Goal: Task Accomplishment & Management: Complete application form

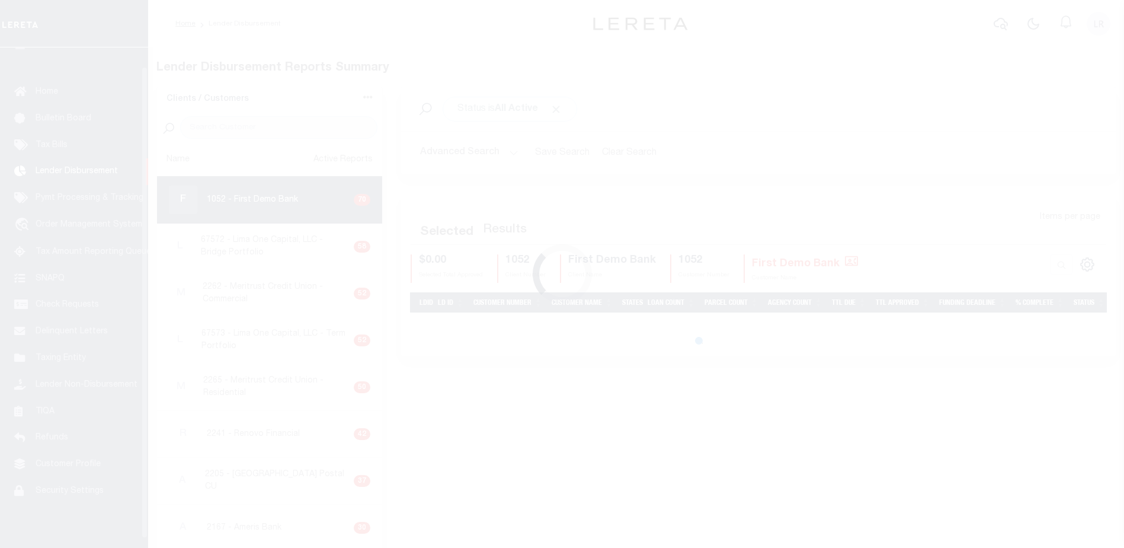
scroll to position [21, 0]
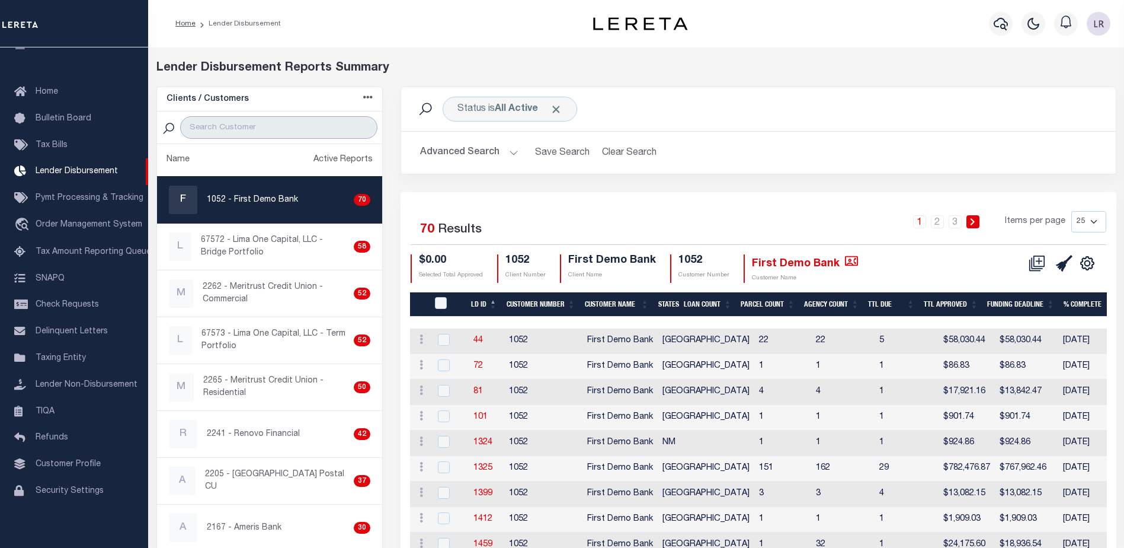
click at [289, 133] on input "search" at bounding box center [278, 127] width 197 height 23
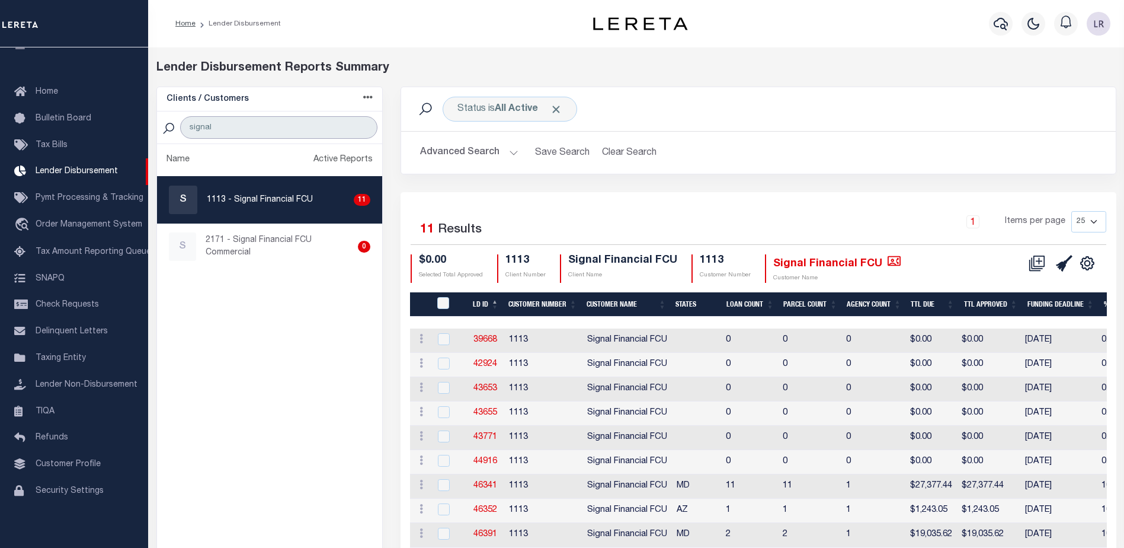
type input "signal"
click at [491, 299] on th "LD ID" at bounding box center [486, 304] width 36 height 24
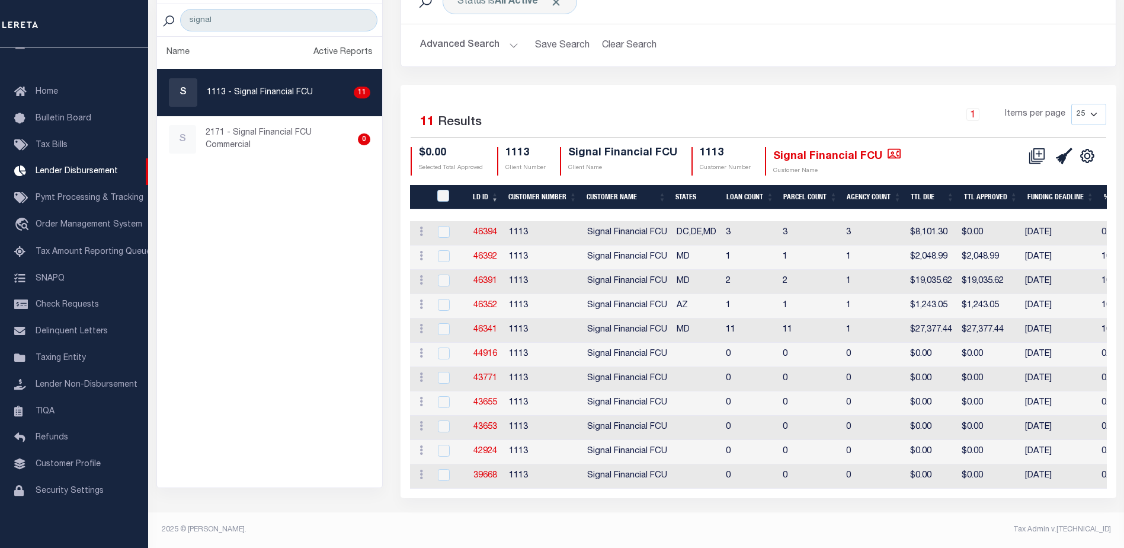
scroll to position [113, 0]
click at [484, 327] on link "46341" at bounding box center [486, 329] width 24 height 8
checkbox input "true"
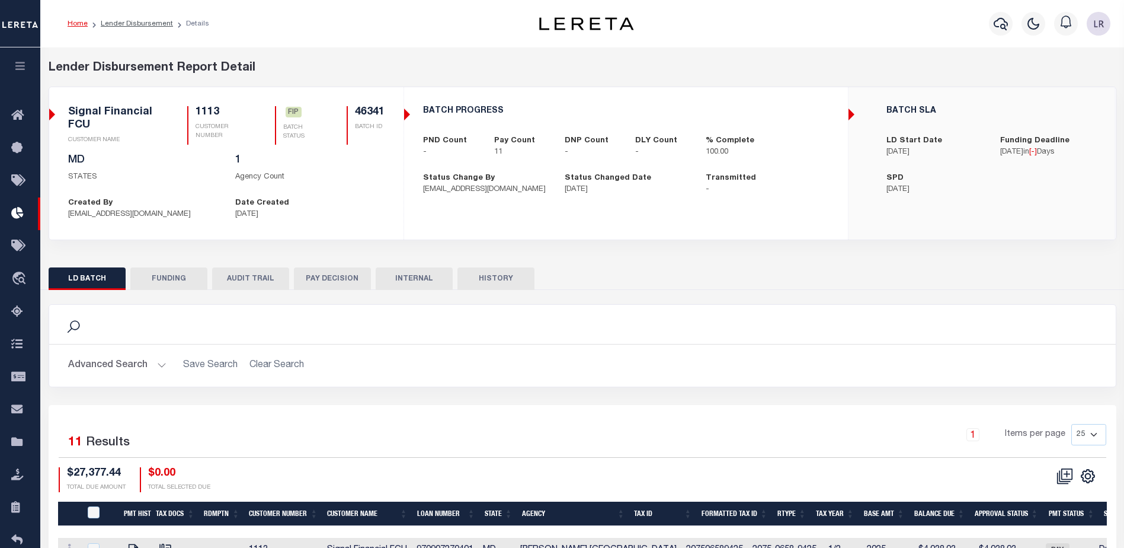
click at [189, 267] on div "LD BATCH FUNDING AUDIT TRAIL PAY DECISION INTERNAL HISTORY" at bounding box center [583, 543] width 1086 height 570
click at [190, 274] on button "FUNDING" at bounding box center [168, 278] width 77 height 23
type input "$27,377.44"
type input "$0"
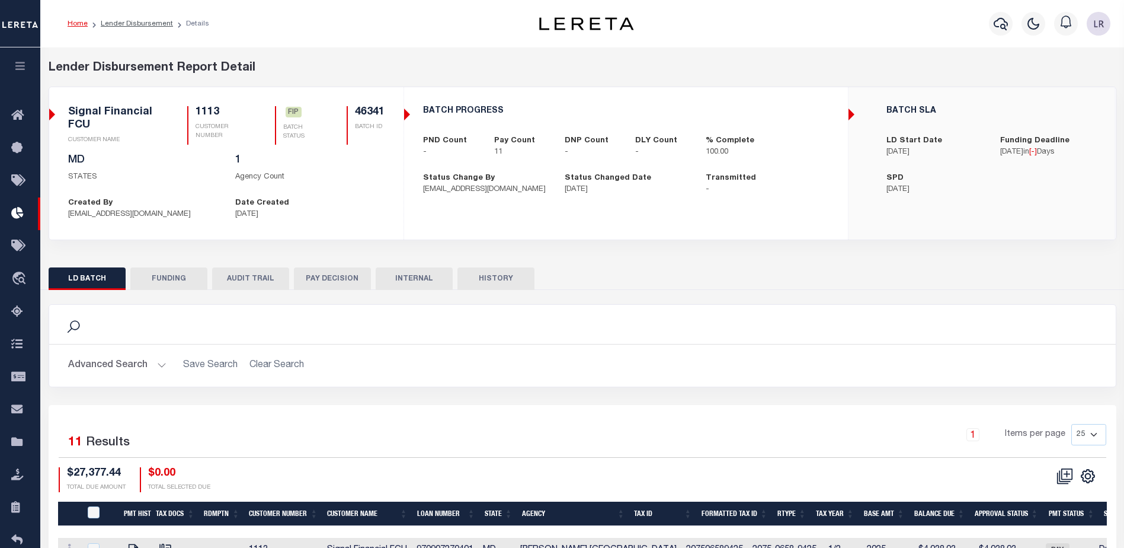
type input "[DATE]"
select select "100"
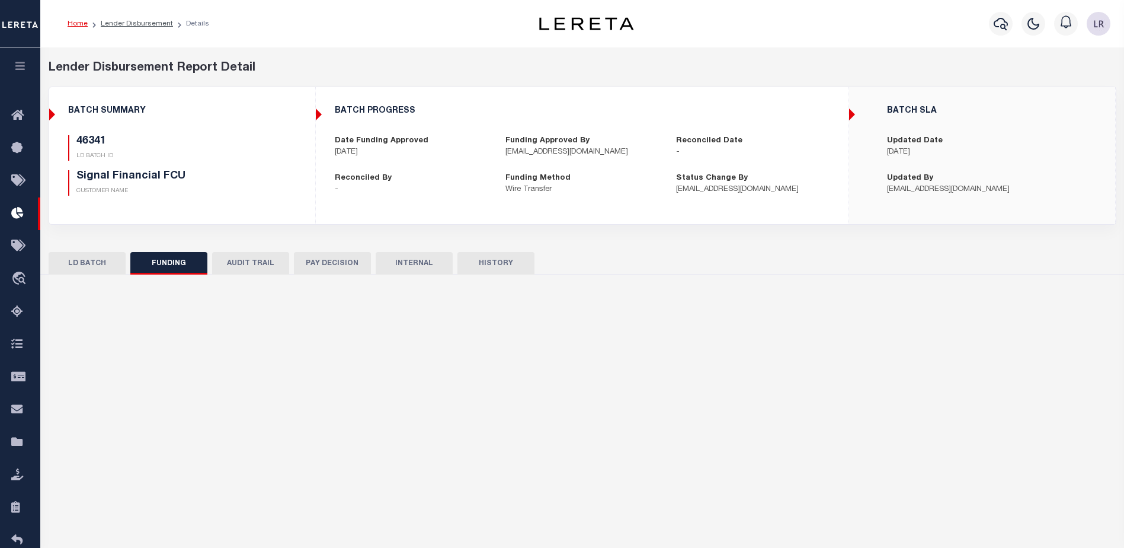
select select "100"
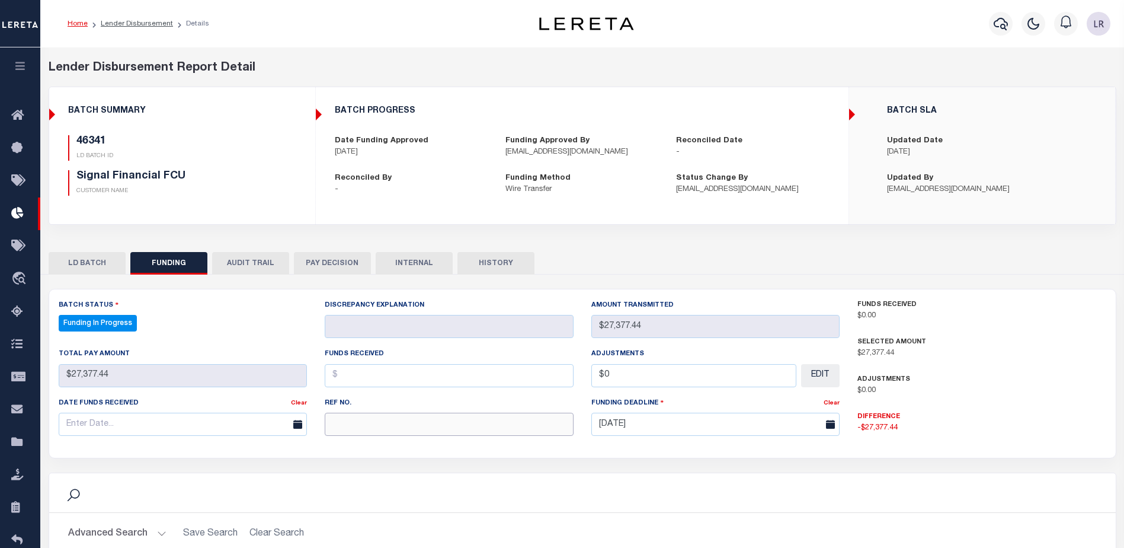
click at [380, 426] on input "text" at bounding box center [449, 424] width 249 height 23
paste input "20250929MMQFMP2700327009291213FT03"
type input "20250929MMQFMP2700327009291213FT03"
click at [352, 387] on input "text" at bounding box center [449, 375] width 249 height 23
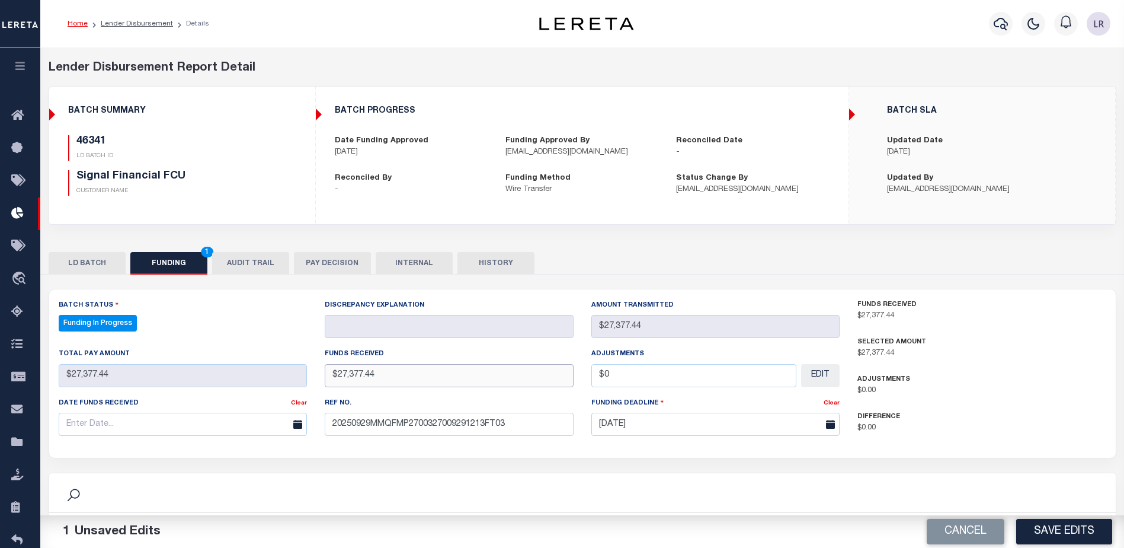
type input "$27,377.44"
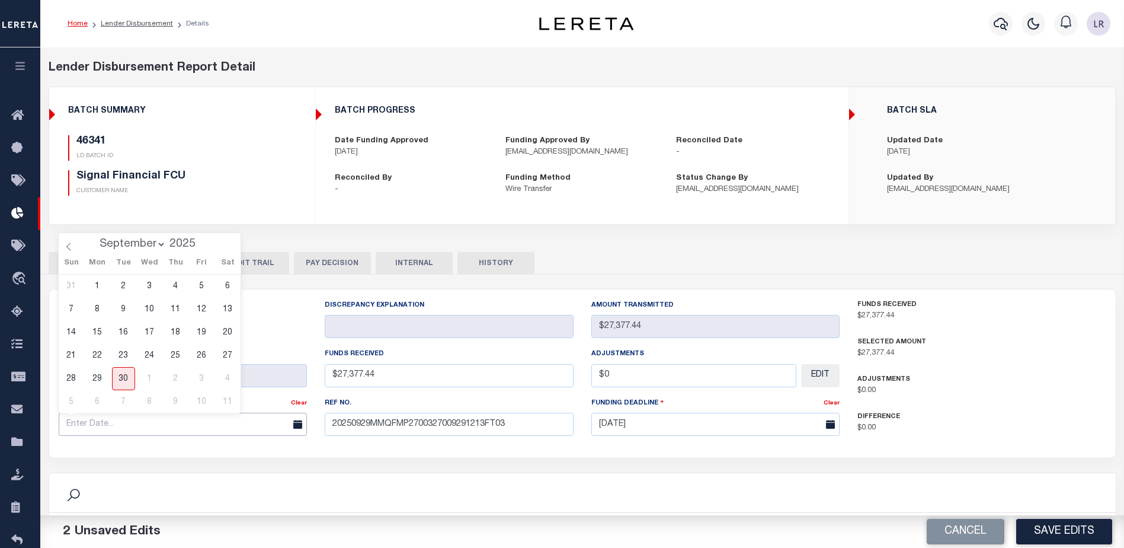
click at [243, 432] on input "text" at bounding box center [183, 424] width 249 height 23
click at [95, 376] on span "29" at bounding box center [97, 378] width 23 height 23
type input "[DATE]"
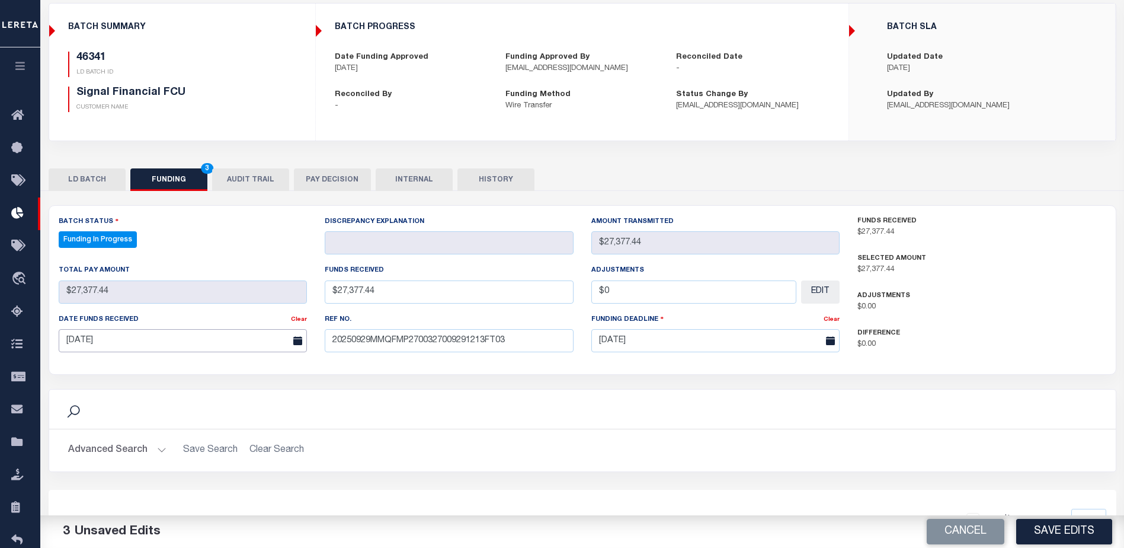
scroll to position [237, 0]
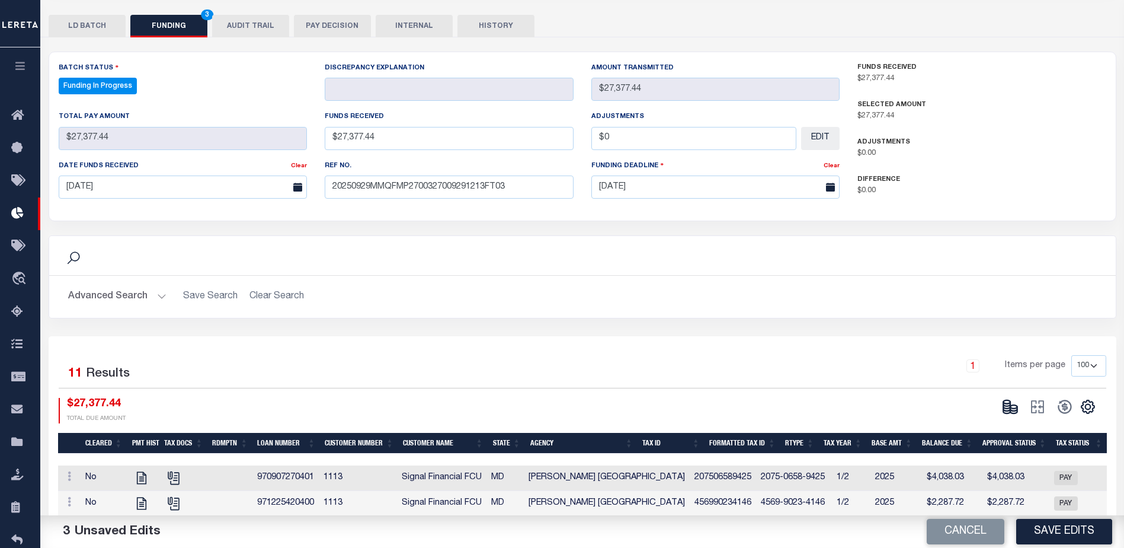
click at [1043, 525] on button "Save Edits" at bounding box center [1065, 531] width 96 height 25
type input "$27,377.44"
type input "$0"
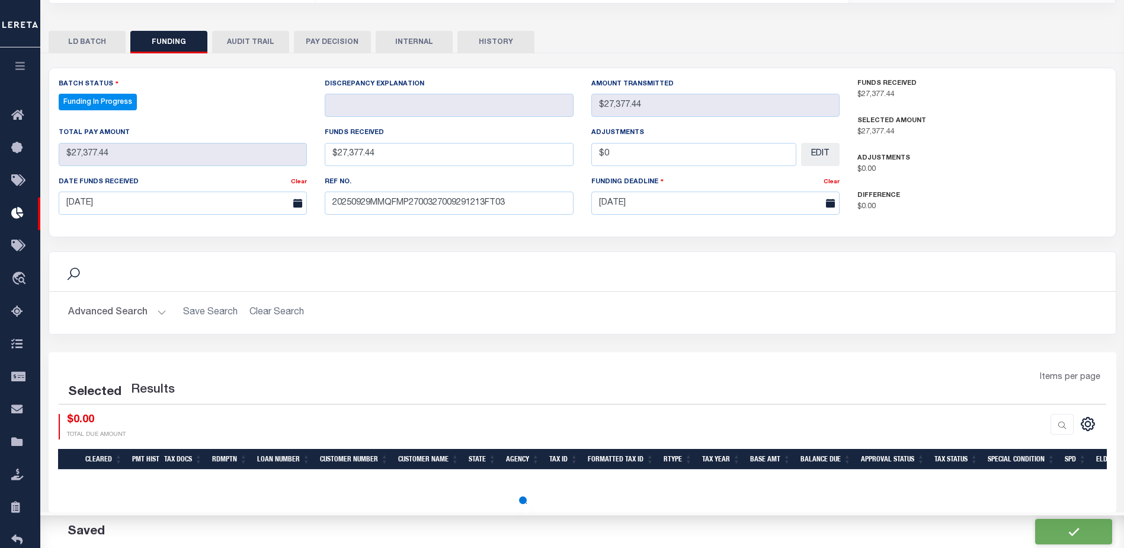
select select "100"
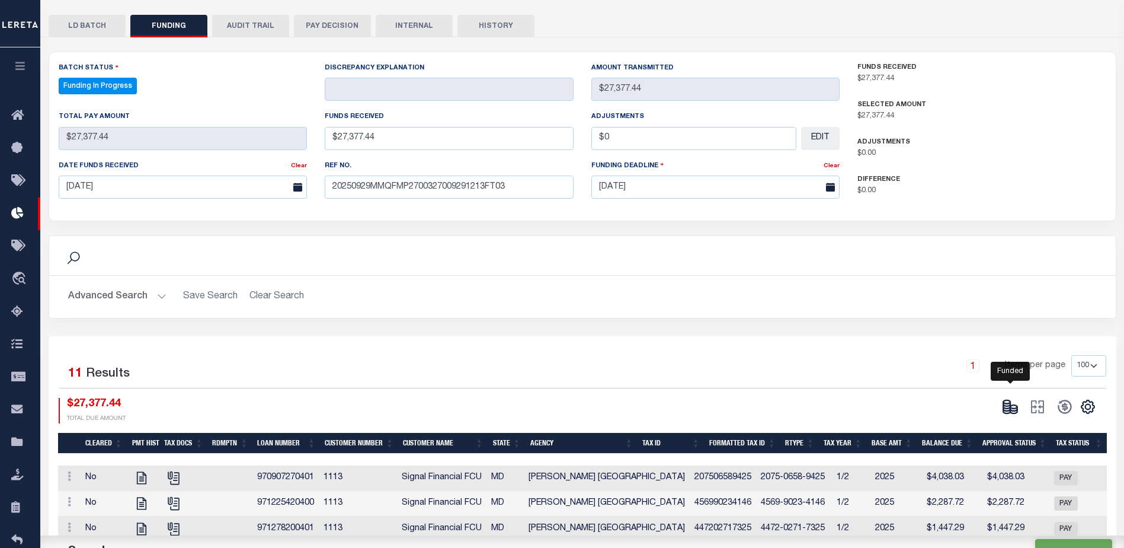
click at [1018, 410] on icon at bounding box center [1014, 411] width 7 height 4
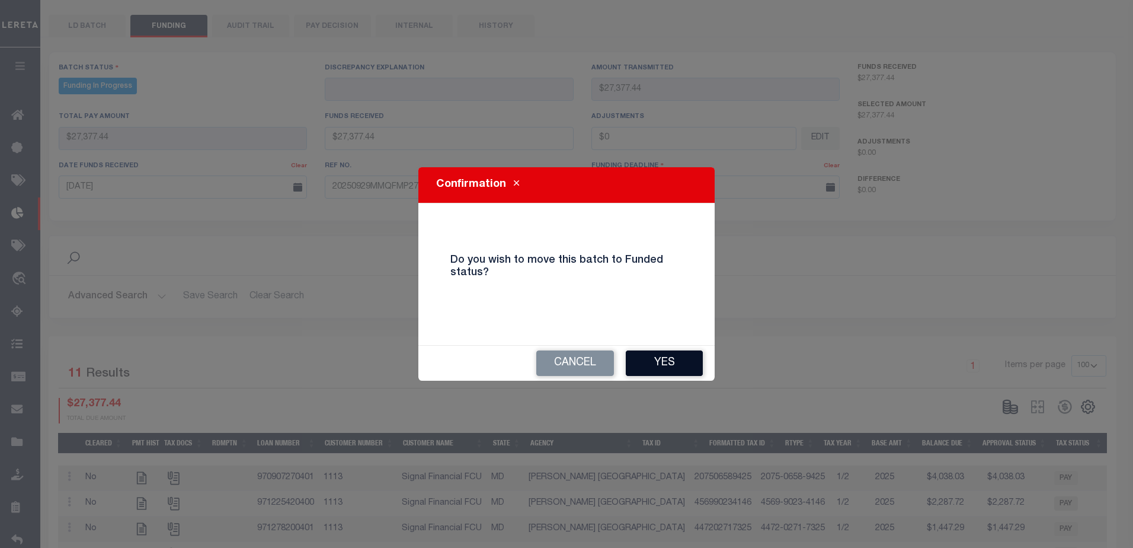
click at [662, 368] on button "Yes" at bounding box center [664, 362] width 77 height 25
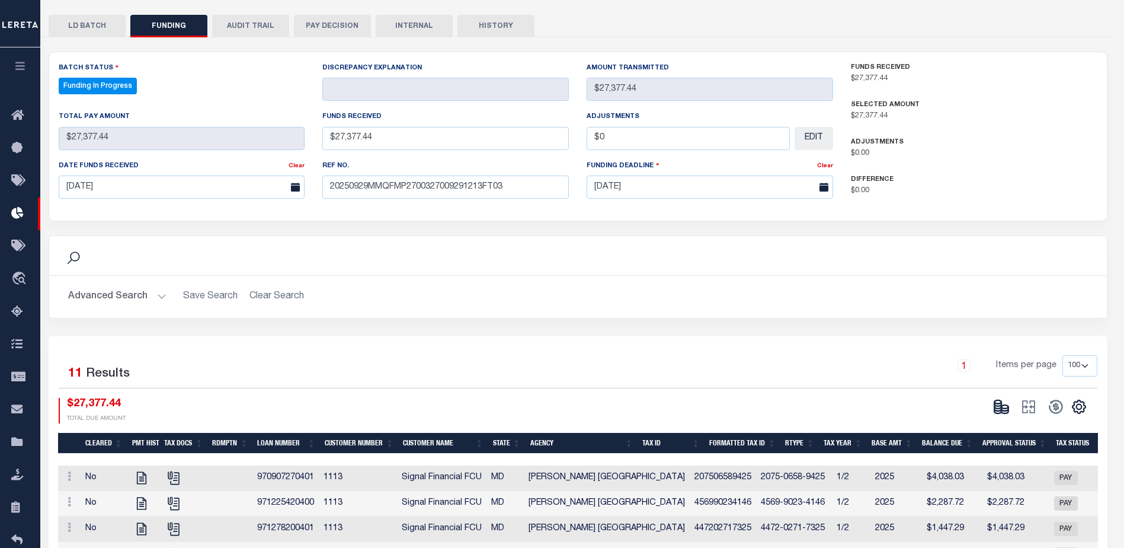
type input "$27,377.44"
type input "$0"
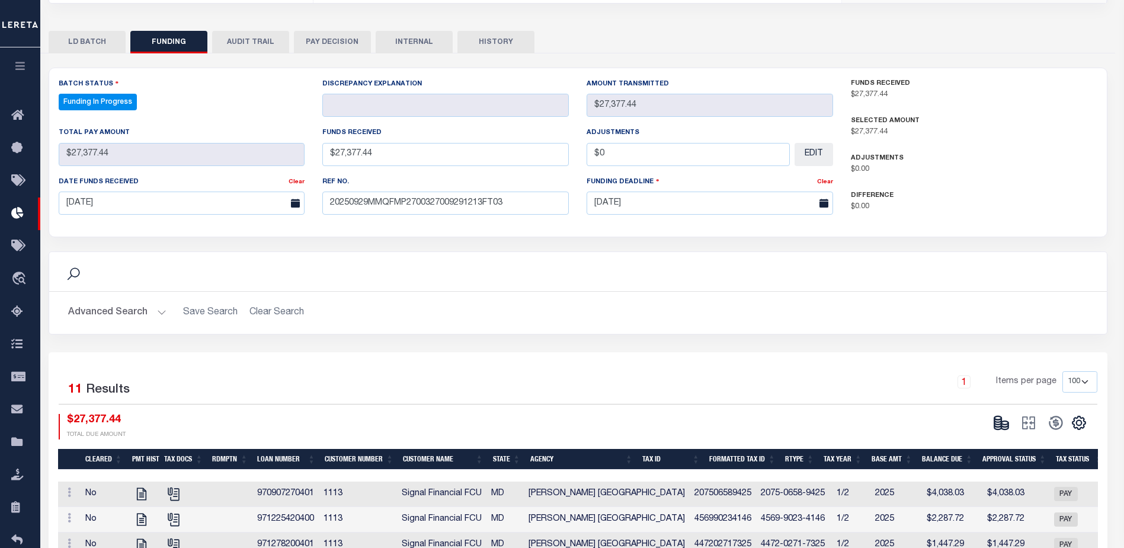
select select "100"
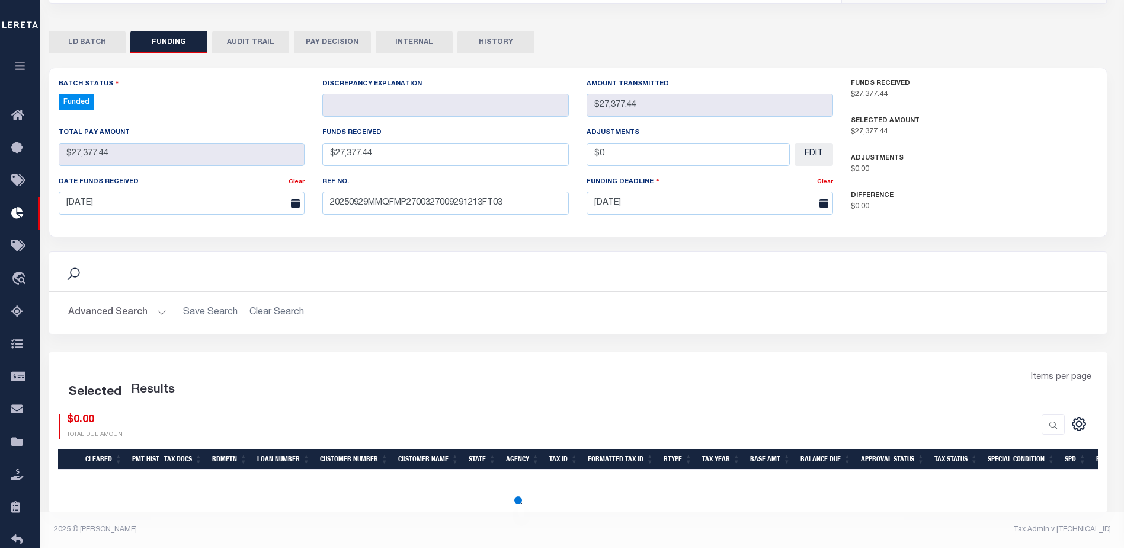
select select "100"
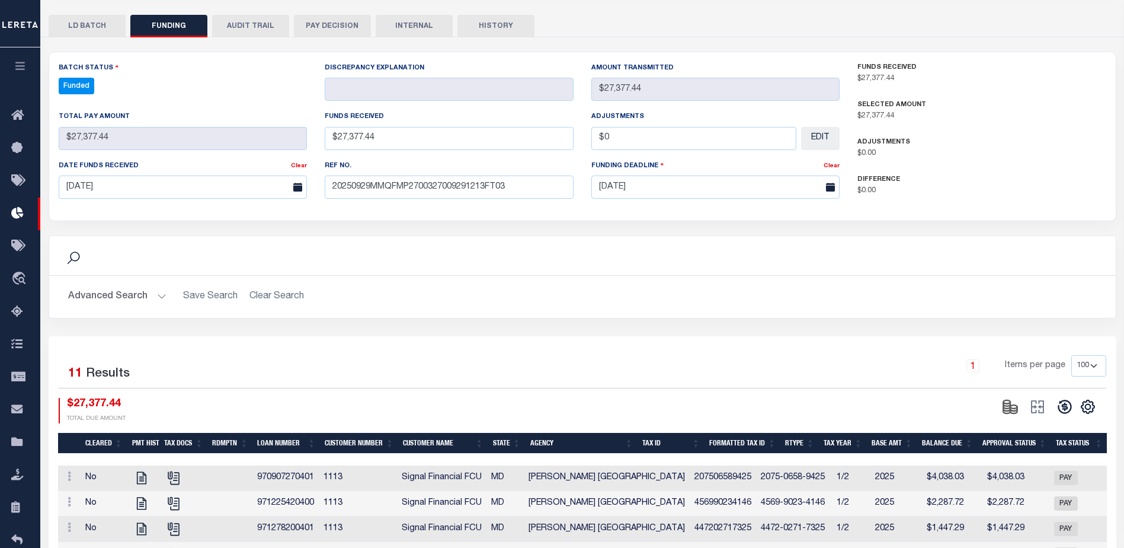
click at [1061, 417] on div "CSV Export Selected Print Show Filter Show Search Columns 0: 1: Cleared 19: SPD" at bounding box center [1047, 410] width 101 height 25
click at [1058, 404] on icon at bounding box center [1065, 406] width 17 height 17
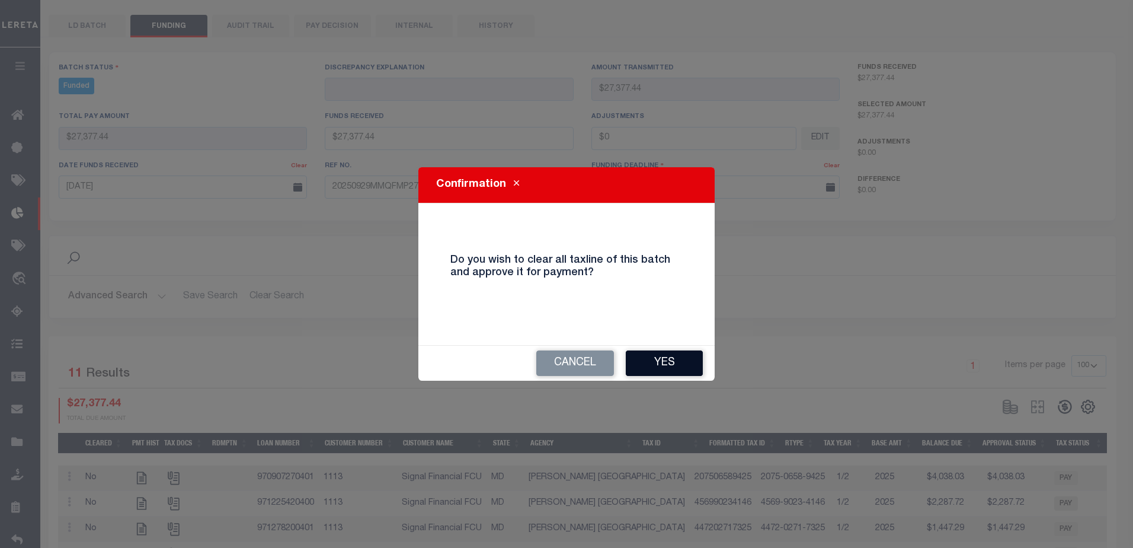
click at [688, 368] on button "Yes" at bounding box center [664, 362] width 77 height 25
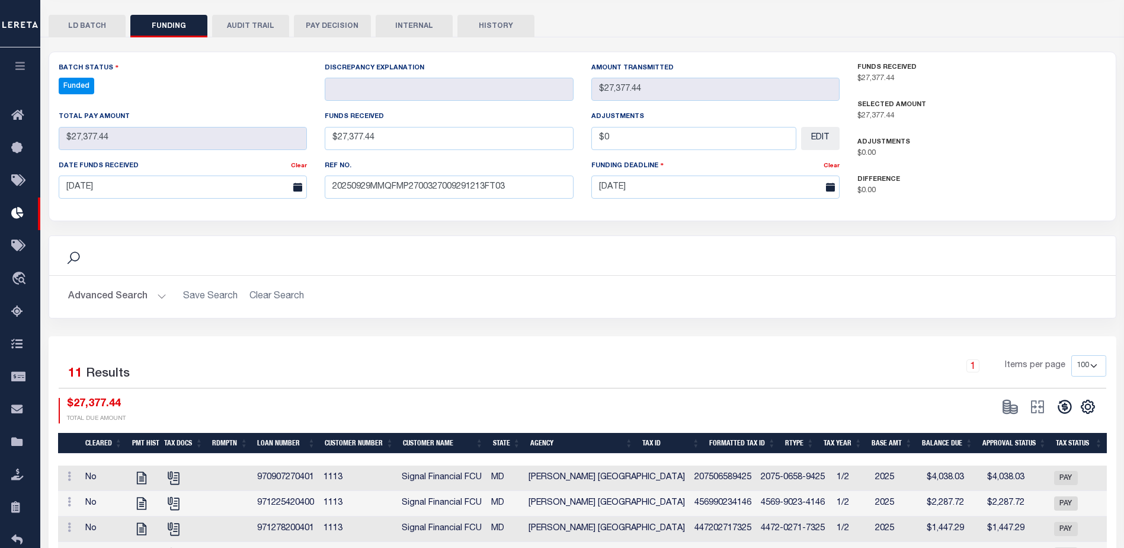
type input "$27,377.44"
type input "$0"
select select "100"
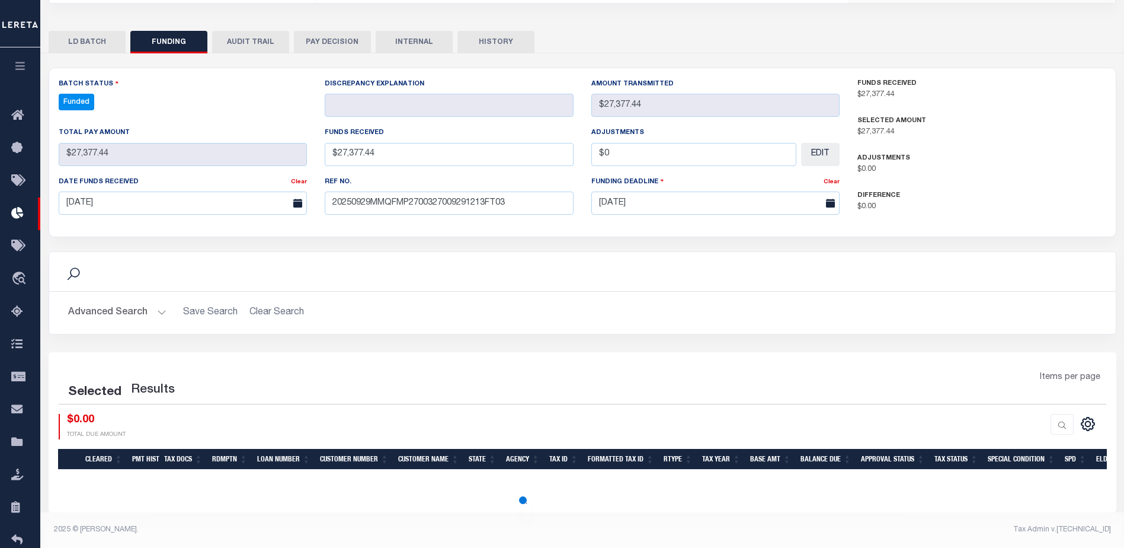
select select "100"
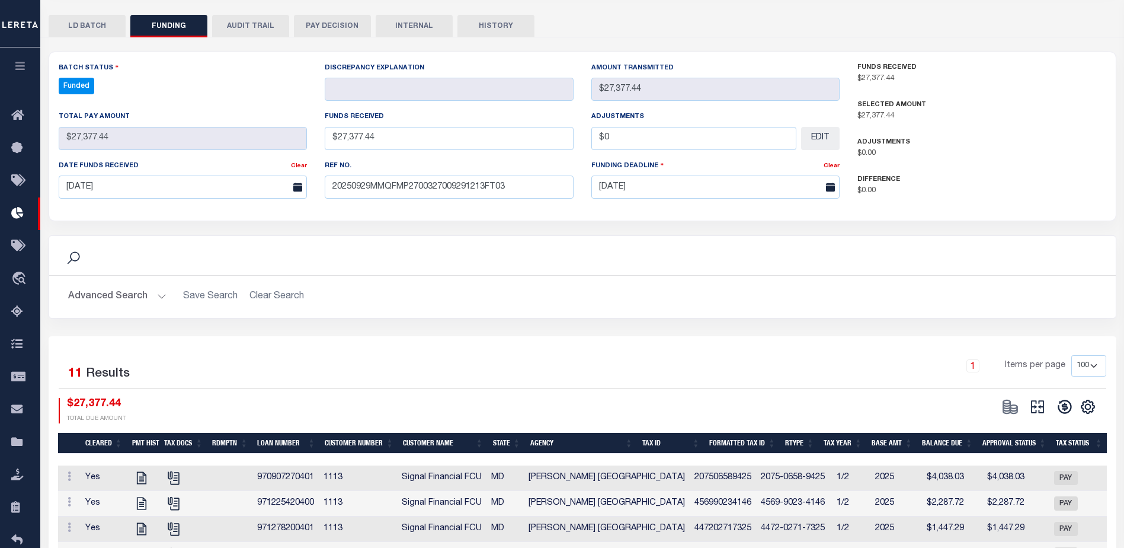
click at [1041, 420] on div "CSV Export Selected Print Show Filter Show Search Columns 0: 1: Cleared 19: SPD" at bounding box center [1047, 410] width 101 height 25
click at [1042, 413] on icon at bounding box center [1038, 406] width 17 height 17
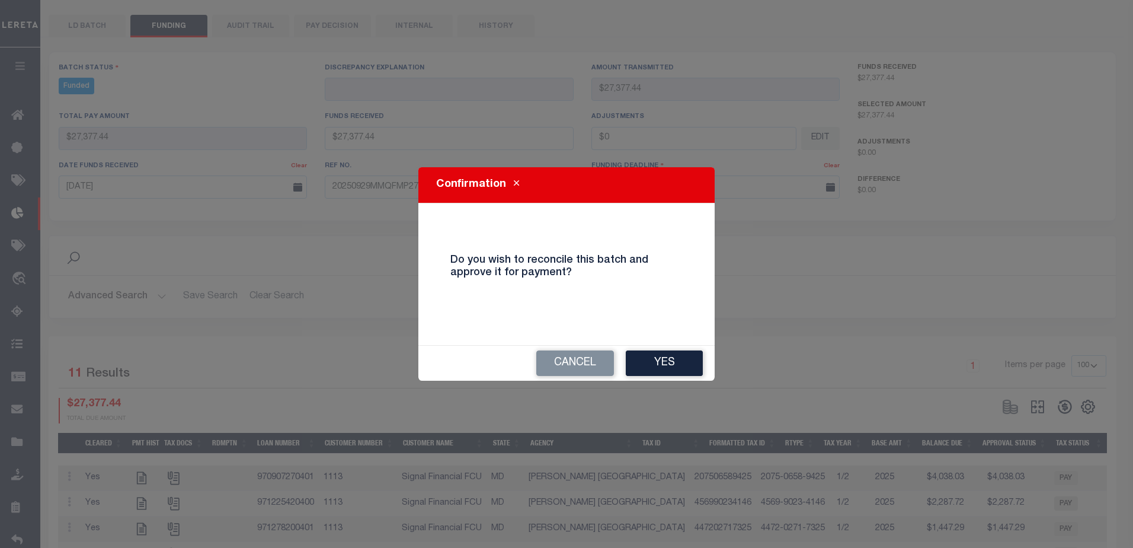
click at [665, 379] on div "Cancel Yes" at bounding box center [566, 363] width 296 height 35
drag, startPoint x: 668, startPoint y: 373, endPoint x: 699, endPoint y: 370, distance: 31.6
click at [669, 373] on button "Yes" at bounding box center [664, 362] width 77 height 25
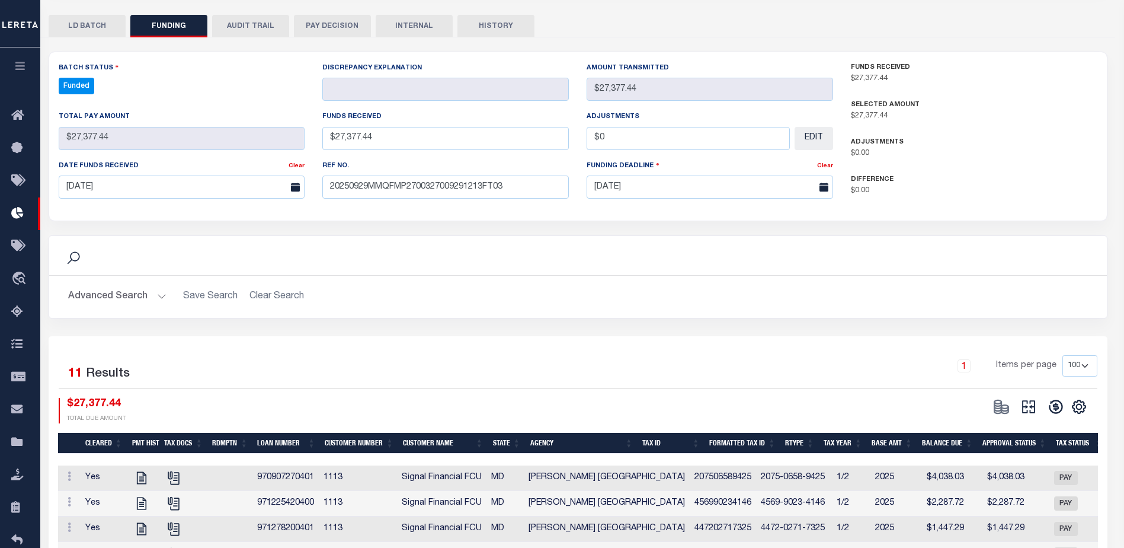
type input "$27,377.44"
type input "$0"
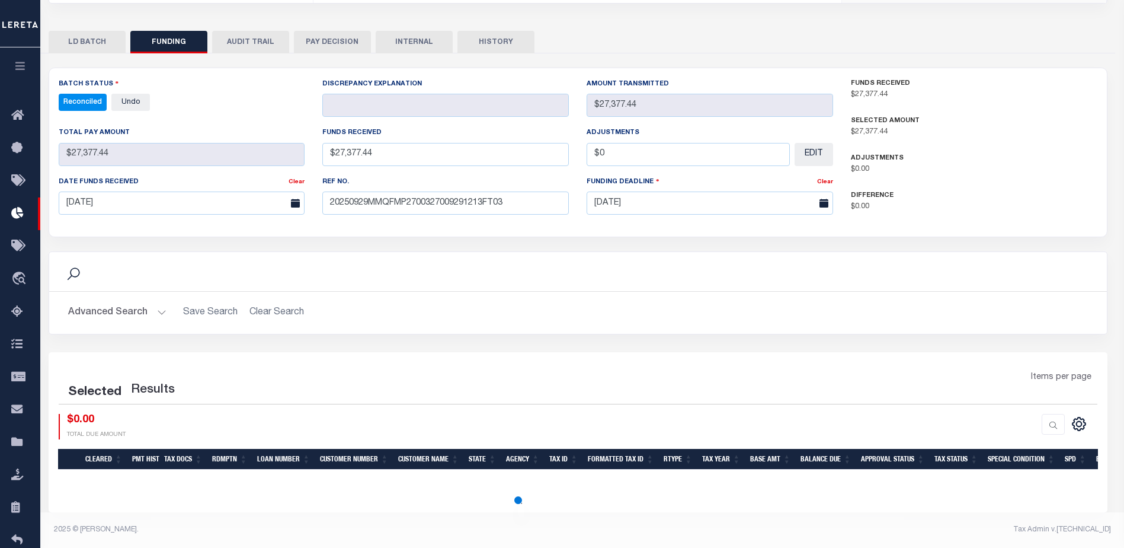
select select "100"
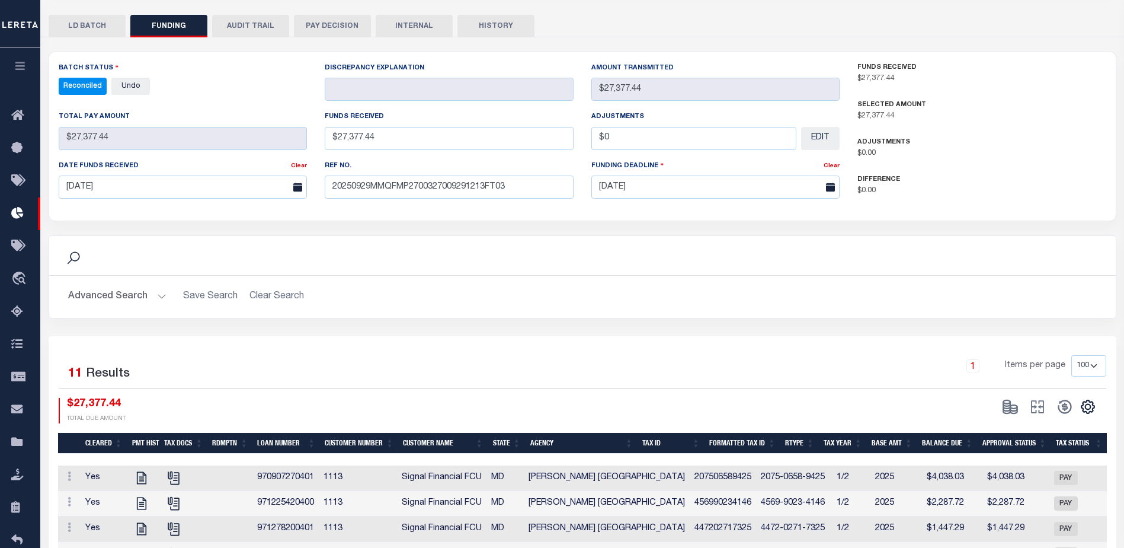
click at [413, 37] on div "Search Advanced Search Save Search Clear Search" at bounding box center [583, 396] width 1068 height 718
click at [431, 20] on button "INTERNAL" at bounding box center [414, 26] width 77 height 23
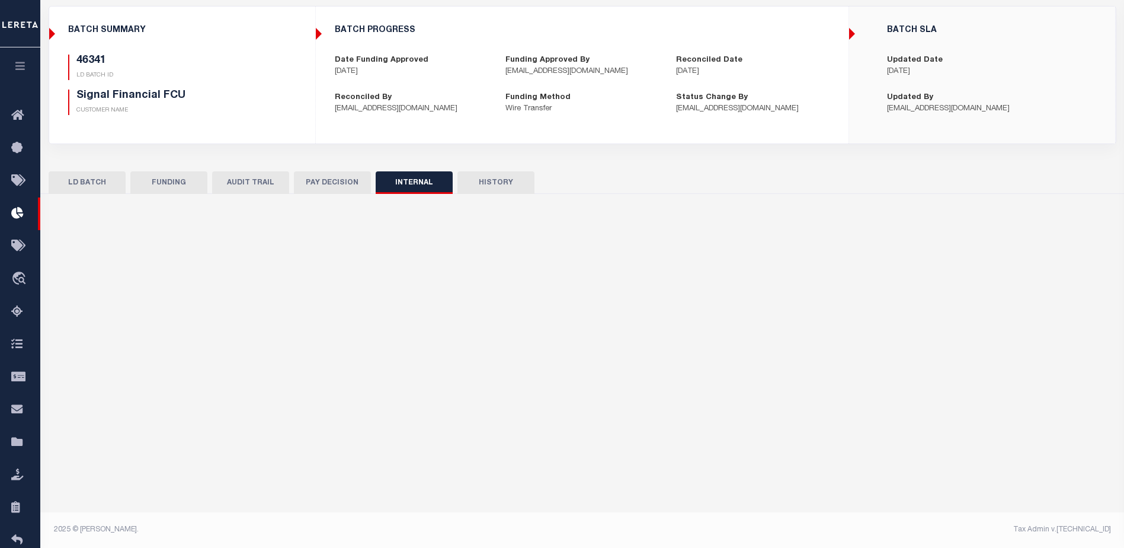
scroll to position [81, 0]
drag, startPoint x: 552, startPoint y: 282, endPoint x: 692, endPoint y: 284, distance: 140.5
click at [554, 282] on input "text" at bounding box center [582, 289] width 1049 height 45
paste input ""ORG AMT - $49705.10 46341 - $27377.44 46352 - $1243.05 46391 - $19035.62 46392…"
type input ""ORG AMT - $49705.10 46341 - $27377.44 46352 - $1243.05 46391 - $19035.62 46392…"
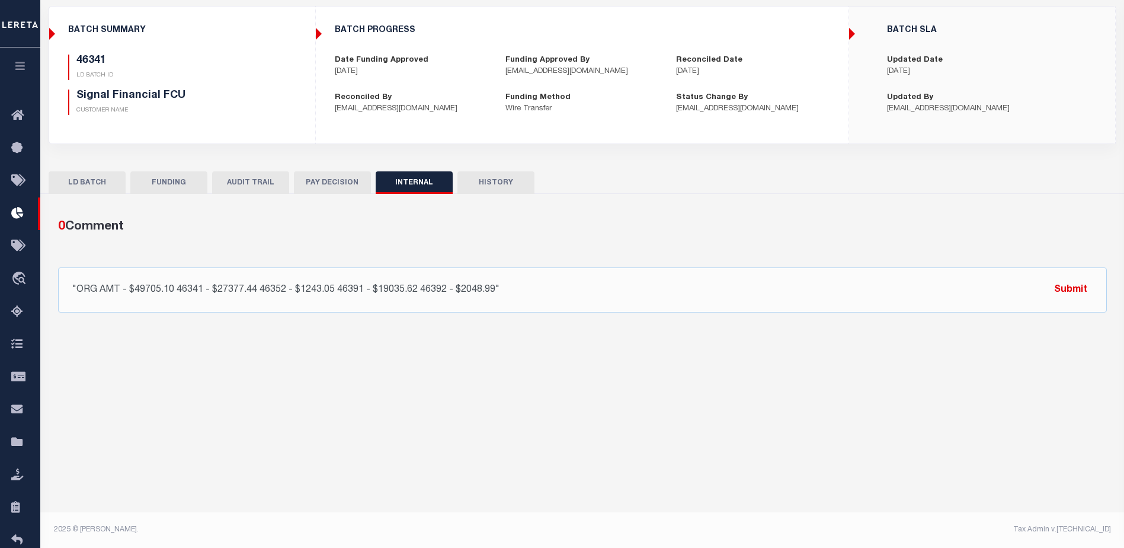
click at [1080, 285] on button "Submit" at bounding box center [1071, 289] width 49 height 24
click at [175, 183] on button "FUNDING" at bounding box center [168, 182] width 77 height 23
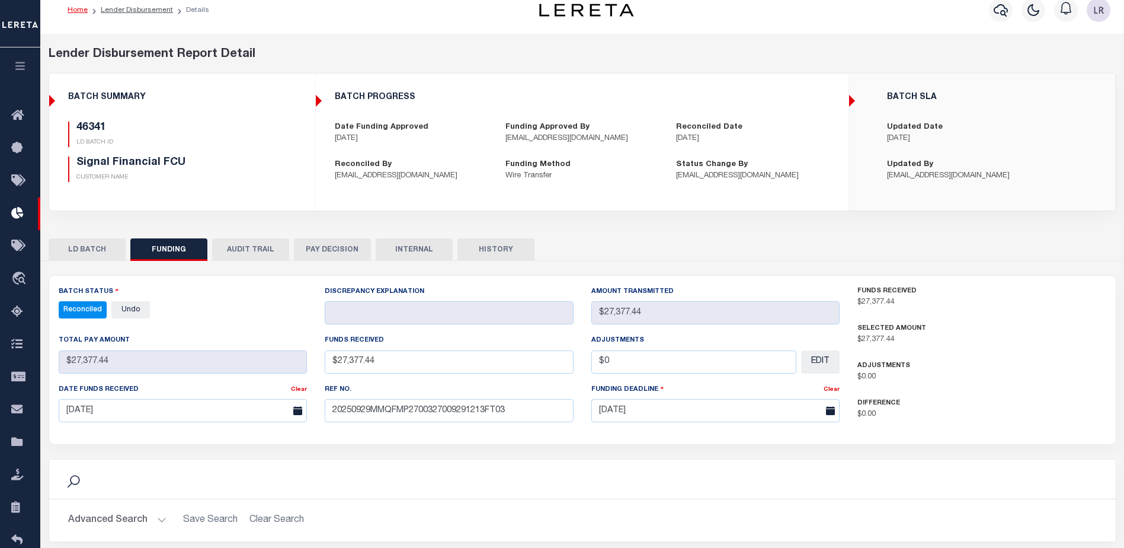
scroll to position [0, 0]
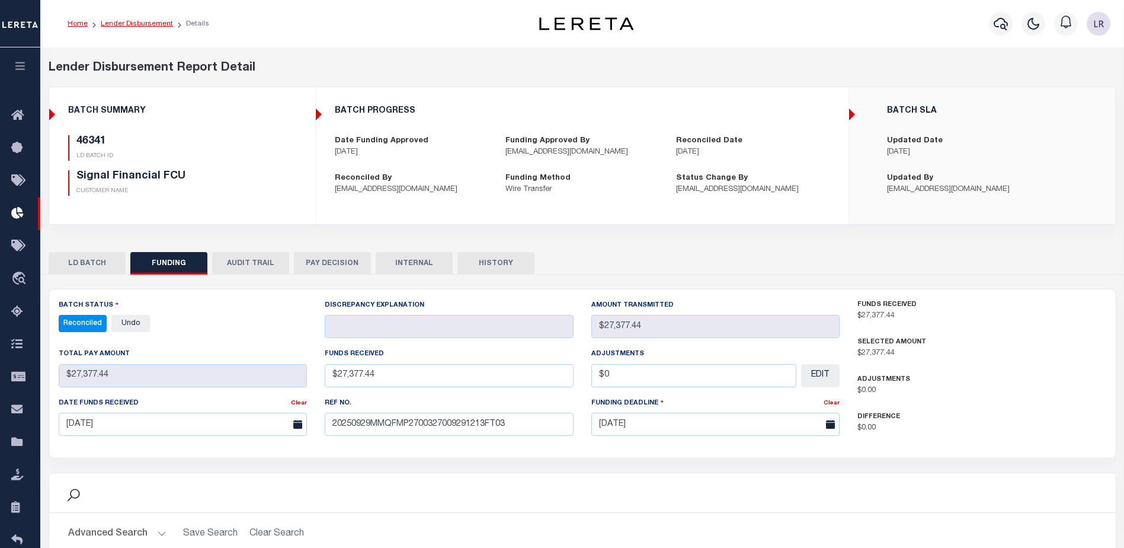
click at [140, 23] on link "Lender Disbursement" at bounding box center [137, 23] width 72 height 7
checkbox input "true"
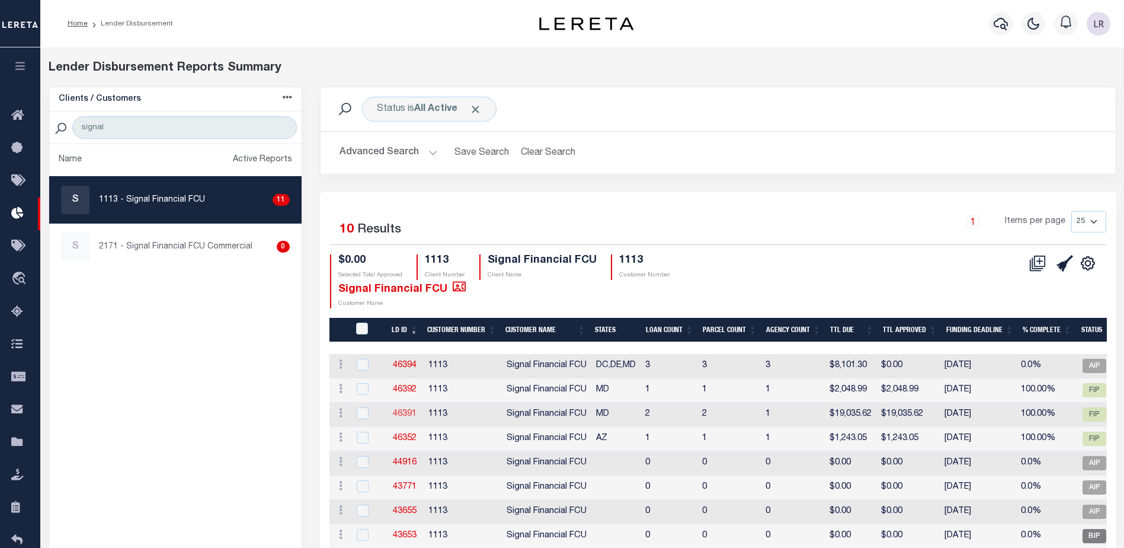
click at [413, 416] on link "46391" at bounding box center [405, 414] width 24 height 8
checkbox input "true"
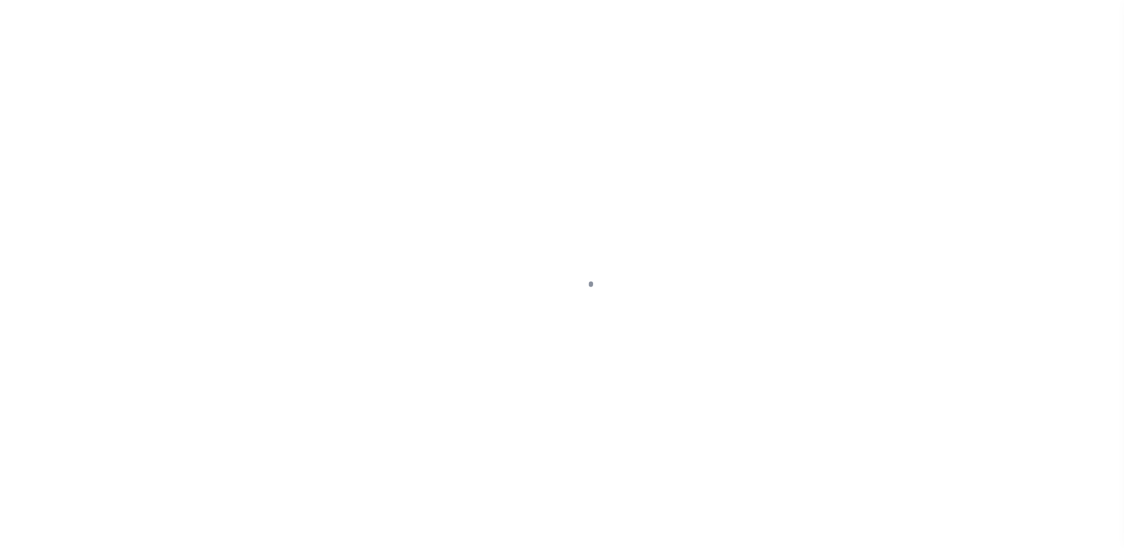
scroll to position [21, 0]
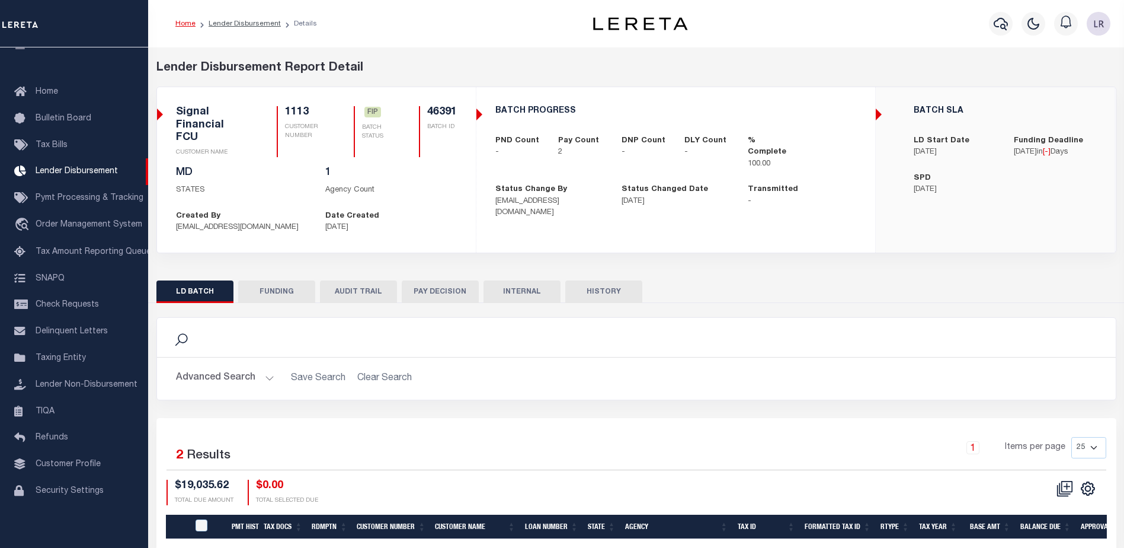
click at [264, 282] on button "FUNDING" at bounding box center [276, 291] width 77 height 23
type input "$19,035.62"
type input "$0"
type input "[DATE]"
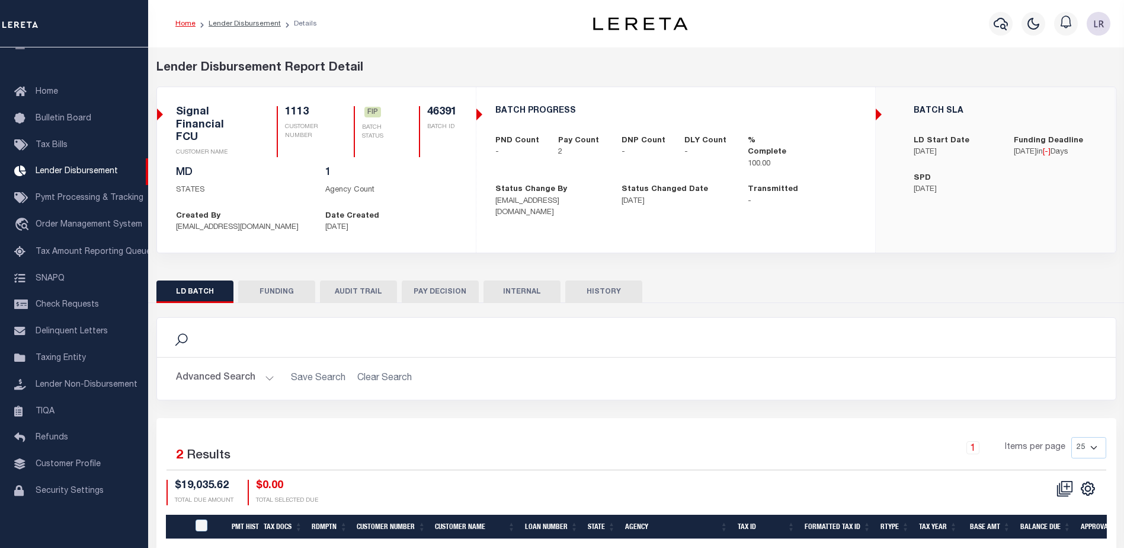
select select "100"
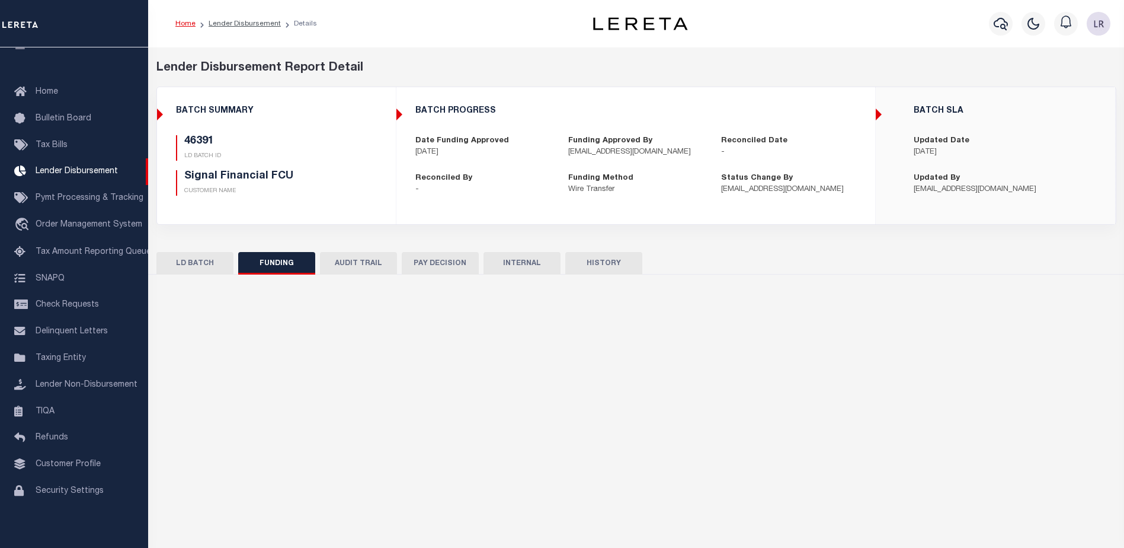
select select "100"
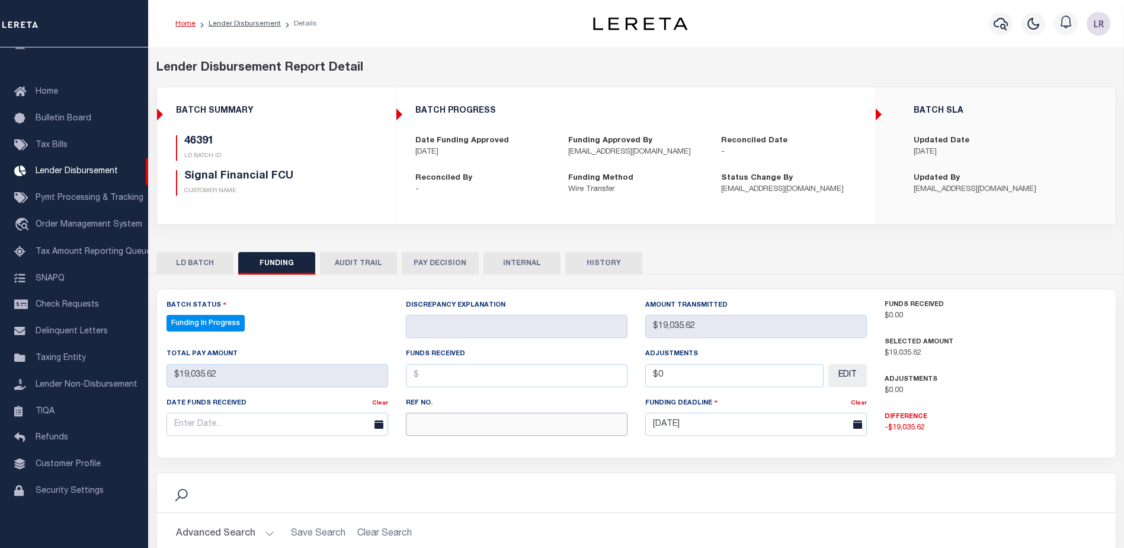
click at [445, 429] on input "text" at bounding box center [517, 424] width 222 height 23
paste input "20250929MMQFMP2700327009291213FT03"
type input "20250929MMQFMP2700327009291213FT03"
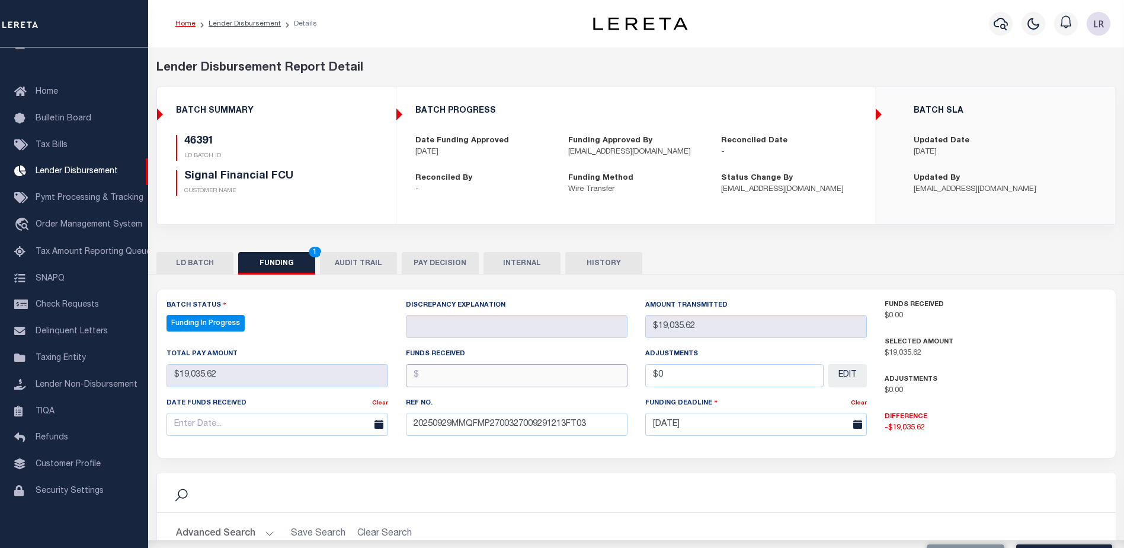
click at [436, 381] on input "text" at bounding box center [517, 375] width 222 height 23
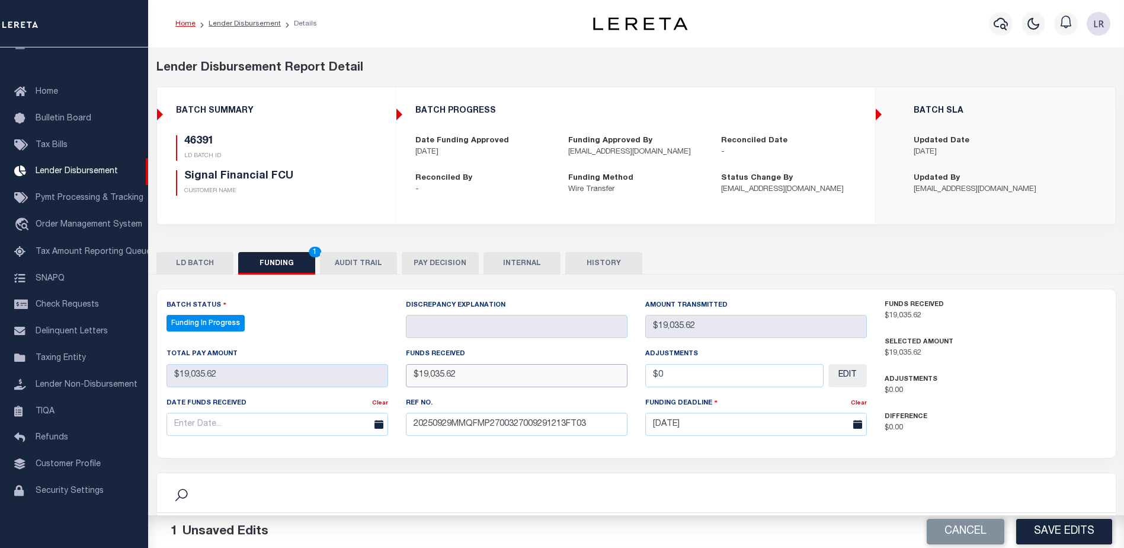
type input "$19,035.62"
click at [337, 427] on input "text" at bounding box center [278, 424] width 222 height 23
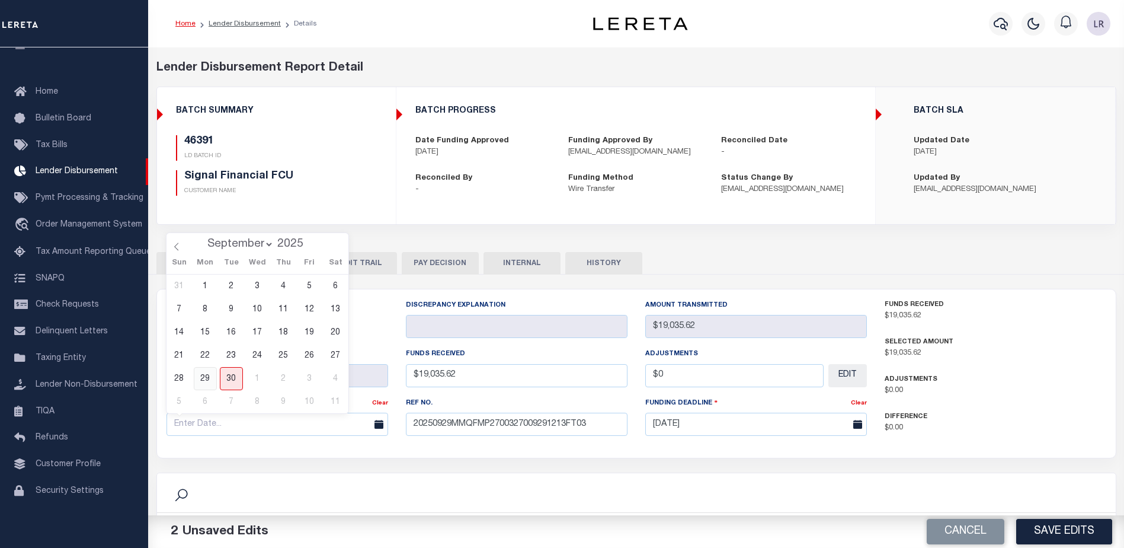
click at [198, 382] on span "29" at bounding box center [205, 378] width 23 height 23
type input "[DATE]"
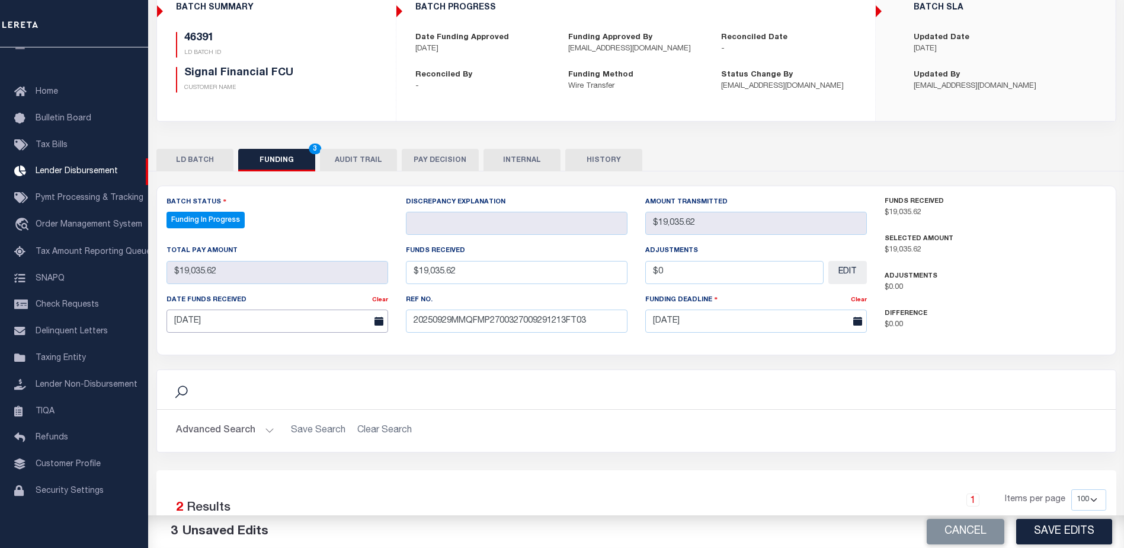
scroll to position [178, 0]
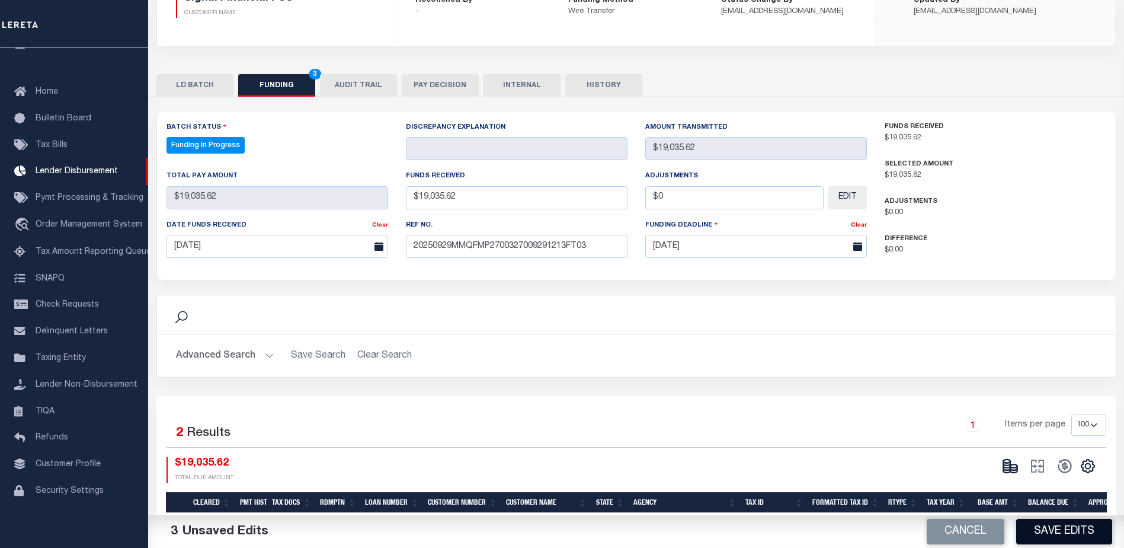
click at [1076, 541] on button "Save Edits" at bounding box center [1065, 531] width 96 height 25
type input "$19,035.62"
type input "$0"
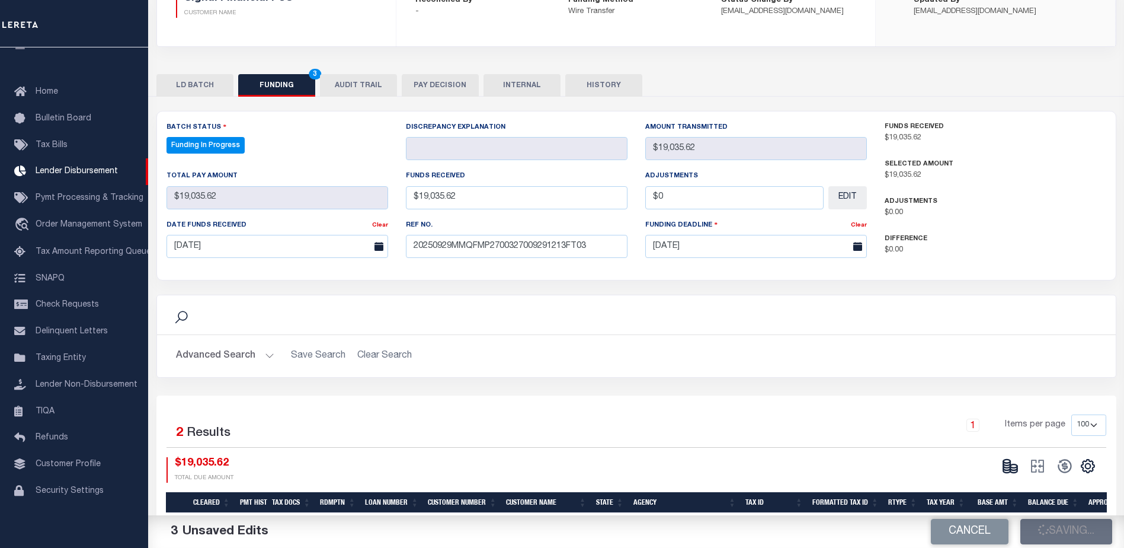
select select "100"
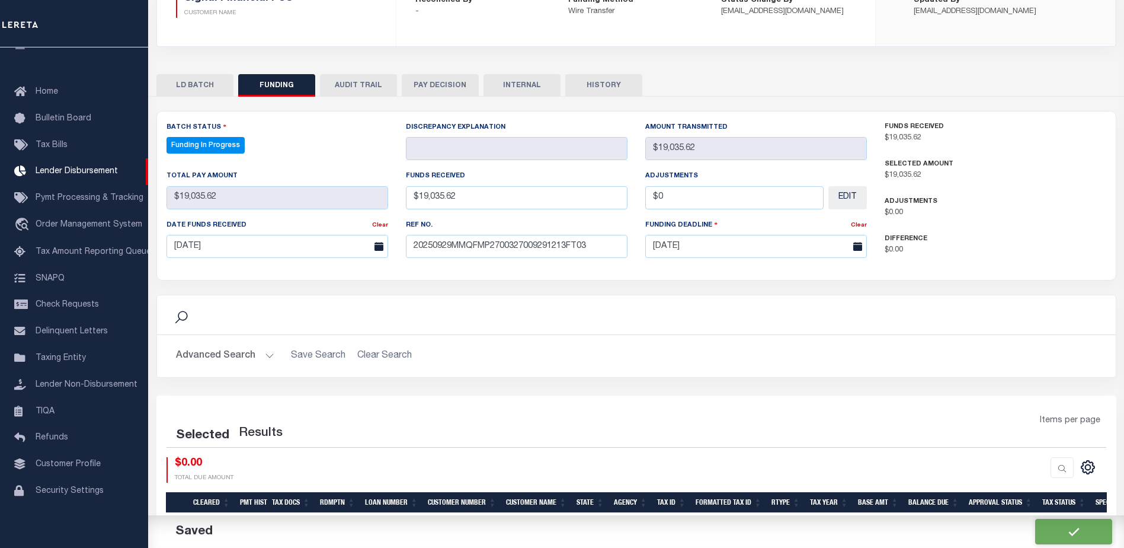
select select "100"
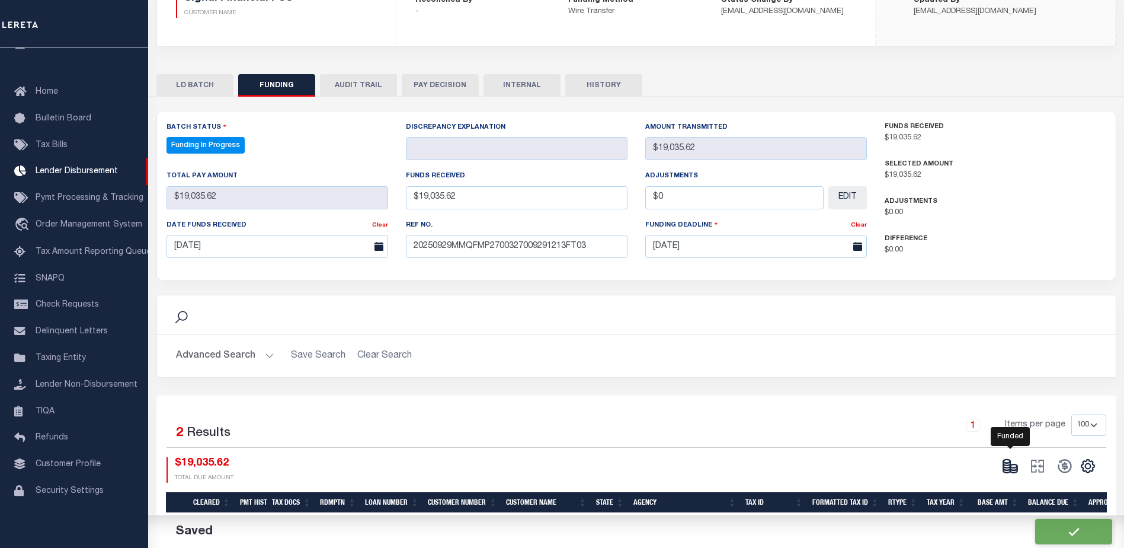
click at [1011, 467] on icon at bounding box center [1014, 468] width 7 height 4
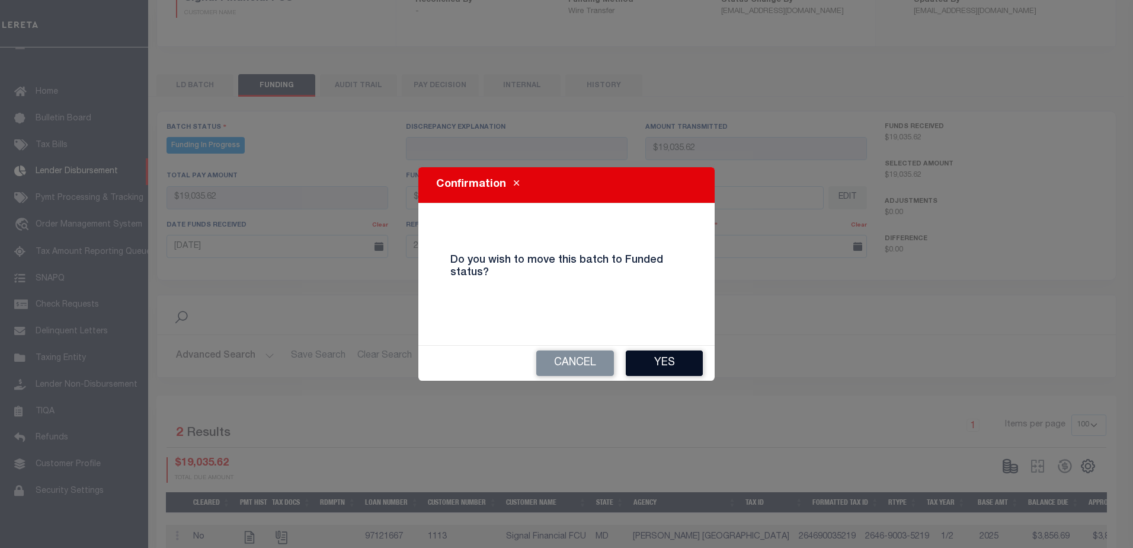
click at [663, 369] on button "Yes" at bounding box center [664, 362] width 77 height 25
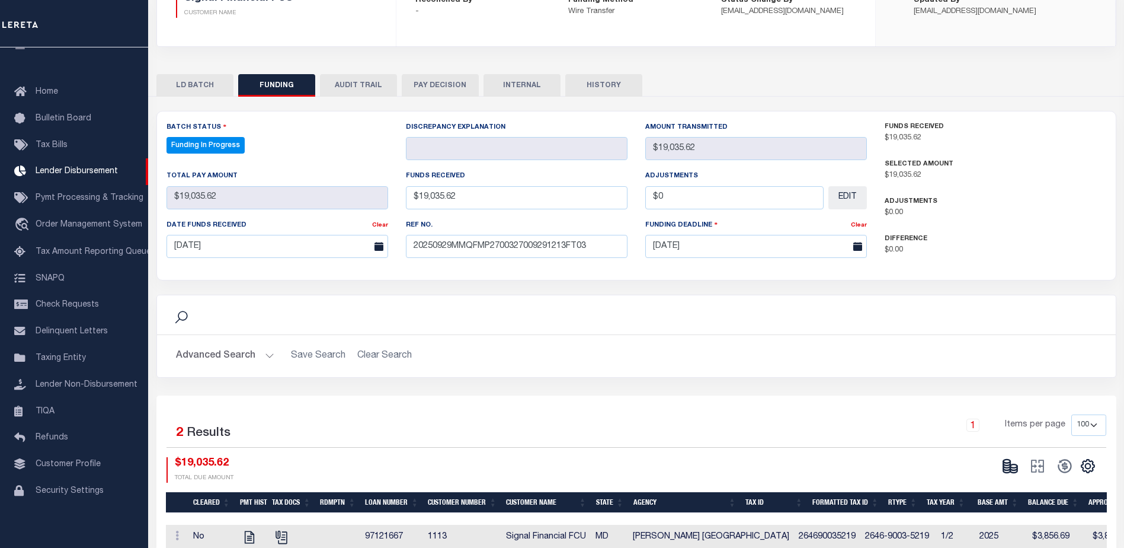
type input "$19,035.62"
type input "$0"
select select "100"
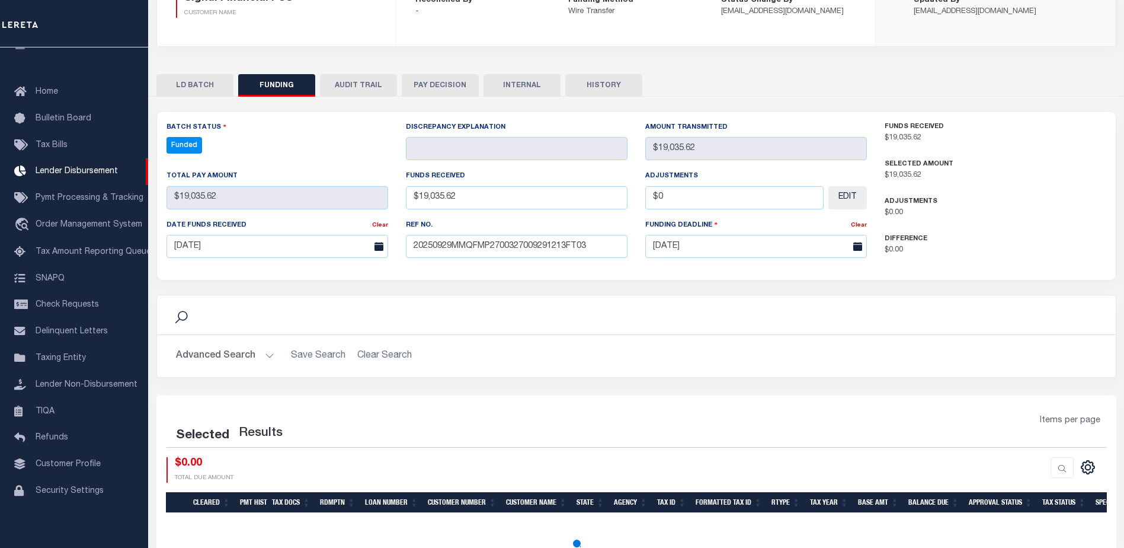
select select "100"
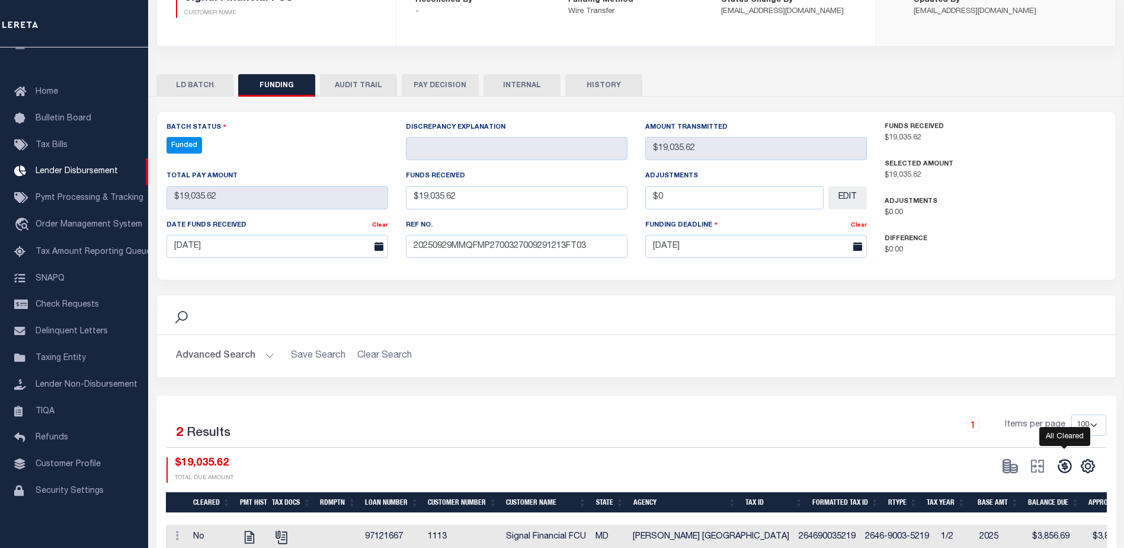
click at [1068, 464] on icon at bounding box center [1065, 466] width 17 height 17
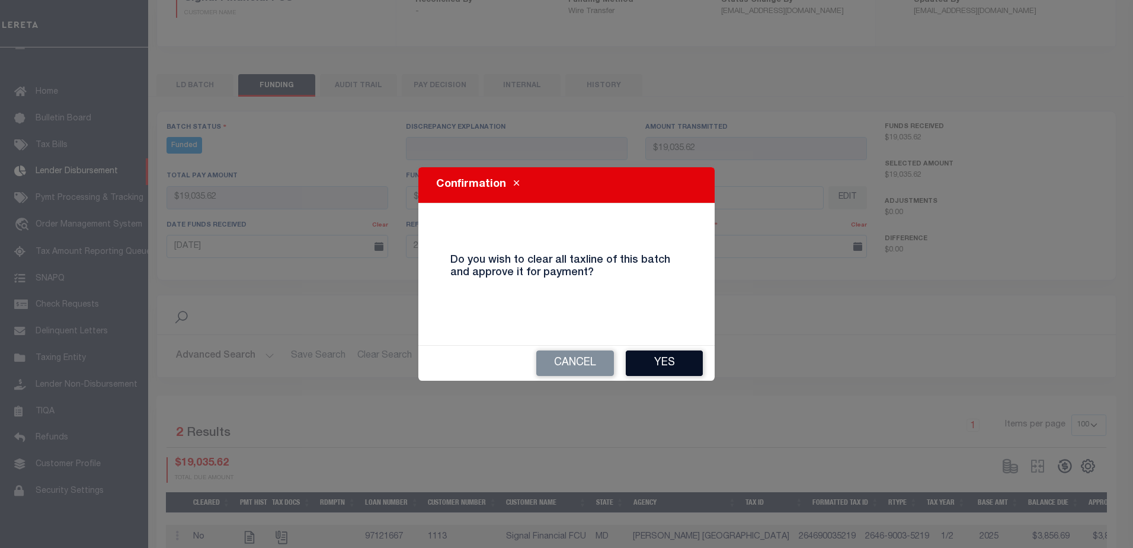
click at [656, 370] on button "Yes" at bounding box center [664, 362] width 77 height 25
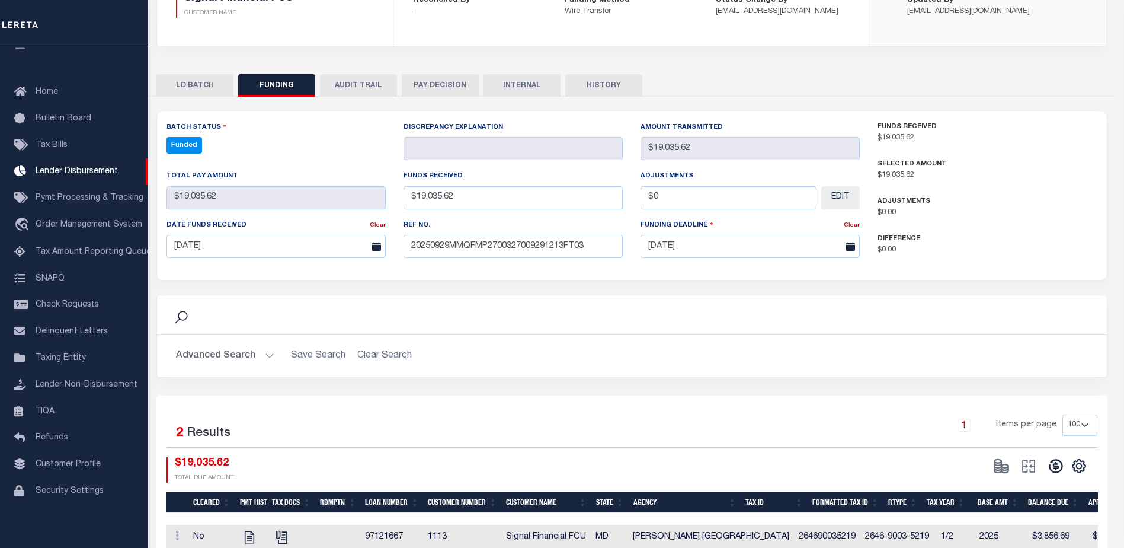
type input "$19,035.62"
type input "$0"
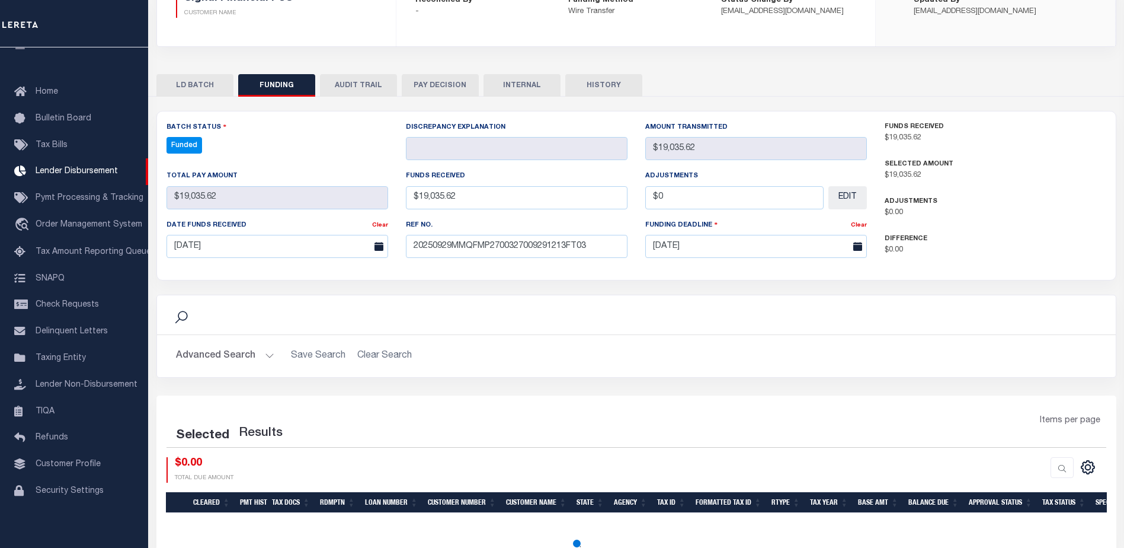
select select "100"
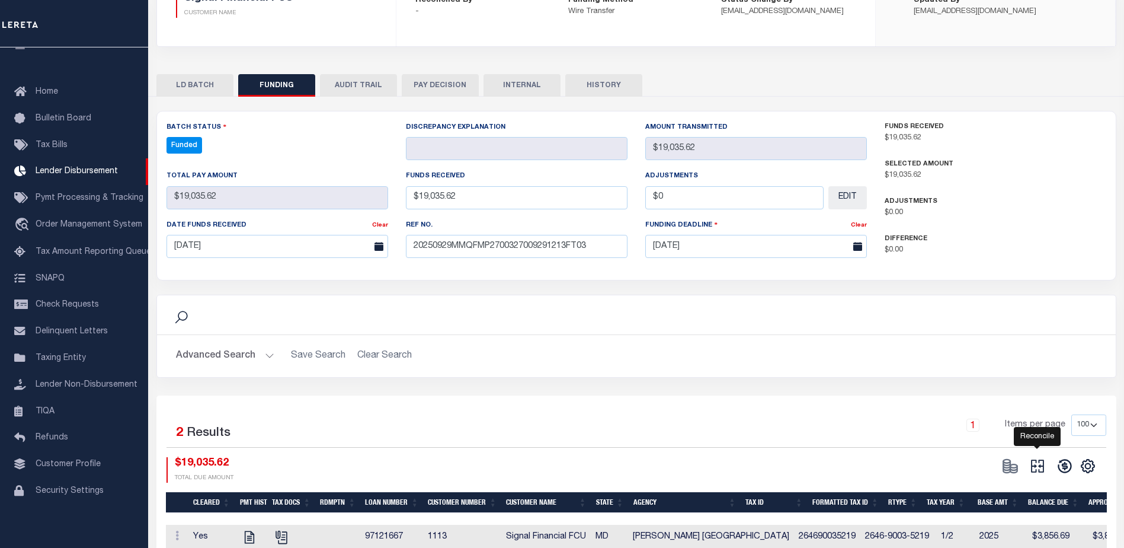
click at [1036, 460] on icon at bounding box center [1038, 466] width 17 height 17
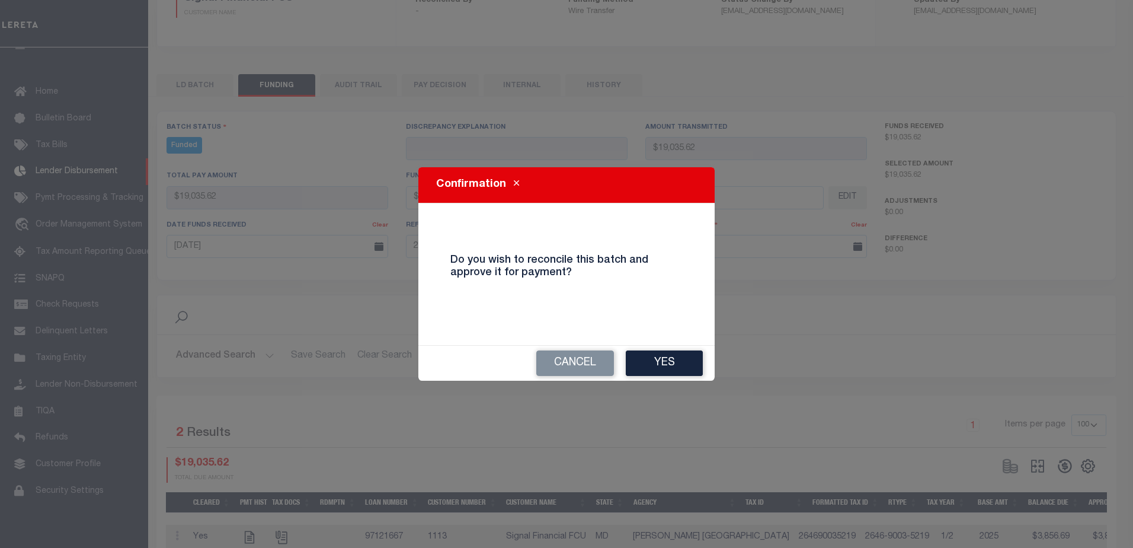
click at [692, 372] on button "Yes" at bounding box center [664, 362] width 77 height 25
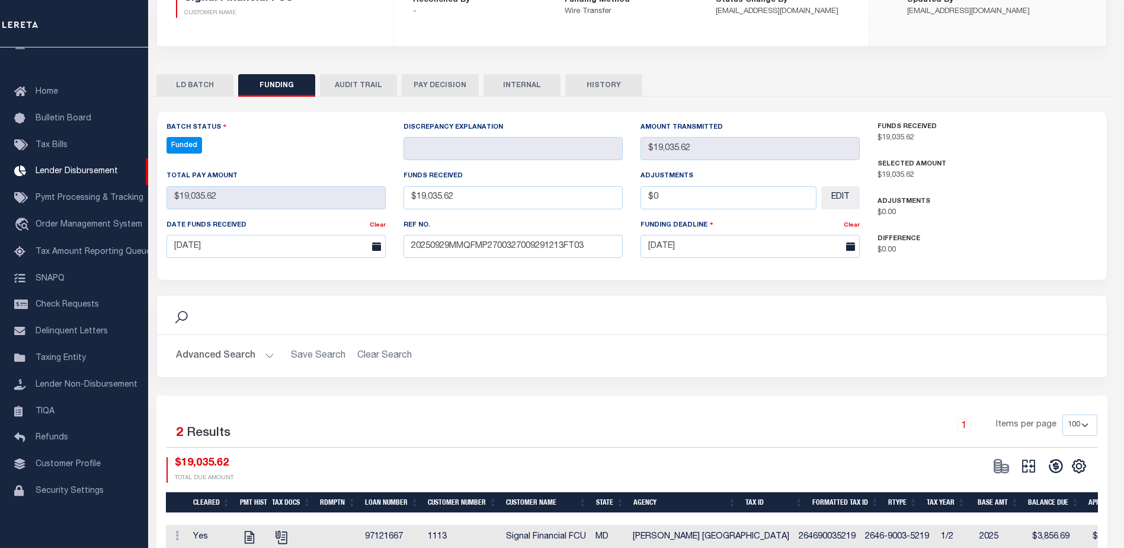
type input "$19,035.62"
type input "$0"
select select "100"
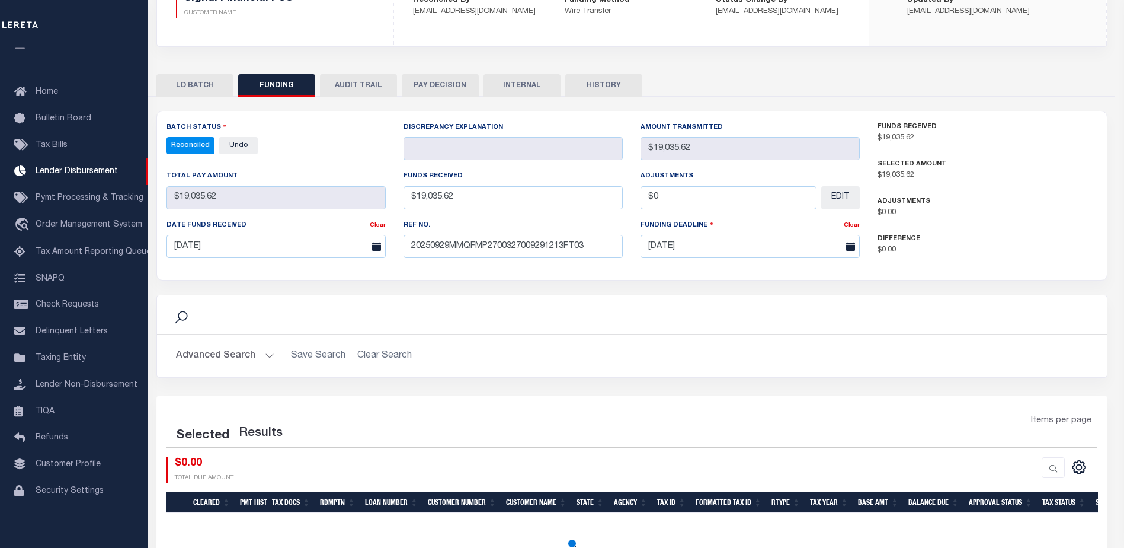
select select "100"
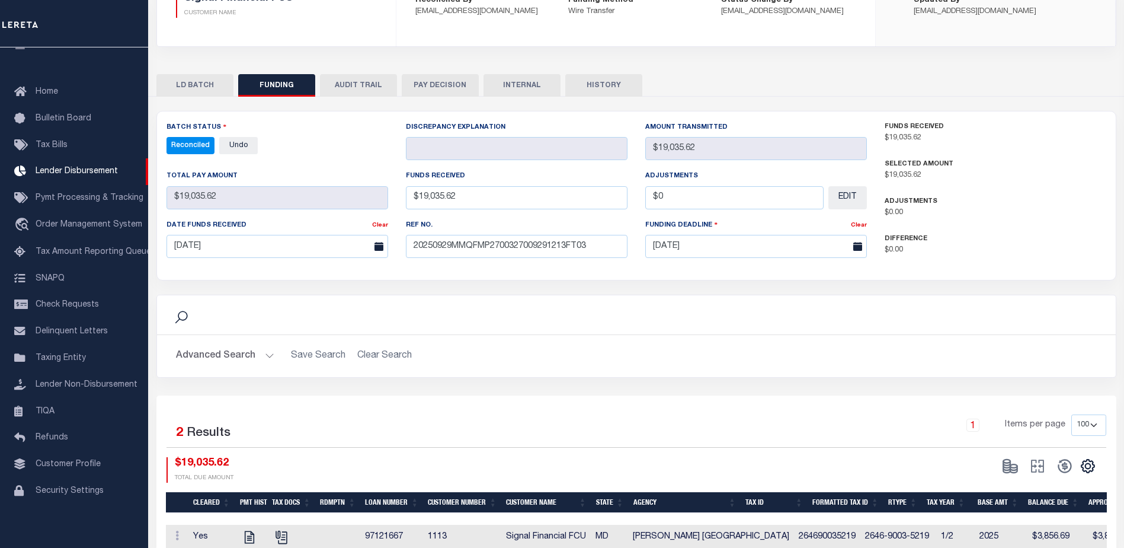
click at [519, 85] on button "INTERNAL" at bounding box center [522, 85] width 77 height 23
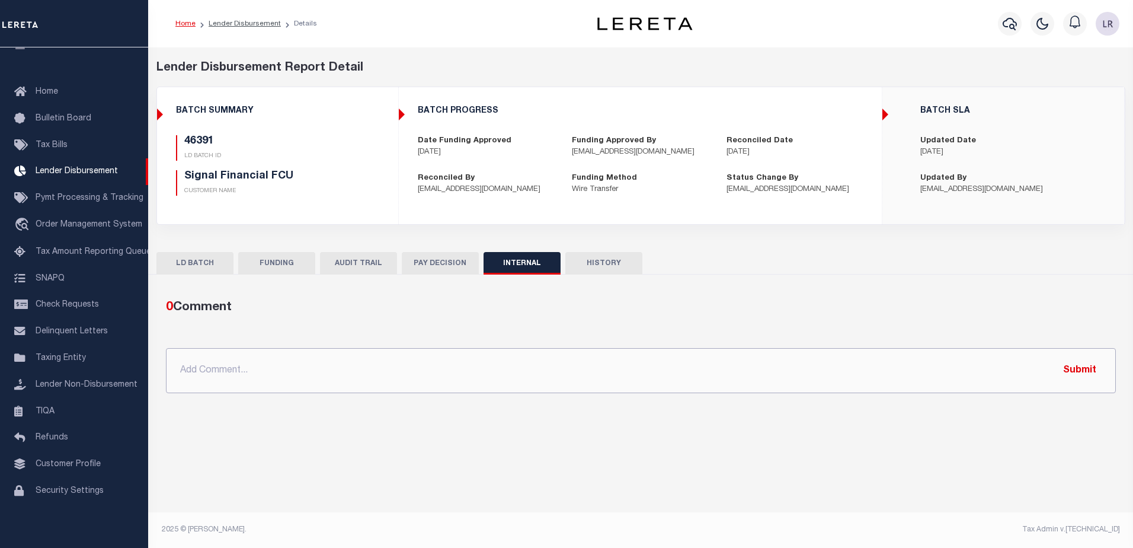
click at [886, 350] on input "text" at bounding box center [641, 370] width 950 height 45
paste input ""ORG AMT - $49705.10 46341 - $27377.44 46352 - $1243.05 46391 - $19035.62 46392…"
type input ""ORG AMT - $49705.10 46341 - $27377.44 46352 - $1243.05 46391 - $19035.62 46392…"
click at [1089, 370] on button "Submit" at bounding box center [1080, 370] width 49 height 24
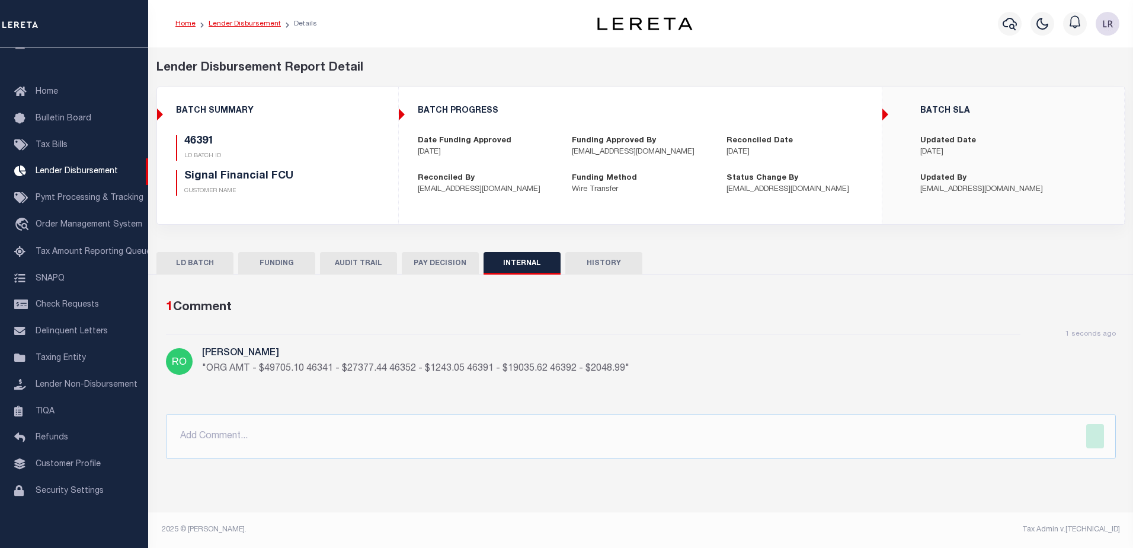
click at [258, 24] on link "Lender Disbursement" at bounding box center [245, 23] width 72 height 7
checkbox input "true"
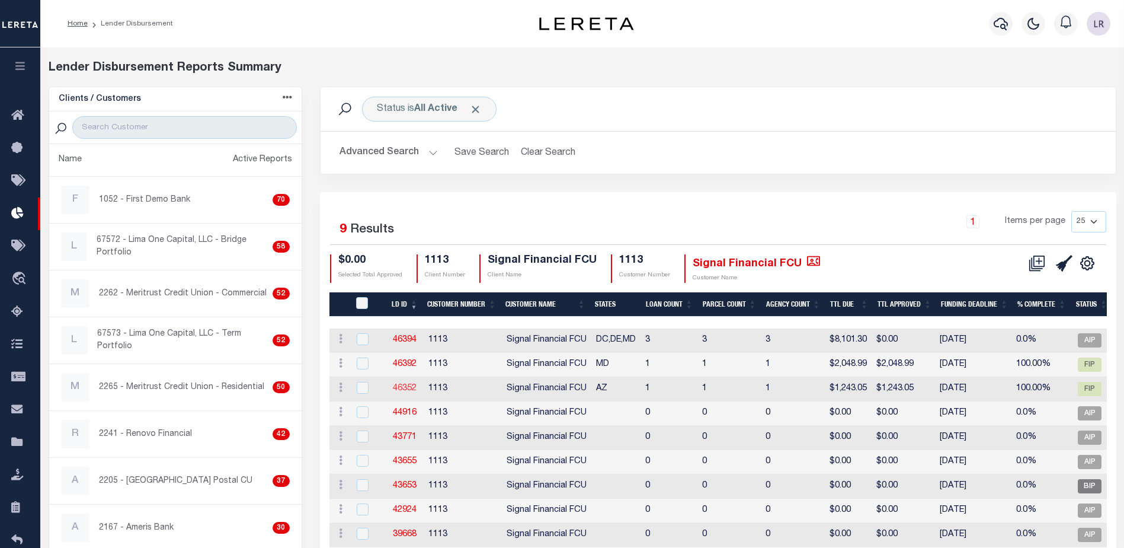
click at [410, 387] on link "46352" at bounding box center [405, 388] width 24 height 8
checkbox input "true"
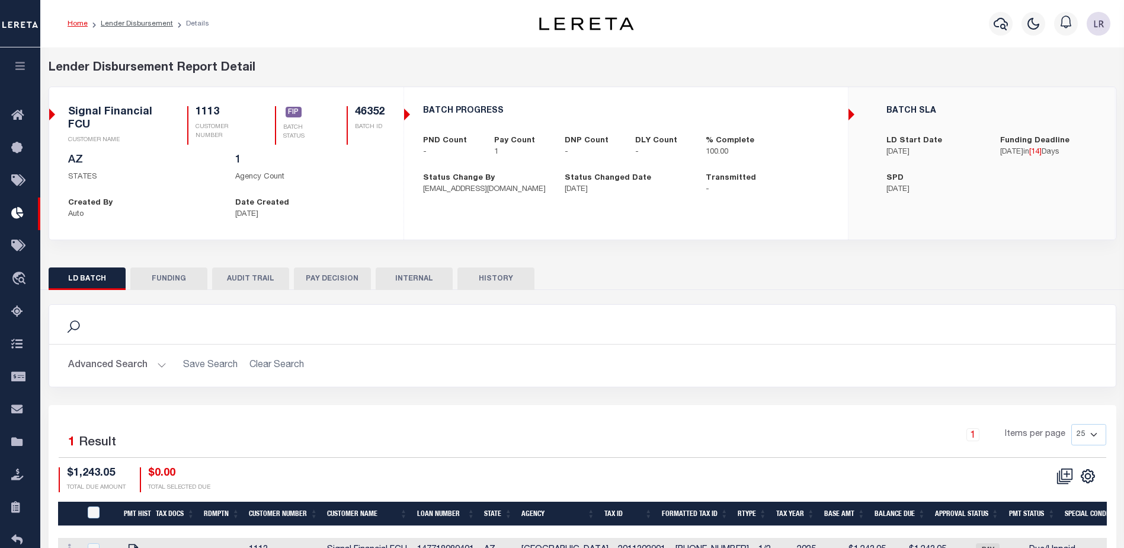
click at [188, 289] on button "FUNDING" at bounding box center [168, 278] width 77 height 23
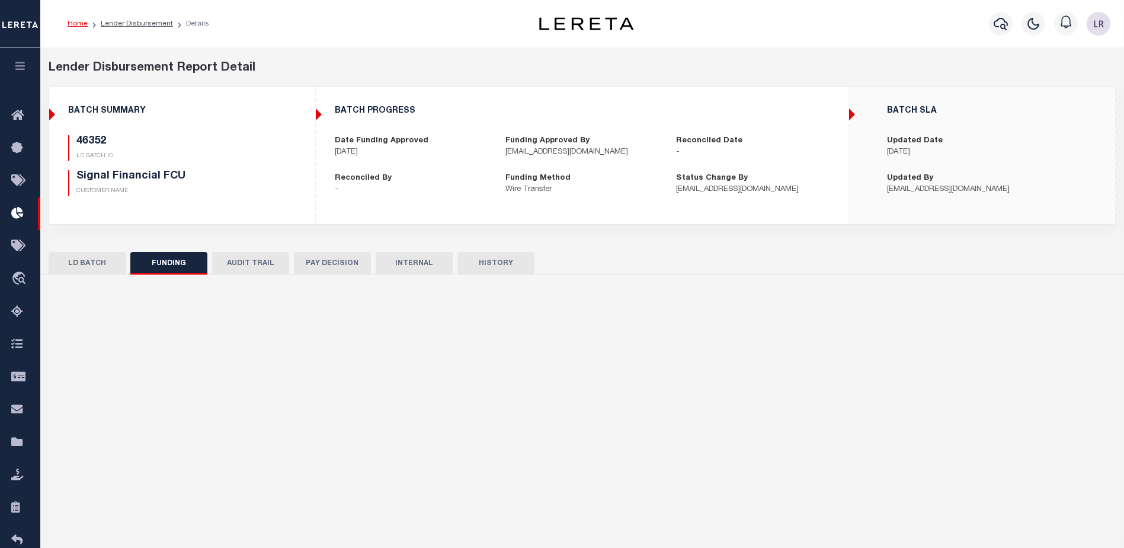
type input "$1,243.05"
type input "$0"
type input "[DATE]"
select select "100"
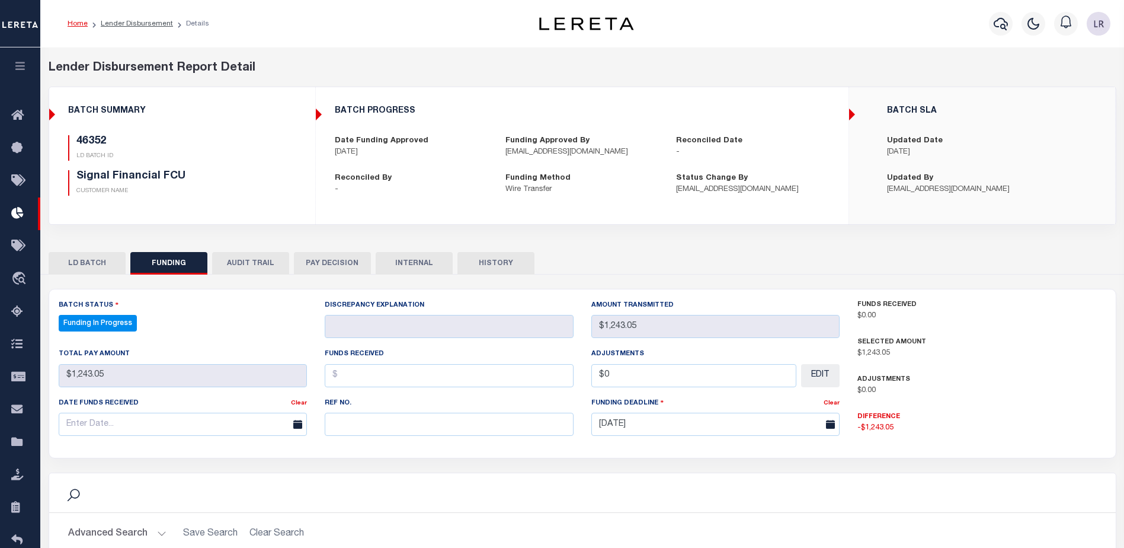
select select "100"
drag, startPoint x: 352, startPoint y: 443, endPoint x: 358, endPoint y: 432, distance: 13.3
click at [353, 443] on div "Ref No." at bounding box center [449, 421] width 267 height 49
click at [358, 432] on input "text" at bounding box center [449, 424] width 249 height 23
paste input "20250929MMQFMP2700327009291213FT03"
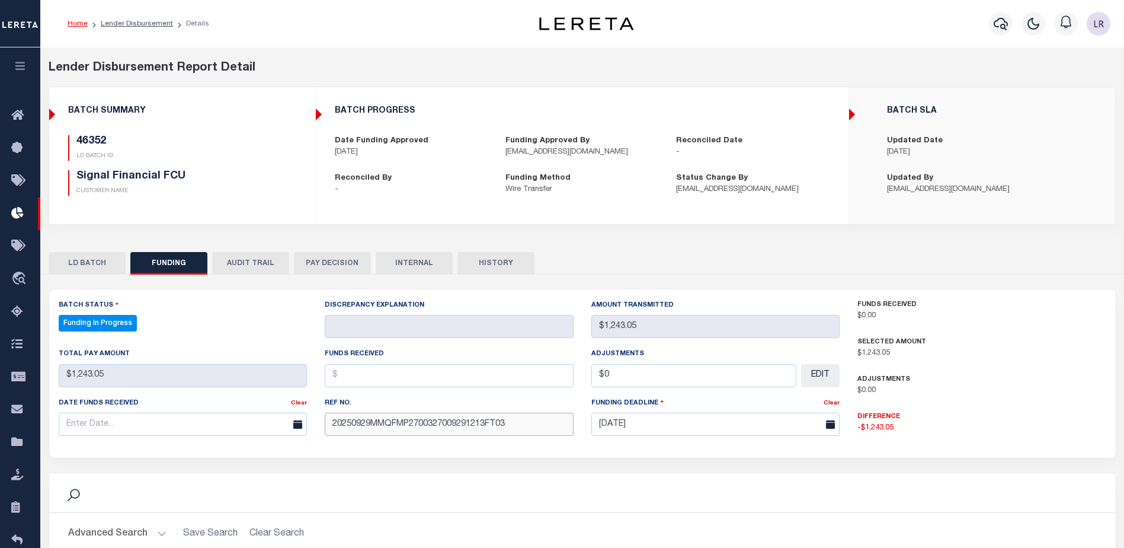
type input "20250929MMQFMP2700327009291213FT03"
click at [382, 381] on input "text" at bounding box center [449, 375] width 249 height 23
type input "$1,243.05"
click at [241, 418] on input "text" at bounding box center [183, 424] width 249 height 23
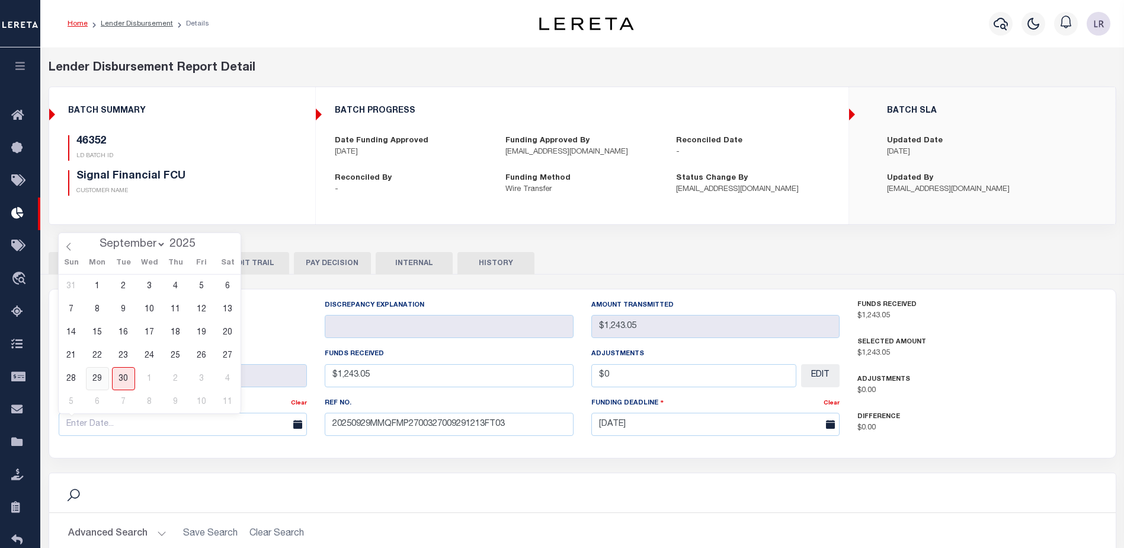
click at [105, 381] on span "29" at bounding box center [97, 378] width 23 height 23
type input "[DATE]"
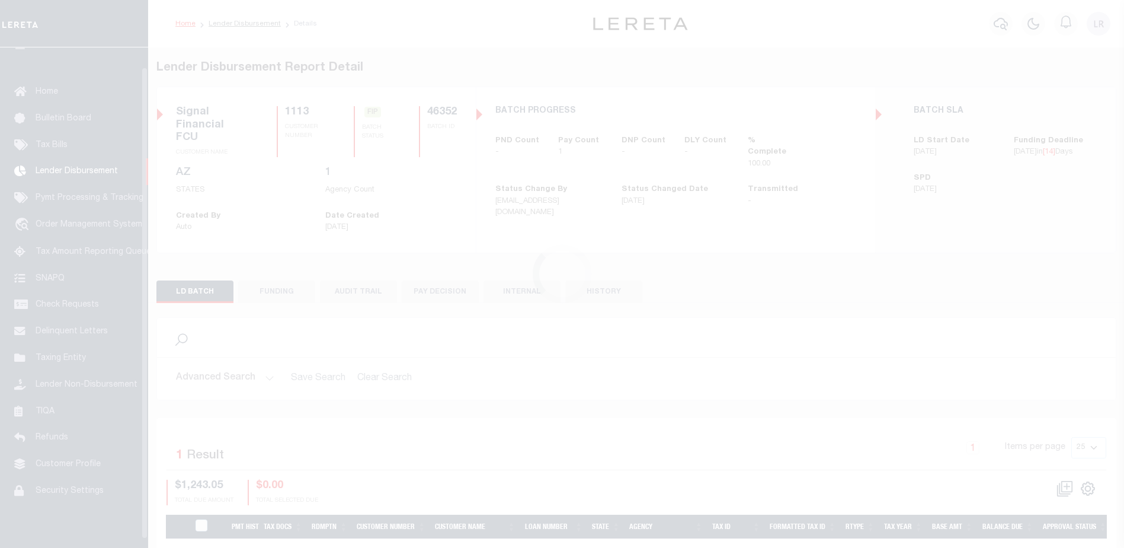
scroll to position [21, 0]
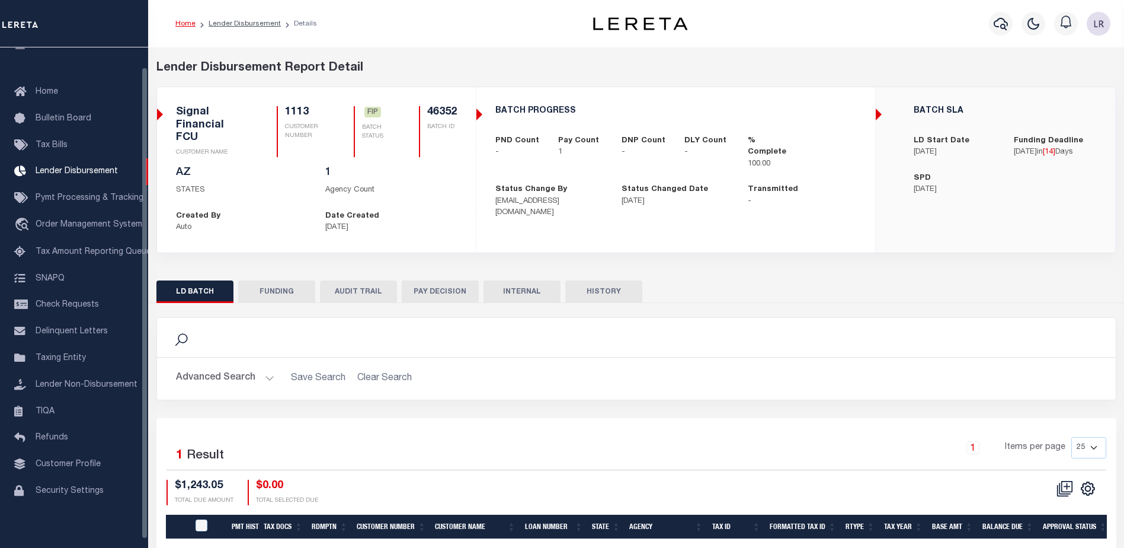
click at [256, 283] on button "FUNDING" at bounding box center [276, 291] width 77 height 23
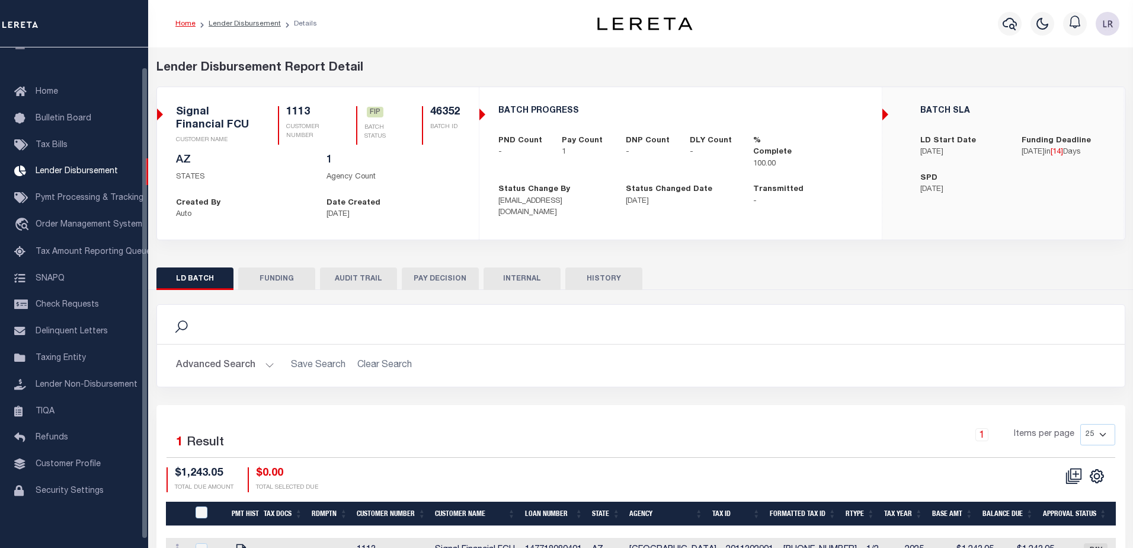
type input "$1,243.05"
type input "$0"
type input "[DATE]"
select select "100"
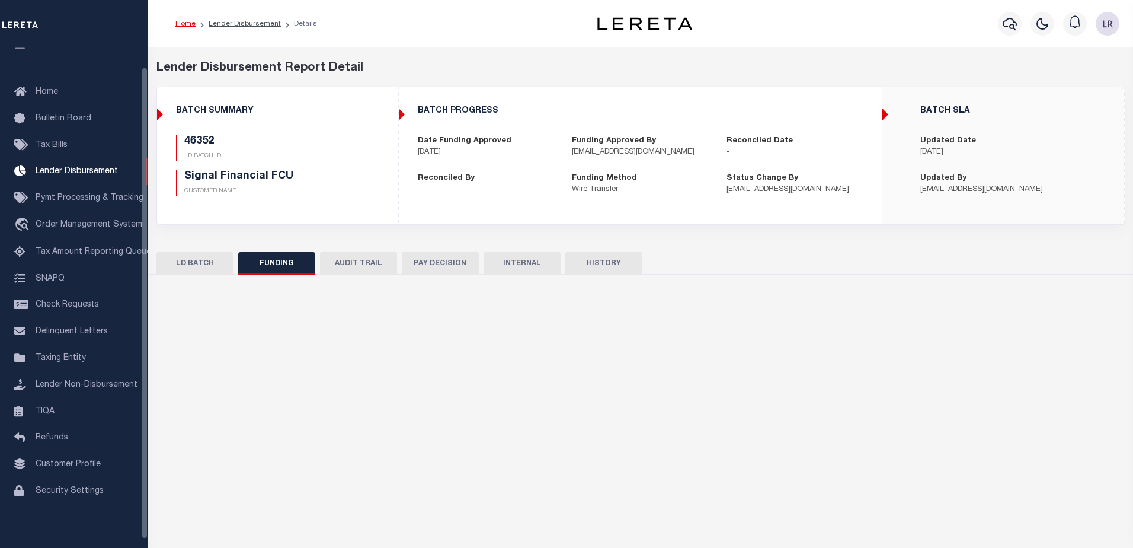
select select "100"
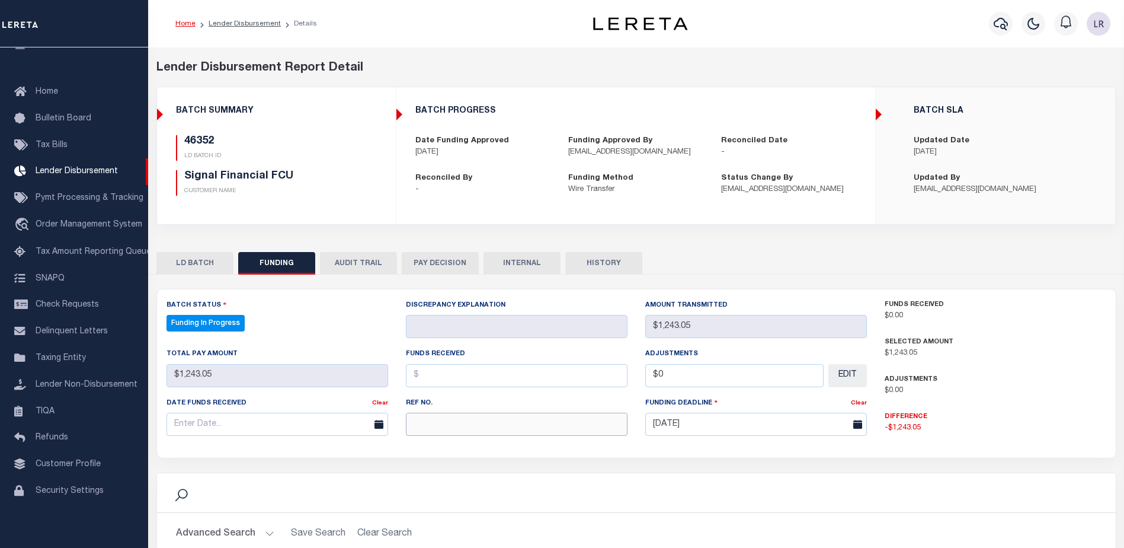
click at [431, 430] on input "text" at bounding box center [517, 424] width 222 height 23
paste input "20250929MMQFMP2700327009291213FT03"
type input "20250929MMQFMP2700327009291213FT03"
click at [441, 378] on input "text" at bounding box center [517, 375] width 222 height 23
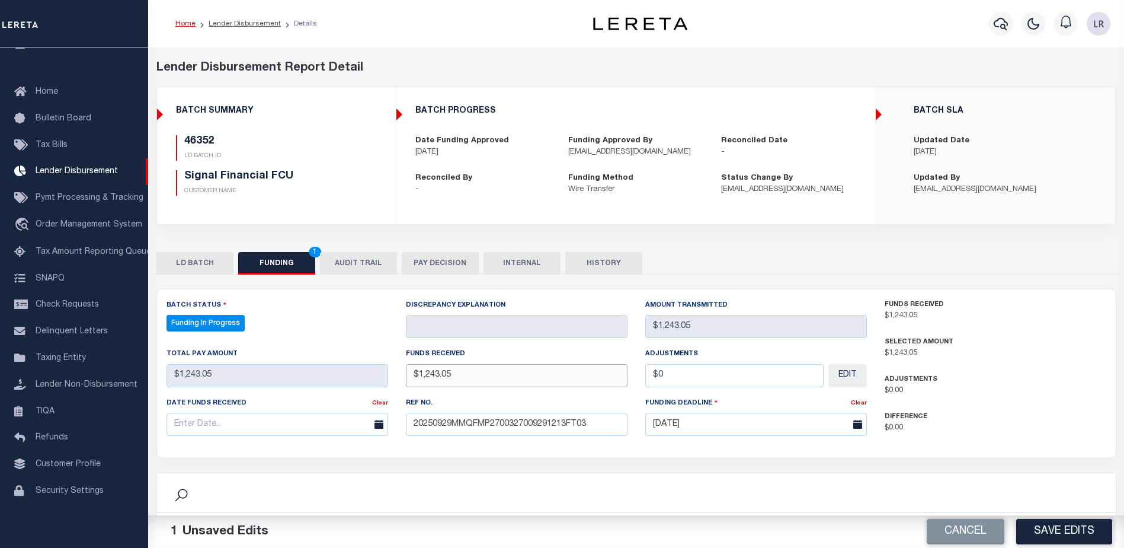
type input "$1,243.05"
click at [329, 418] on input "text" at bounding box center [278, 424] width 222 height 23
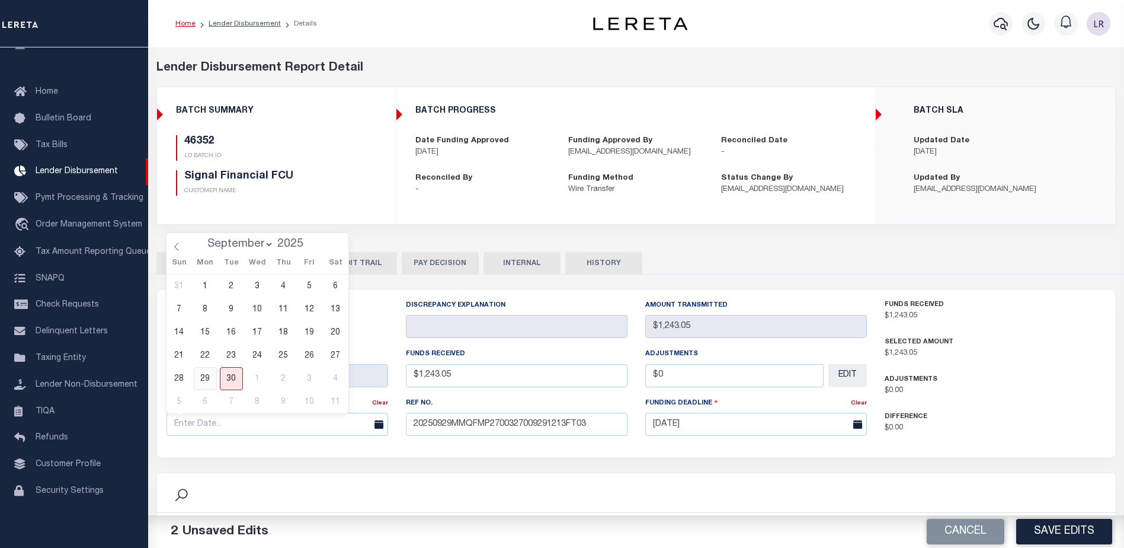
click at [205, 373] on span "29" at bounding box center [205, 378] width 23 height 23
type input "[DATE]"
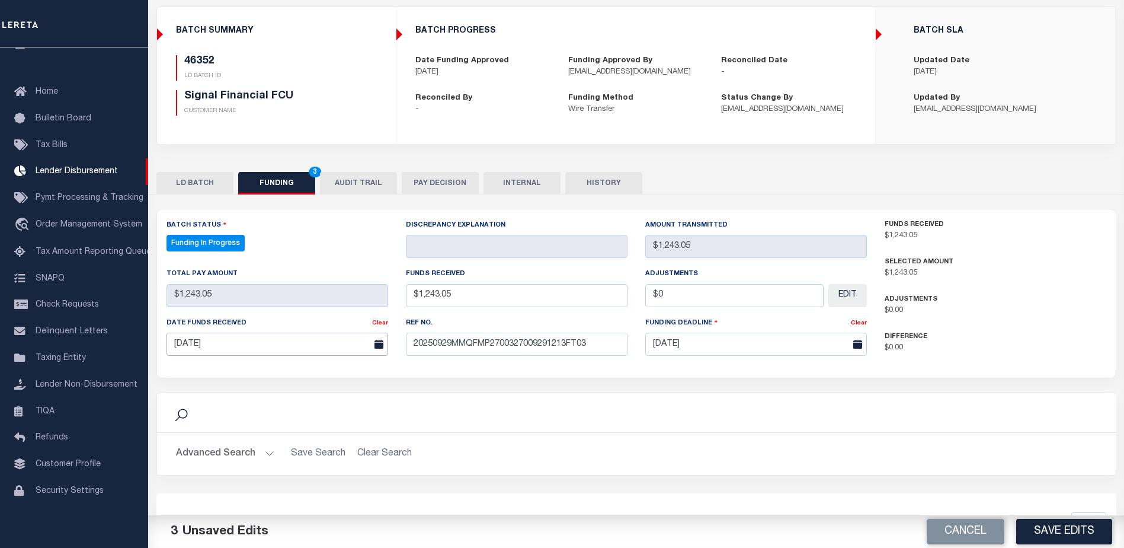
scroll to position [178, 0]
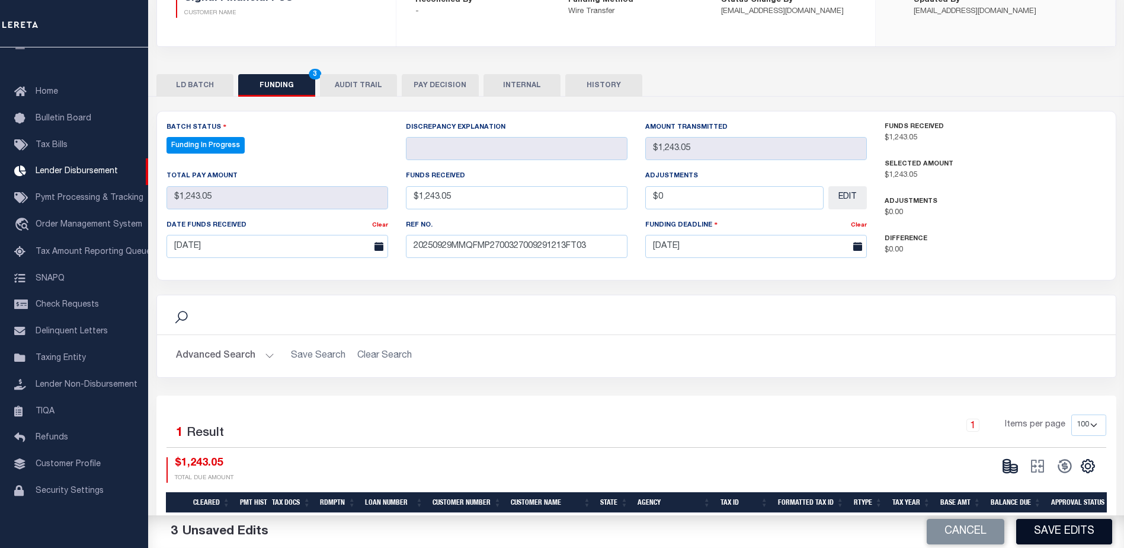
click at [1043, 526] on button "Save Edits" at bounding box center [1065, 531] width 96 height 25
type input "$1,243.05"
type input "$0"
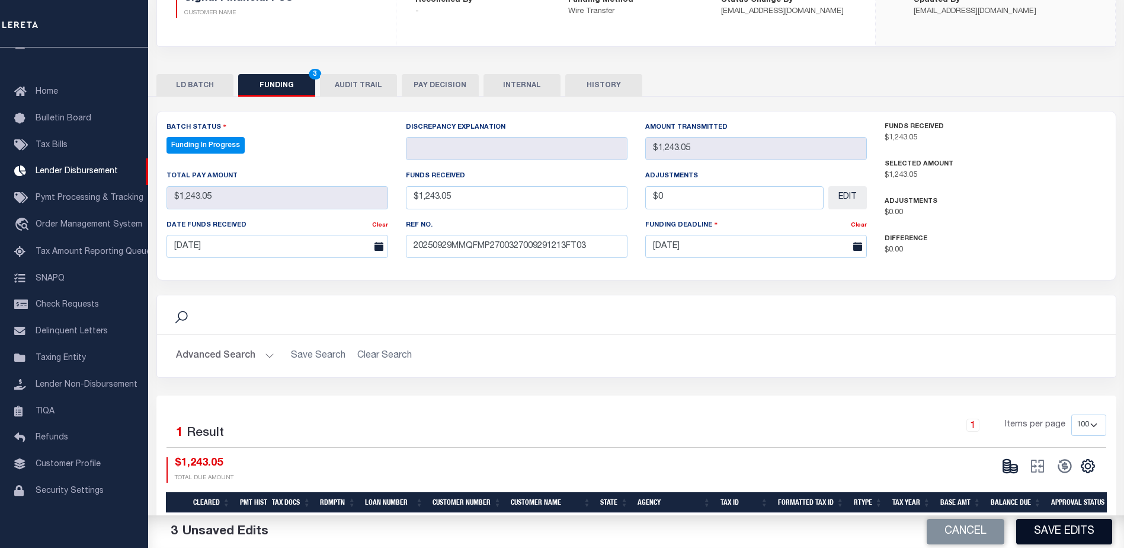
select select "100"
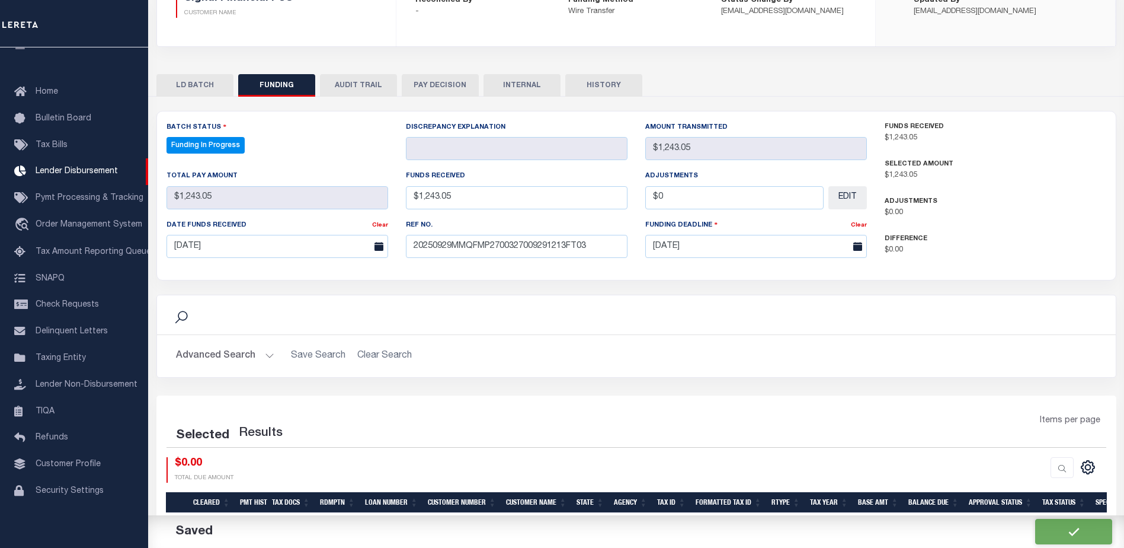
select select "100"
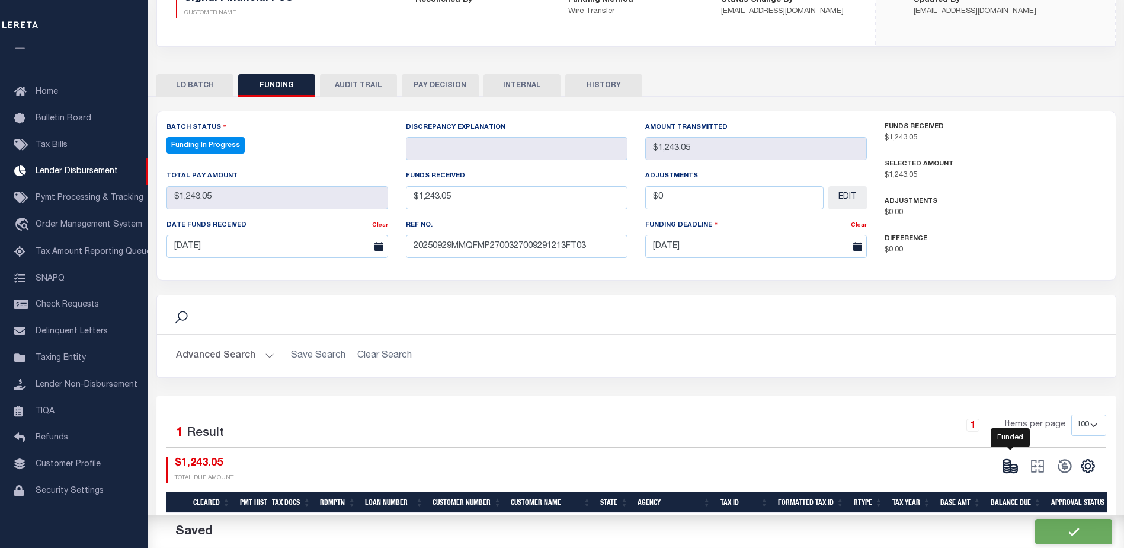
click at [1008, 468] on icon at bounding box center [1007, 466] width 7 height 4
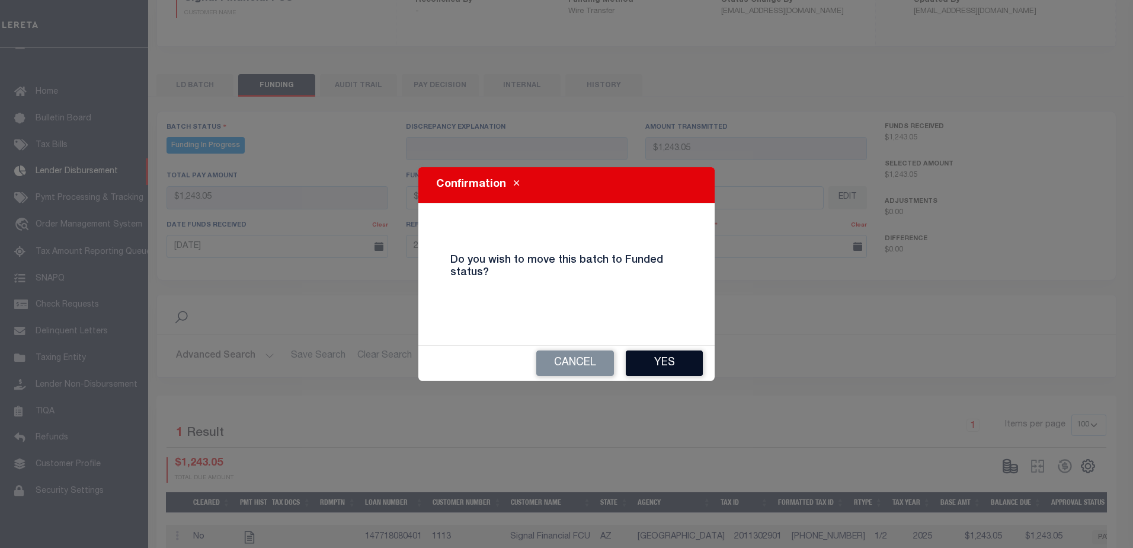
click at [676, 365] on button "Yes" at bounding box center [664, 362] width 77 height 25
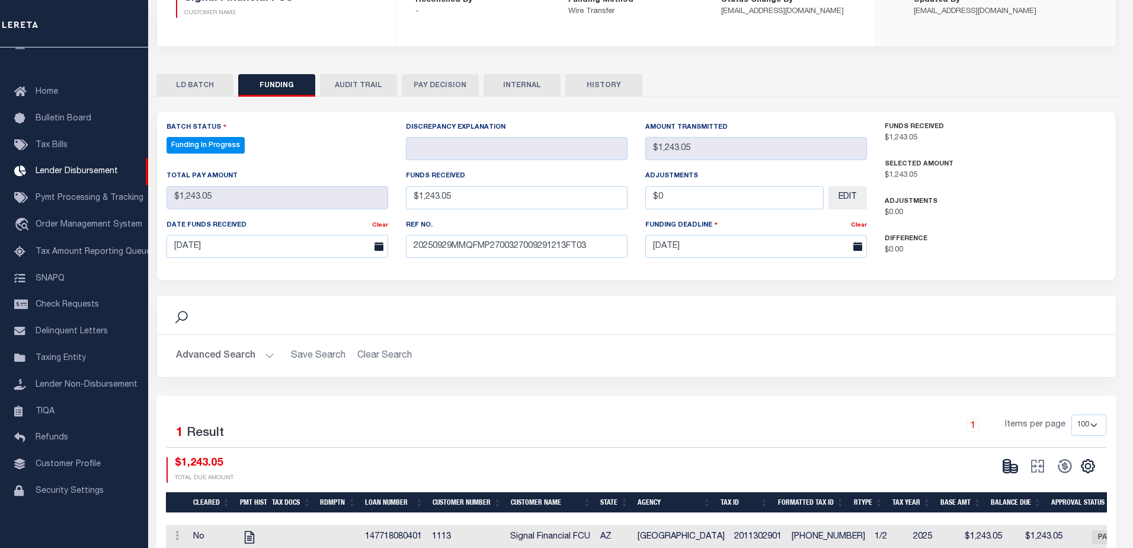
type input "$1,243.05"
type input "$0"
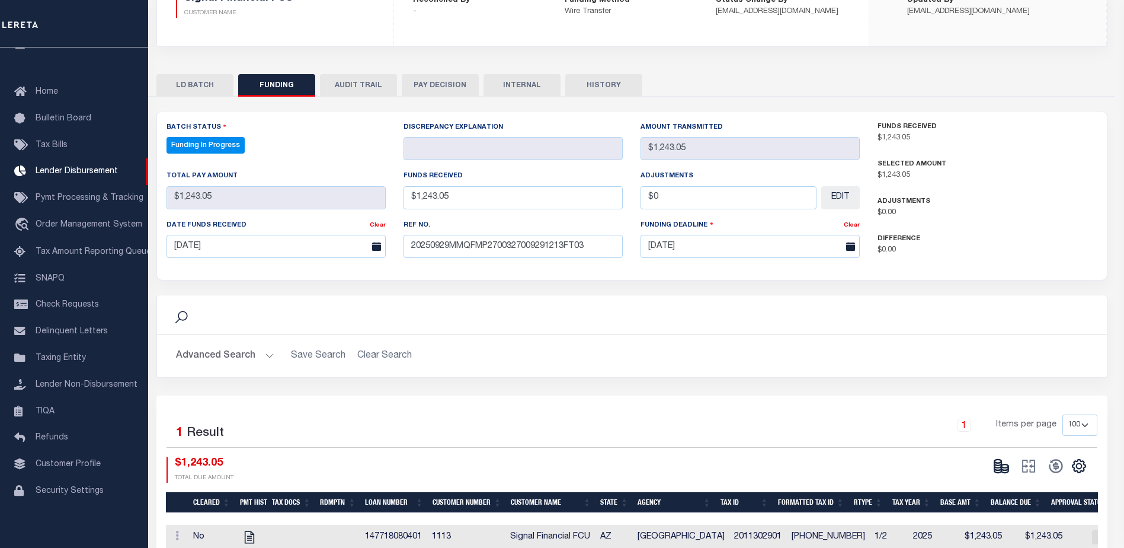
select select "100"
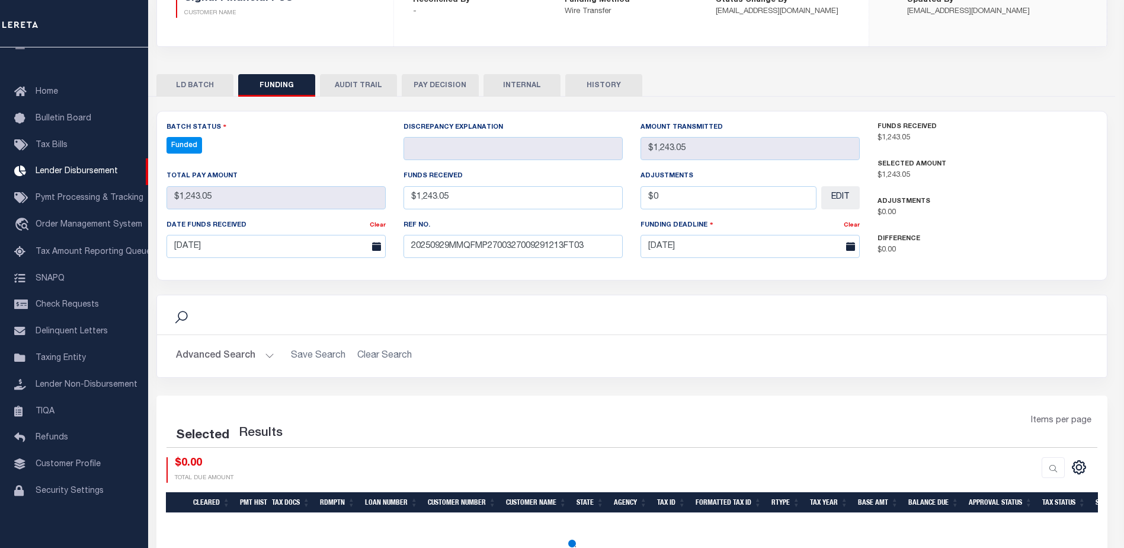
select select "100"
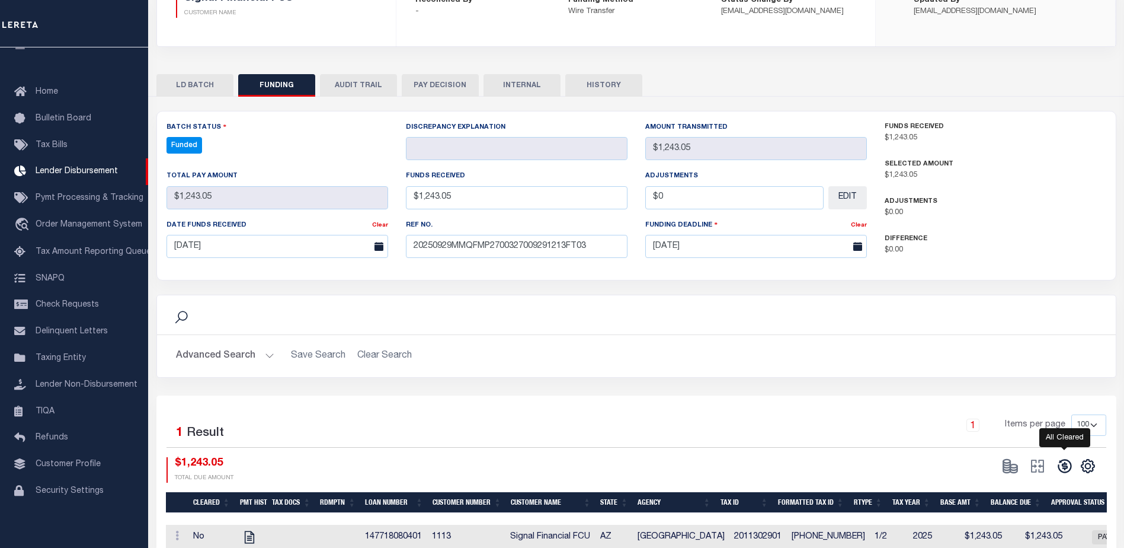
click at [1060, 466] on icon at bounding box center [1065, 466] width 17 height 17
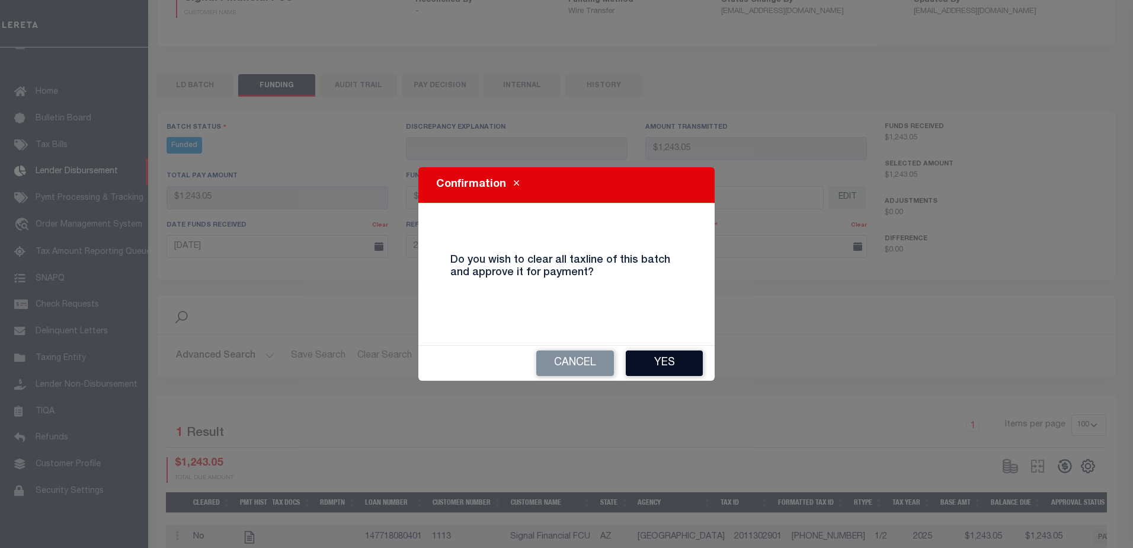
click at [684, 363] on button "Yes" at bounding box center [664, 362] width 77 height 25
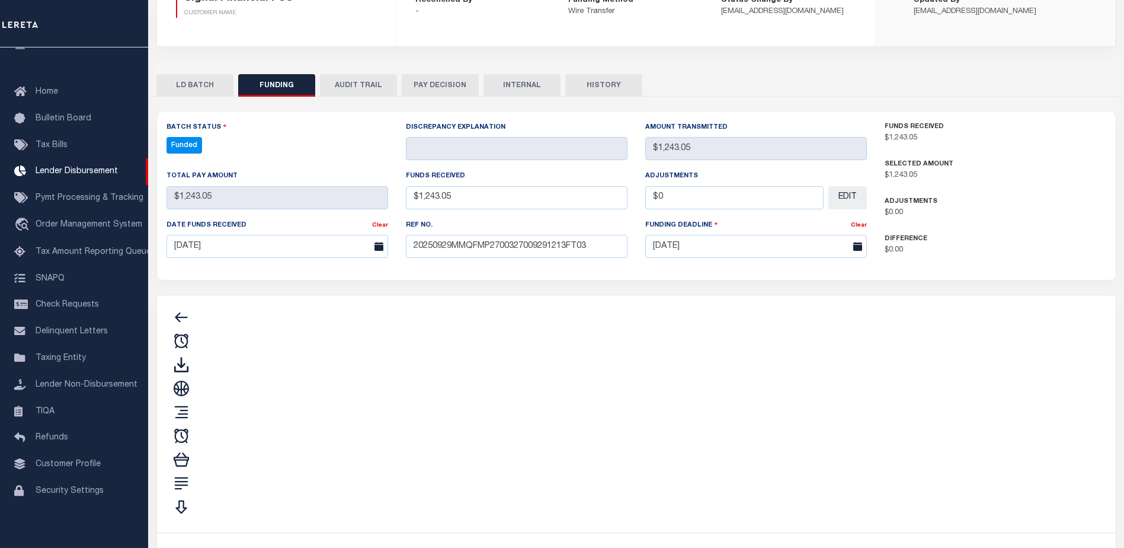
type input "$1,243.05"
type input "$0"
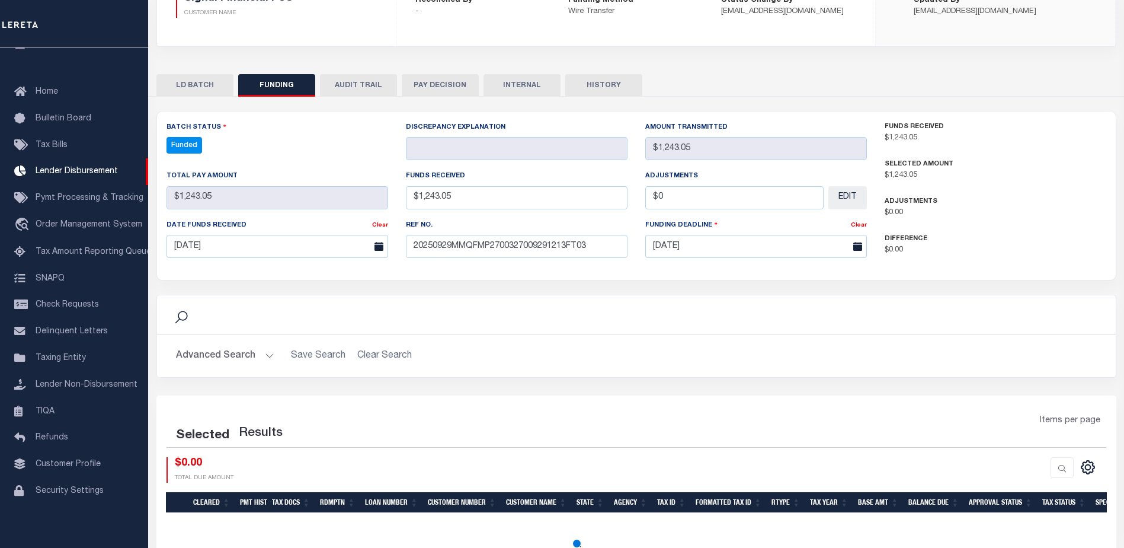
select select "100"
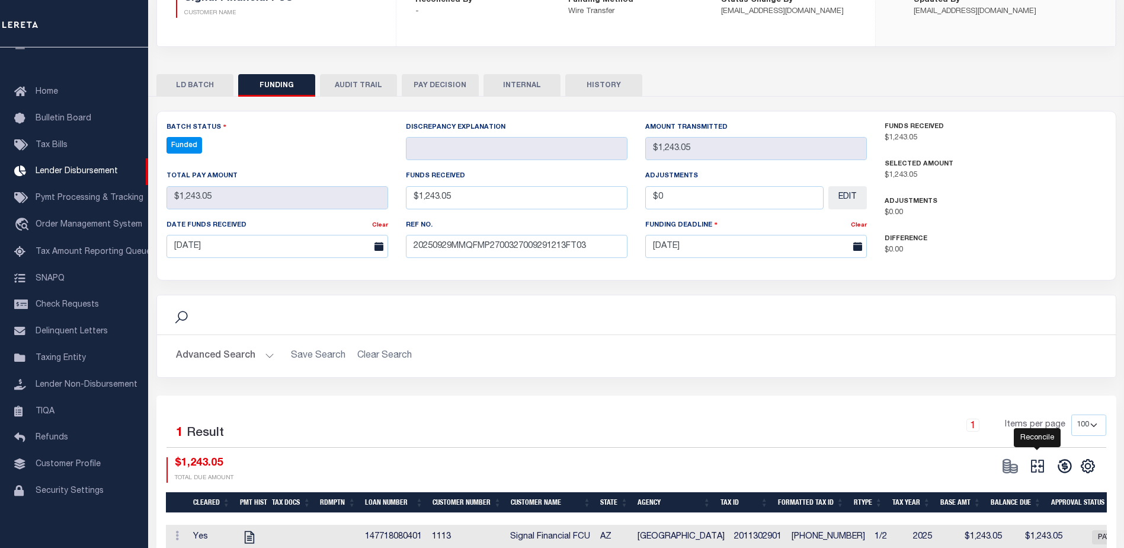
click at [1044, 467] on icon at bounding box center [1038, 466] width 17 height 17
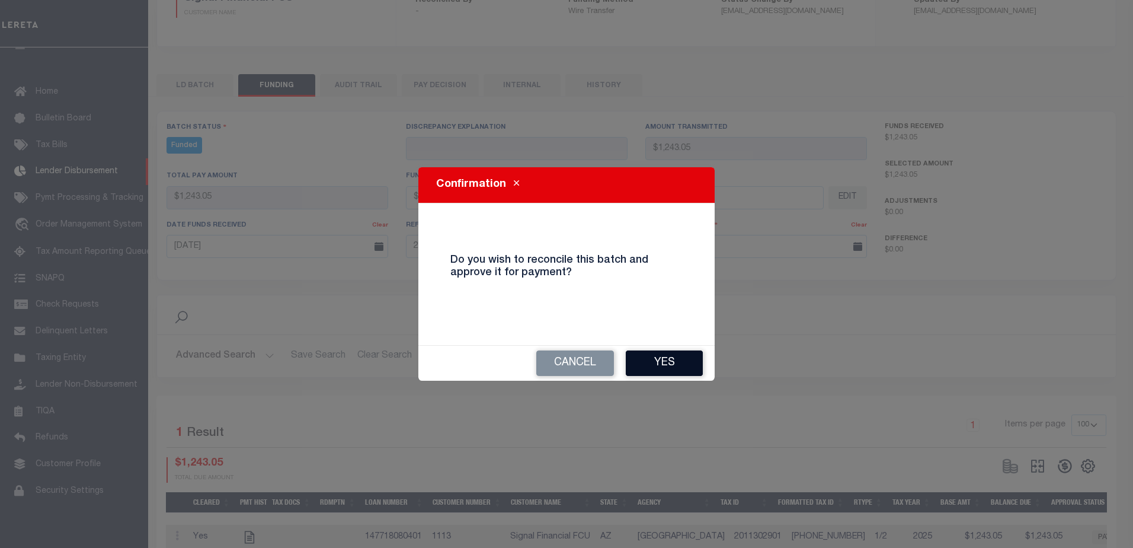
click at [685, 363] on button "Yes" at bounding box center [664, 362] width 77 height 25
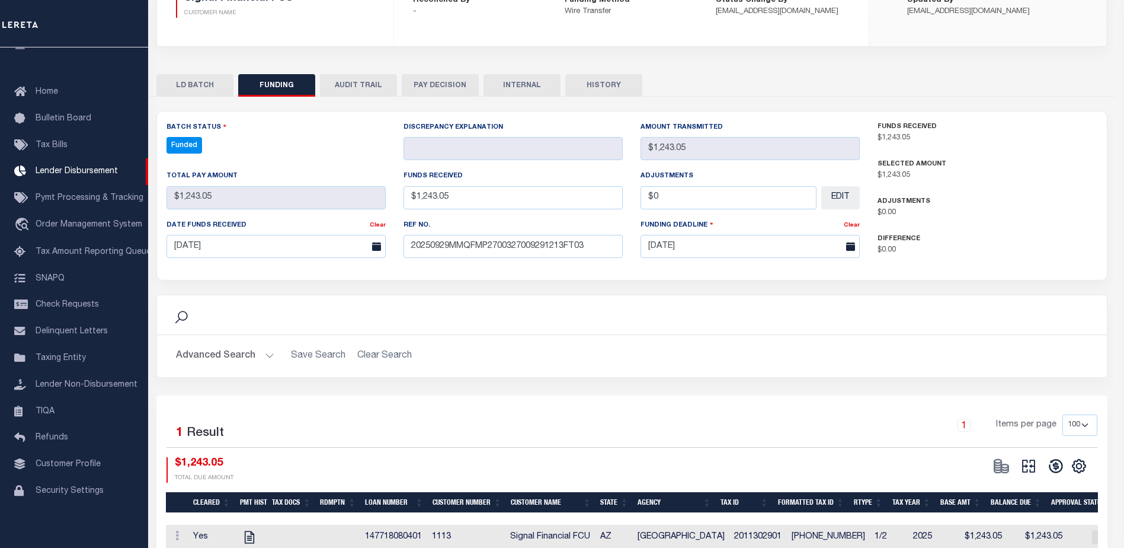
type input "$1,243.05"
type input "$0"
select select "100"
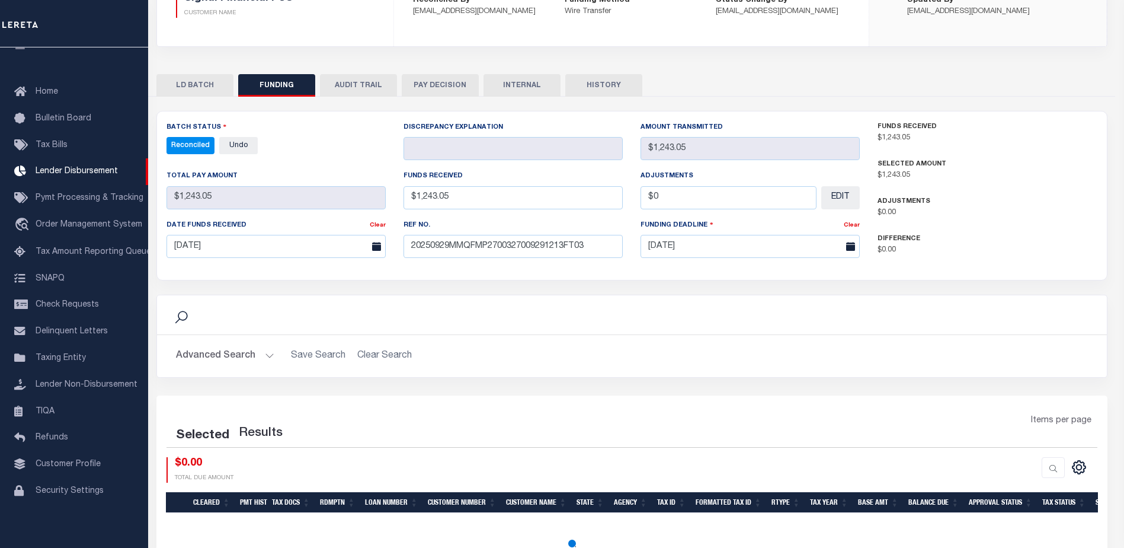
select select "100"
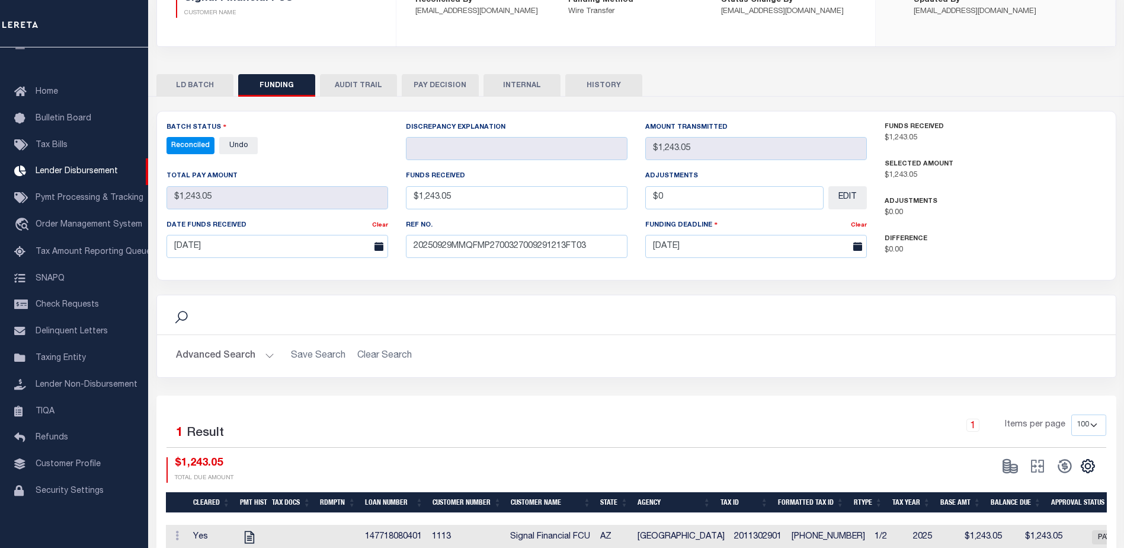
click at [519, 79] on button "INTERNAL" at bounding box center [522, 85] width 77 height 23
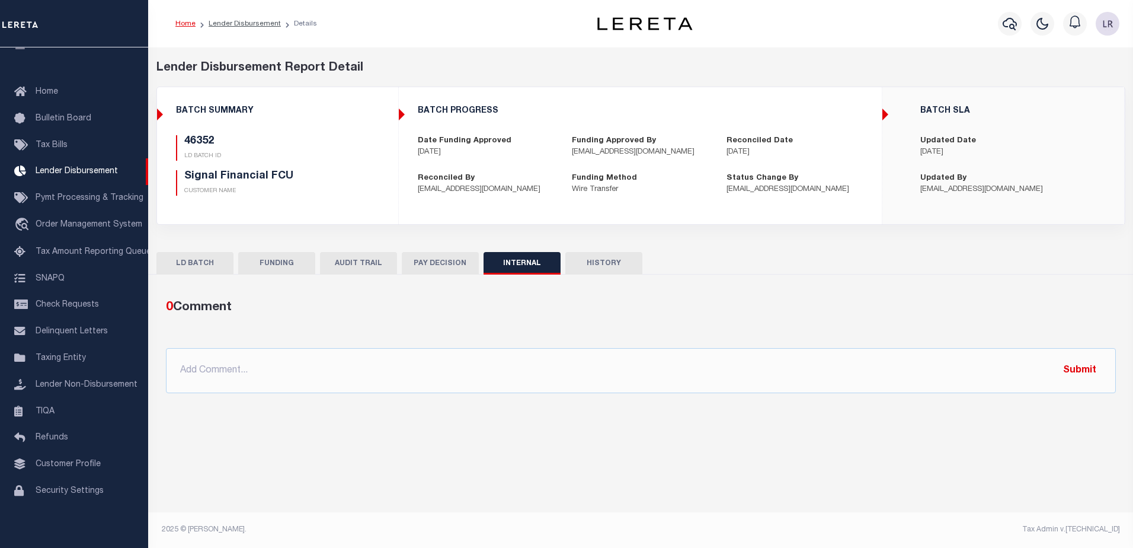
drag, startPoint x: 564, startPoint y: 346, endPoint x: 565, endPoint y: 361, distance: 14.9
click at [564, 353] on div "0 Comment @Aakash Patel @Abdul Muzain @Adams, Pamela S @Adhikary Rinki @Agustin…" at bounding box center [640, 345] width 969 height 95
click at [565, 361] on input "text" at bounding box center [641, 370] width 950 height 45
click at [1069, 363] on button "Submit" at bounding box center [1080, 370] width 49 height 24
click at [254, 23] on link "Lender Disbursement" at bounding box center [245, 23] width 72 height 7
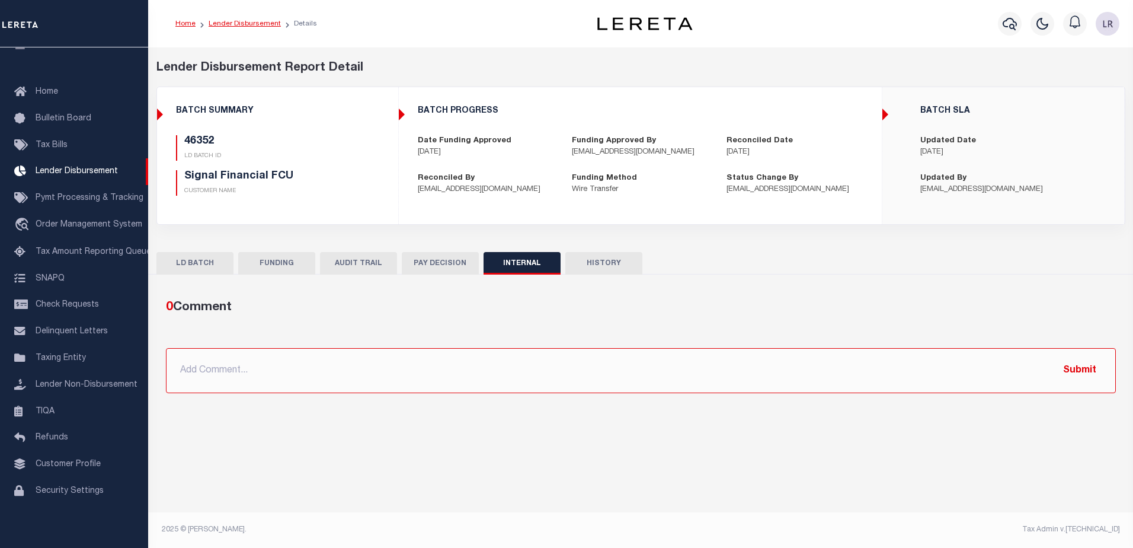
checkbox input "true"
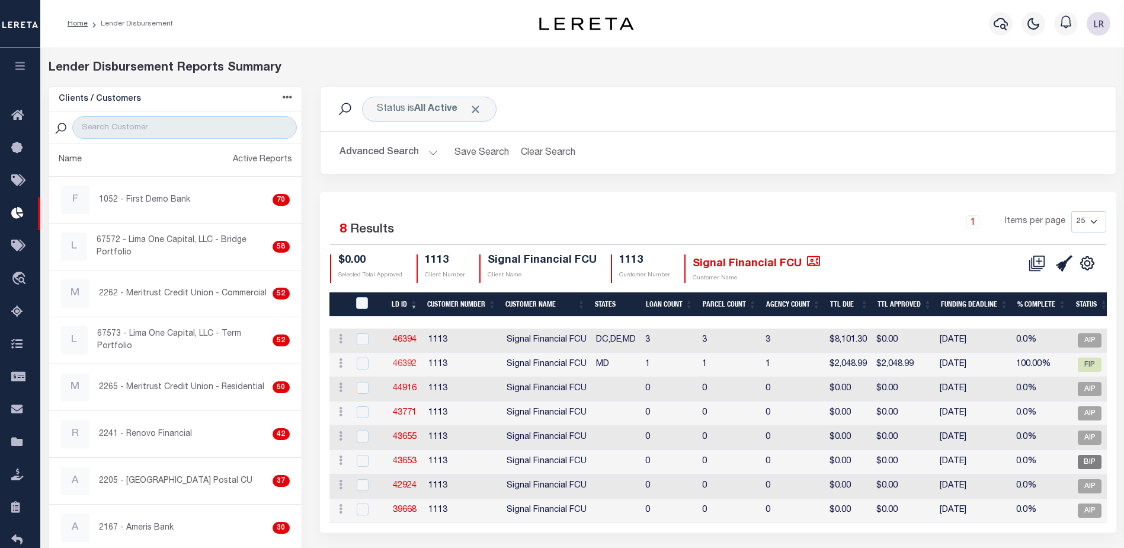
click at [412, 360] on link "46392" at bounding box center [405, 364] width 24 height 8
checkbox input "true"
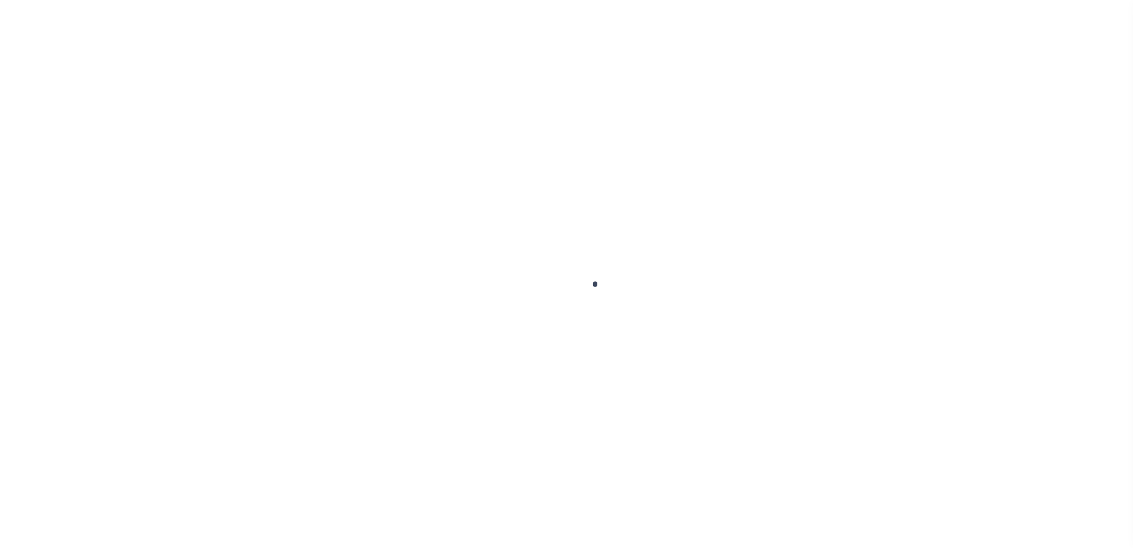
type input "$0.00"
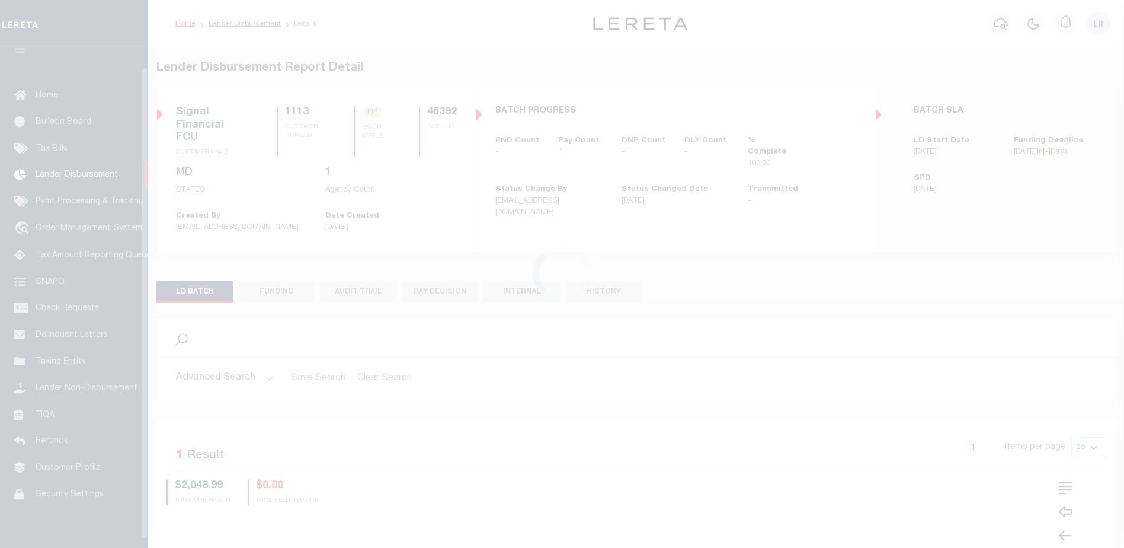
scroll to position [21, 0]
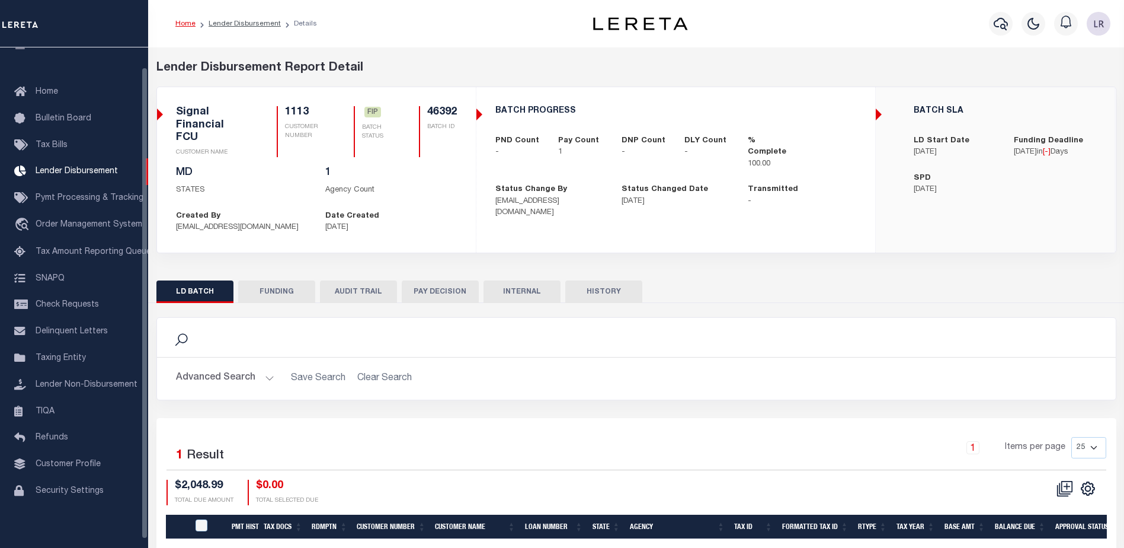
click at [275, 282] on button "FUNDING" at bounding box center [276, 291] width 77 height 23
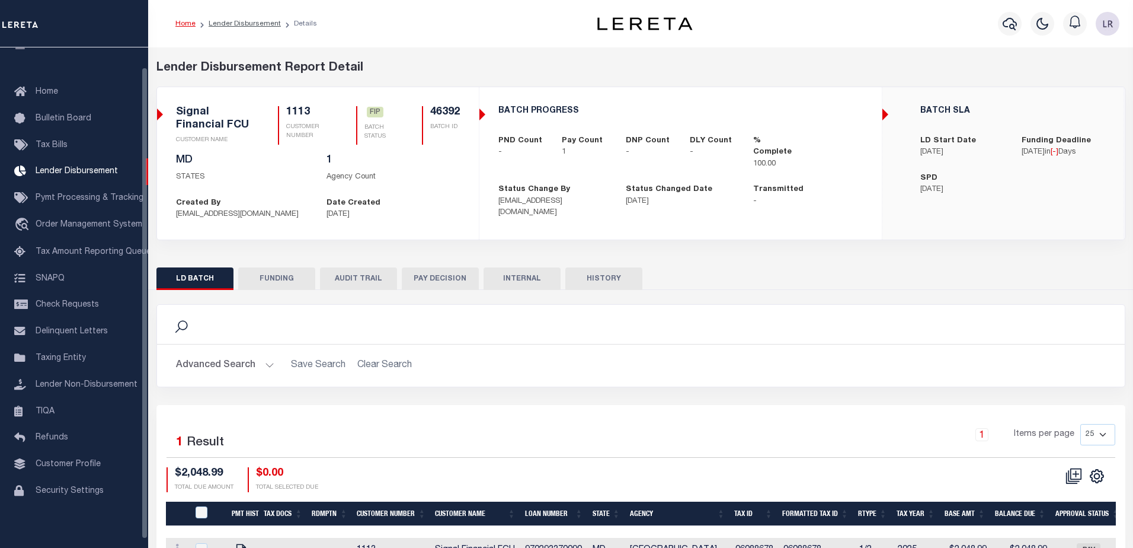
type input "$2,048.99"
type input "$0"
type input "[DATE]"
select select "100"
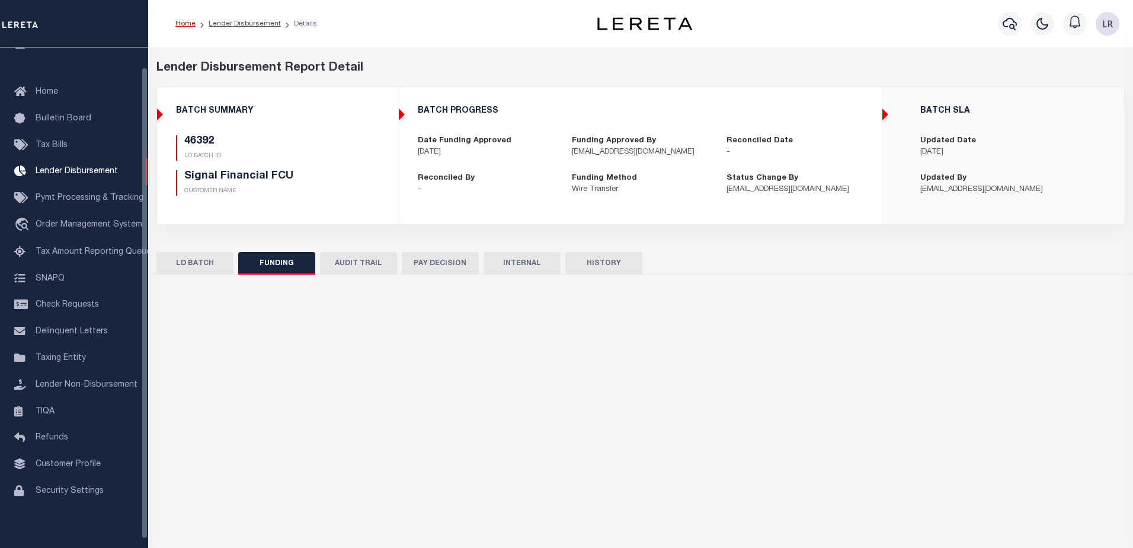
select select "100"
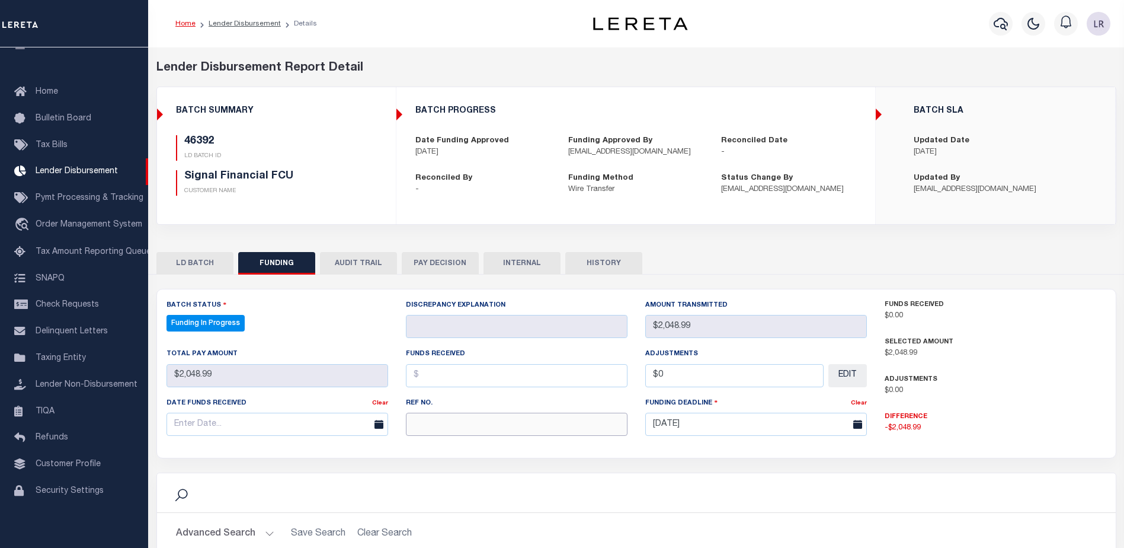
click at [448, 427] on input "text" at bounding box center [517, 424] width 222 height 23
paste input "20250929MMQFMP2700327009291213FT03"
type input "20250929MMQFMP2700327009291213FT03"
click at [441, 378] on input "text" at bounding box center [517, 375] width 222 height 23
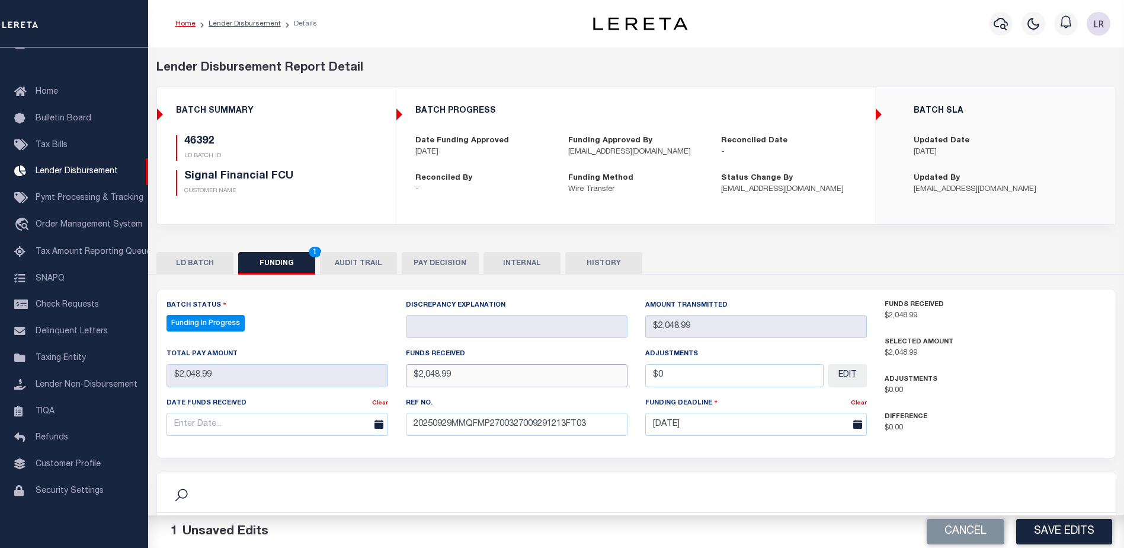
type input "$2,048.99"
click at [269, 426] on input "text" at bounding box center [278, 424] width 222 height 23
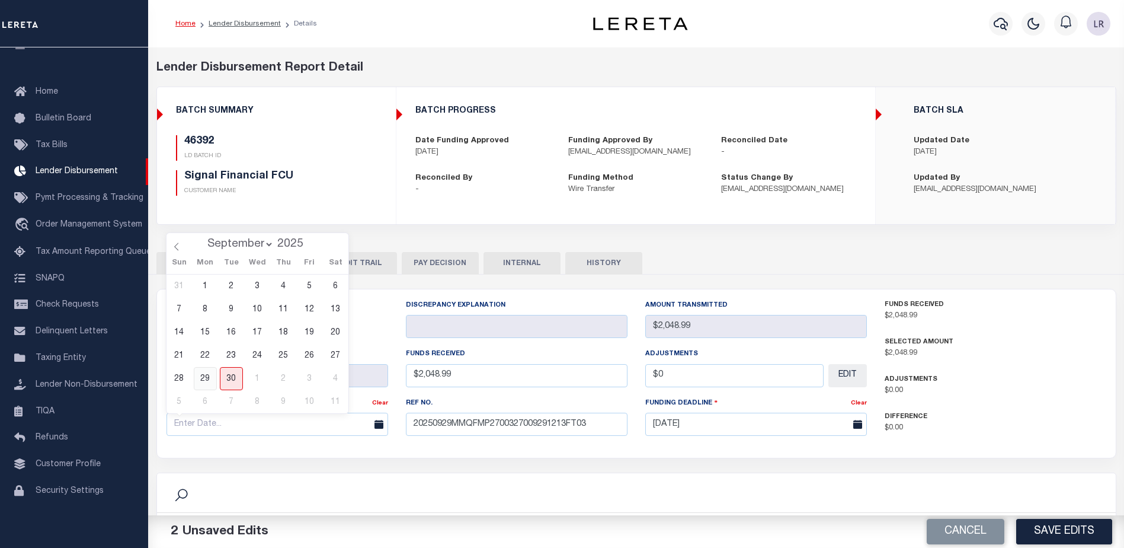
click at [205, 378] on span "29" at bounding box center [205, 378] width 23 height 23
type input "[DATE]"
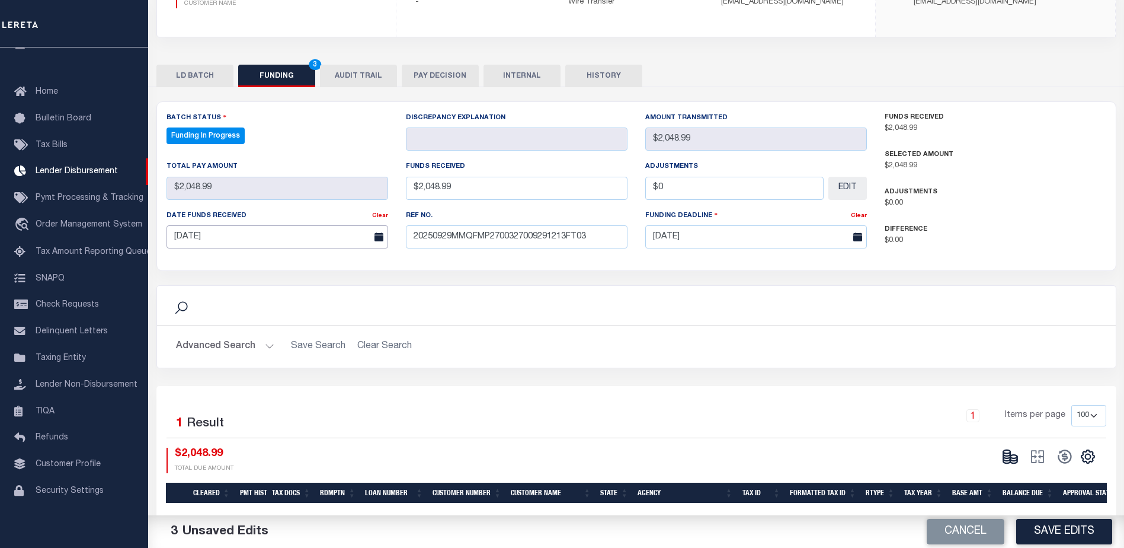
scroll to position [234, 0]
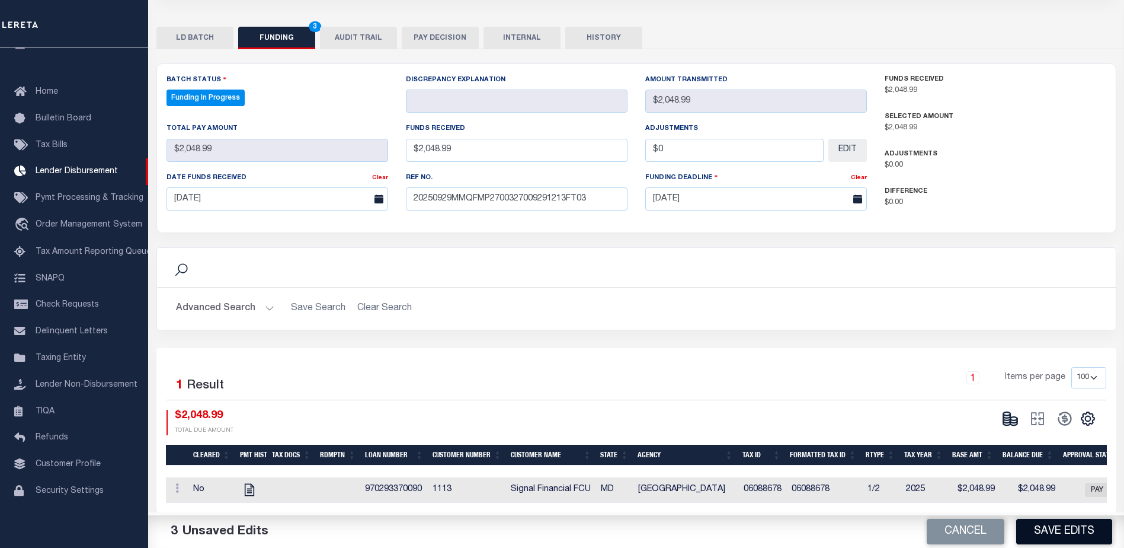
click at [1040, 528] on button "Save Edits" at bounding box center [1065, 531] width 96 height 25
type input "$2,048.99"
type input "$0"
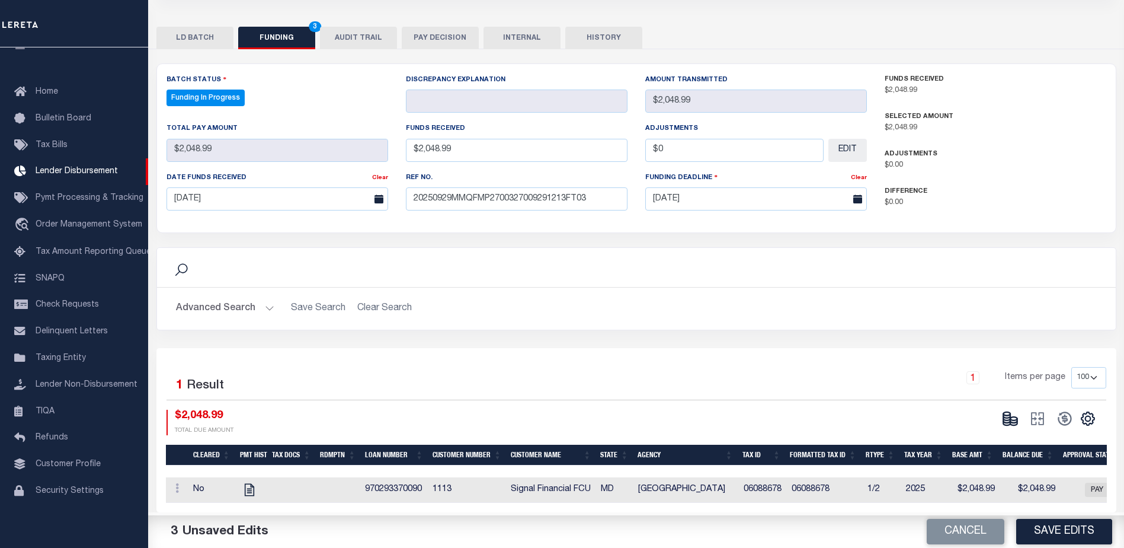
select select "100"
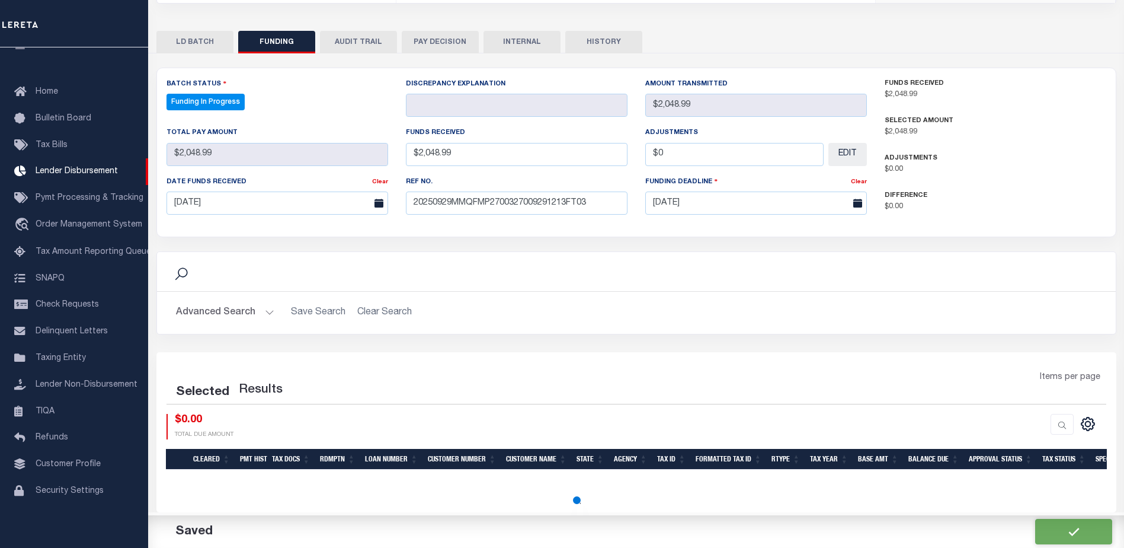
select select "100"
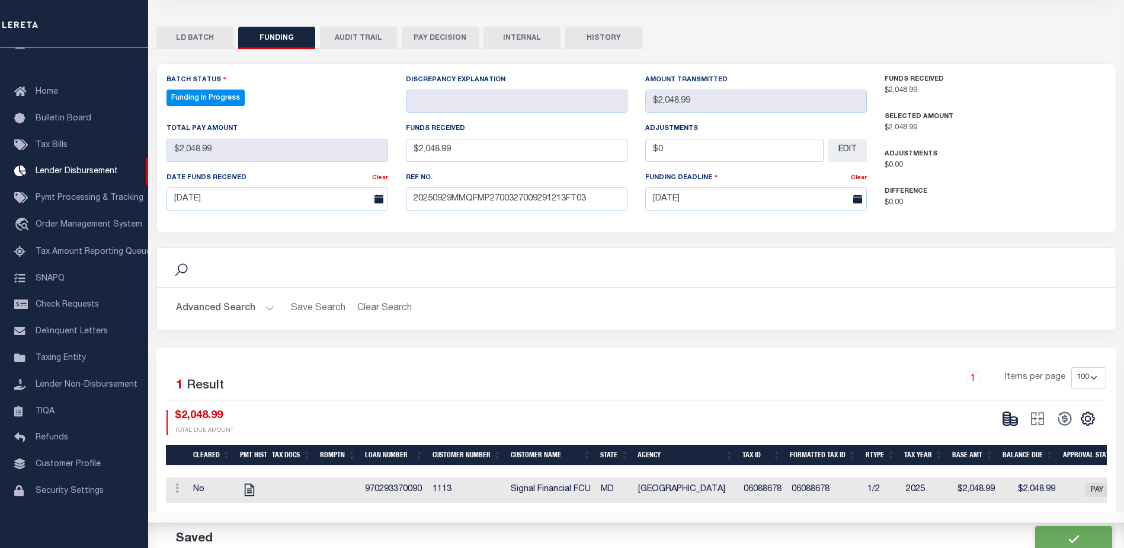
click at [1009, 420] on button at bounding box center [1010, 419] width 27 height 18
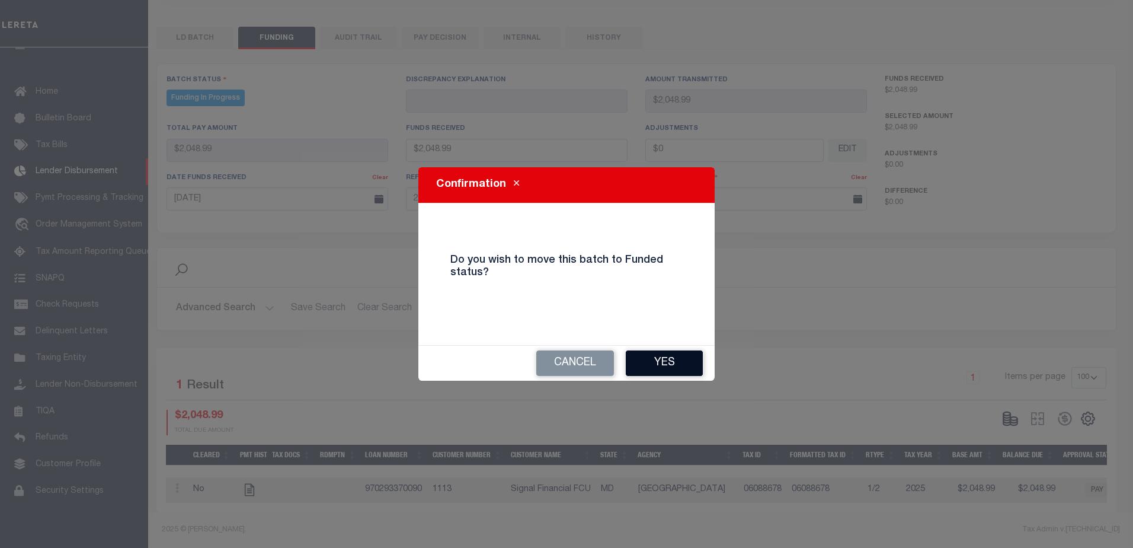
click at [680, 363] on button "Yes" at bounding box center [664, 362] width 77 height 25
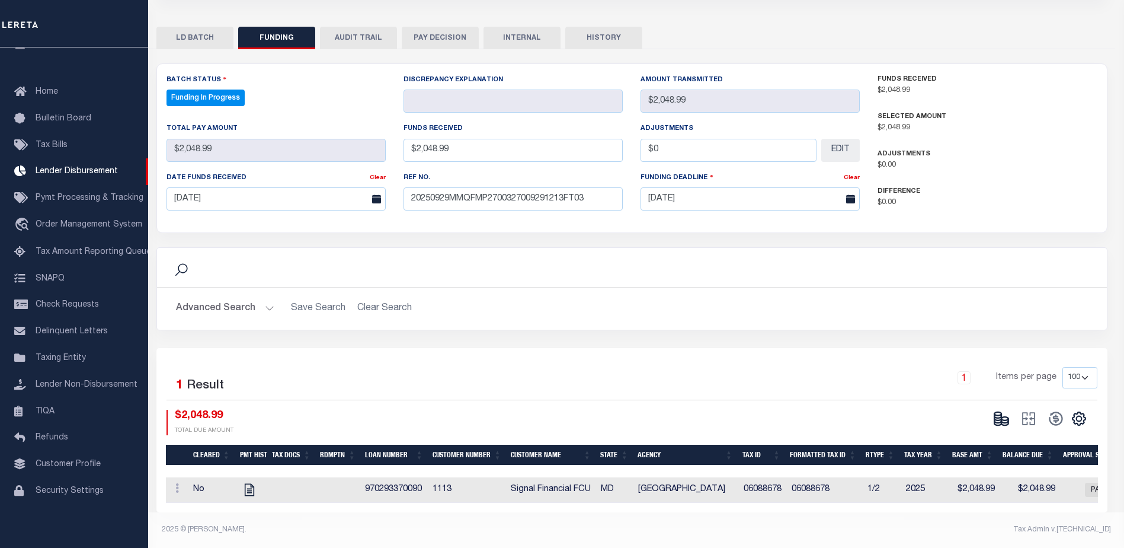
type input "$2,048.99"
type input "$0"
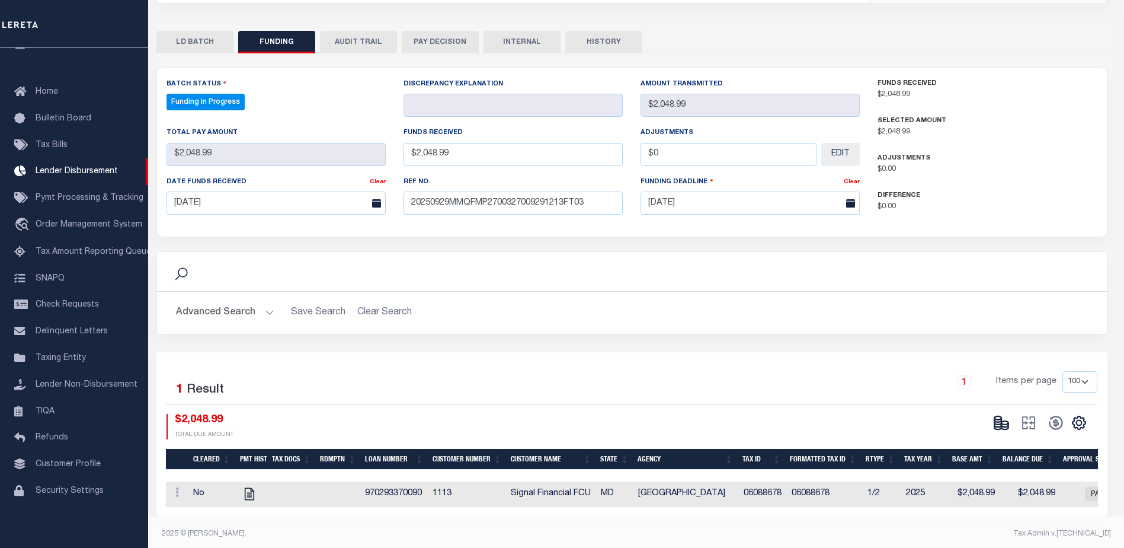
select select "100"
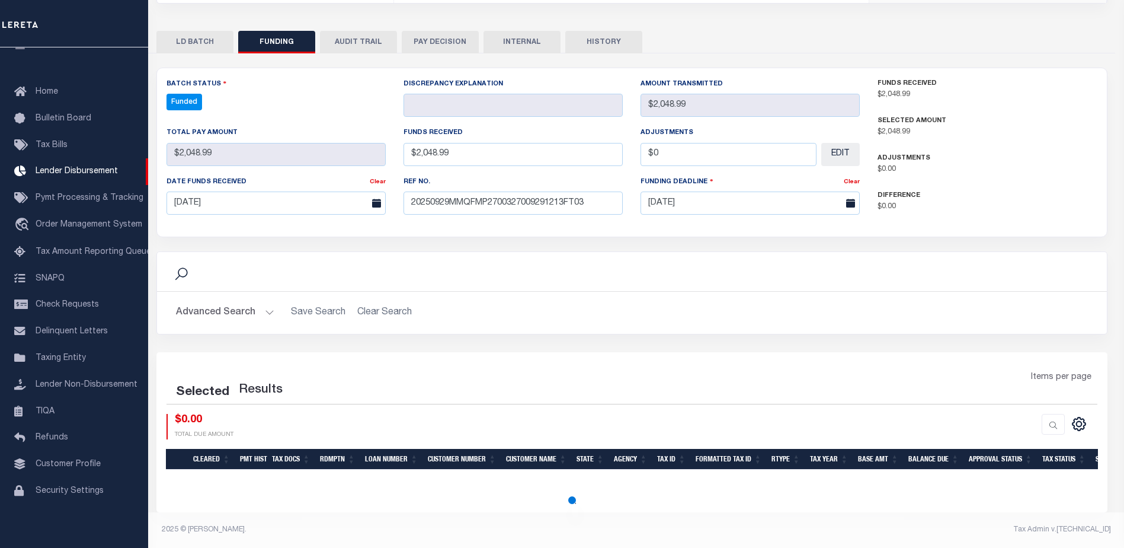
select select "100"
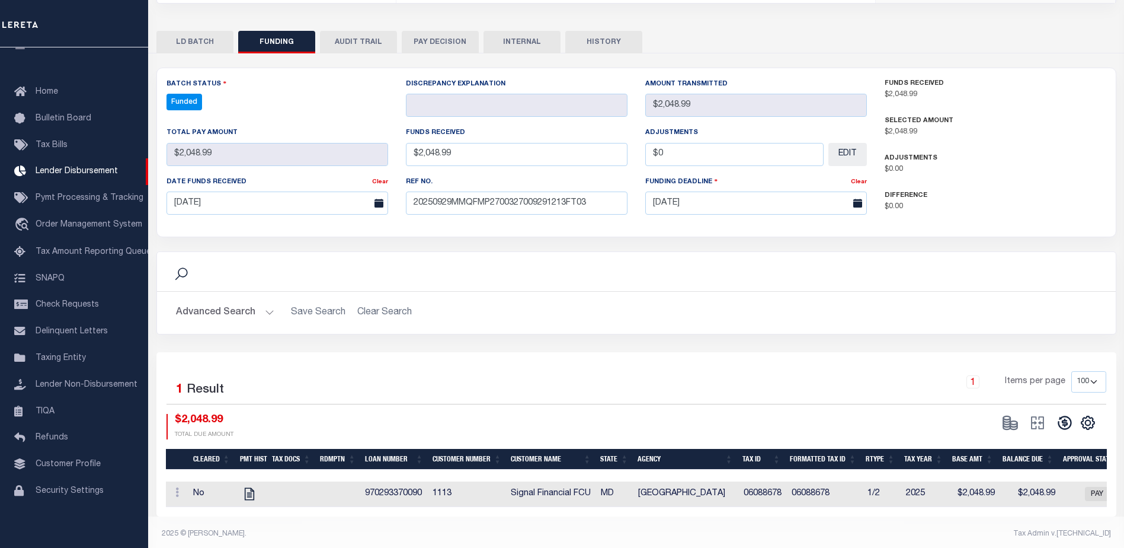
click at [1066, 418] on icon at bounding box center [1065, 423] width 14 height 14
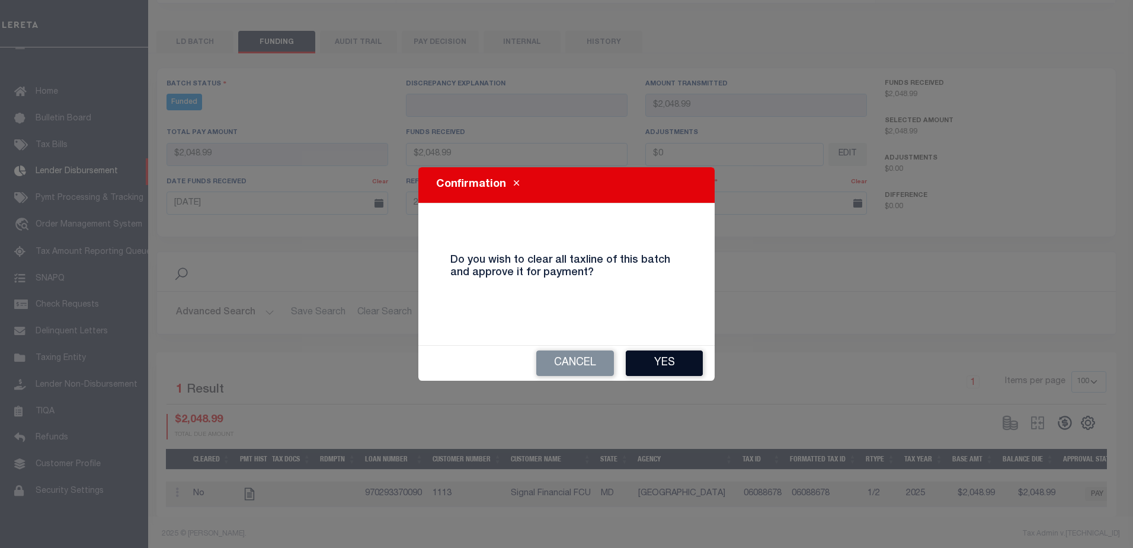
click at [675, 363] on button "Yes" at bounding box center [664, 362] width 77 height 25
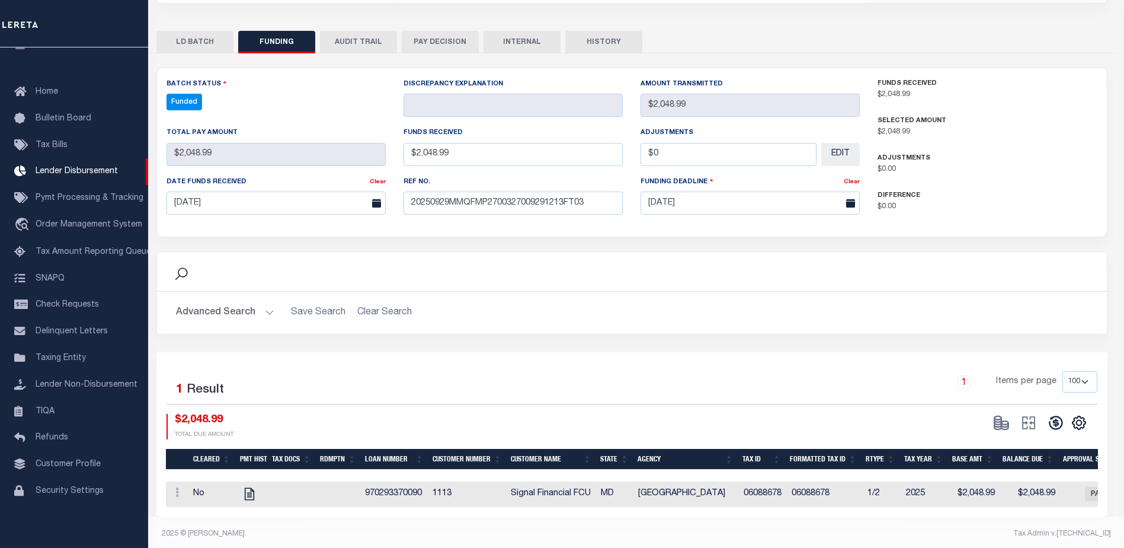
type input "$2,048.99"
type input "$0"
select select "100"
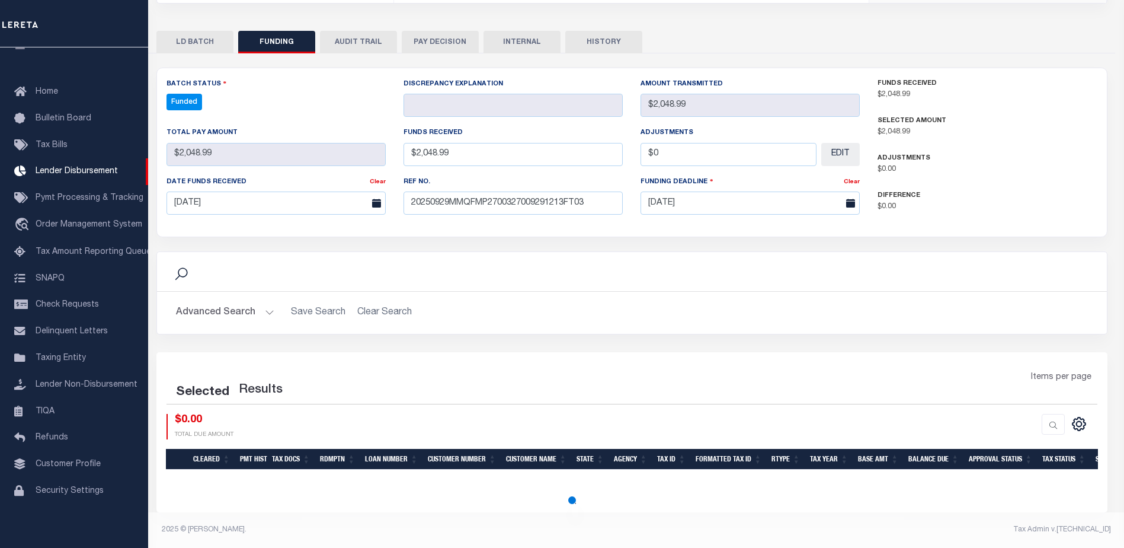
select select "100"
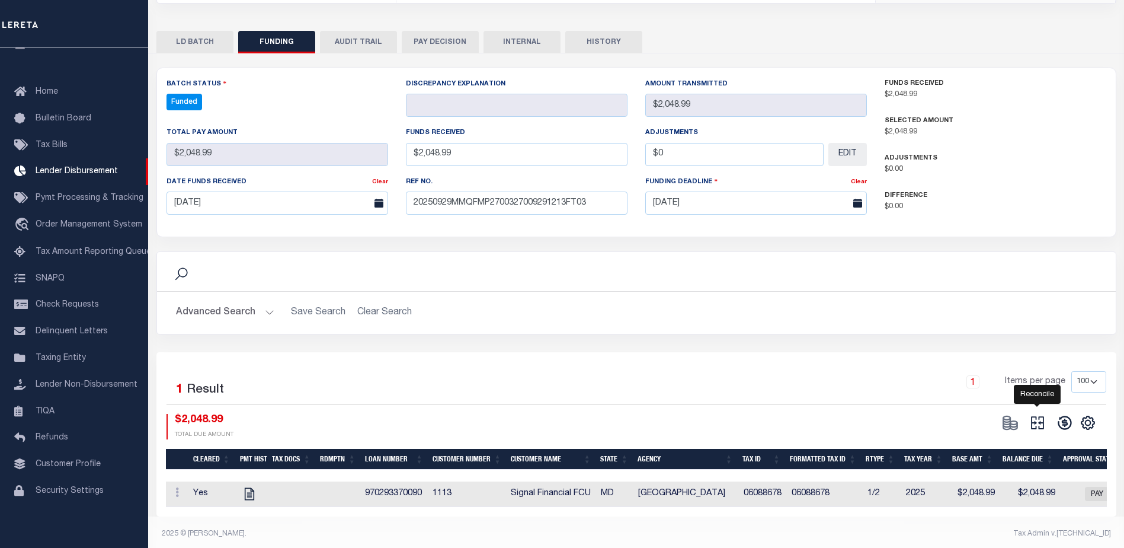
click at [1037, 423] on icon at bounding box center [1038, 422] width 17 height 17
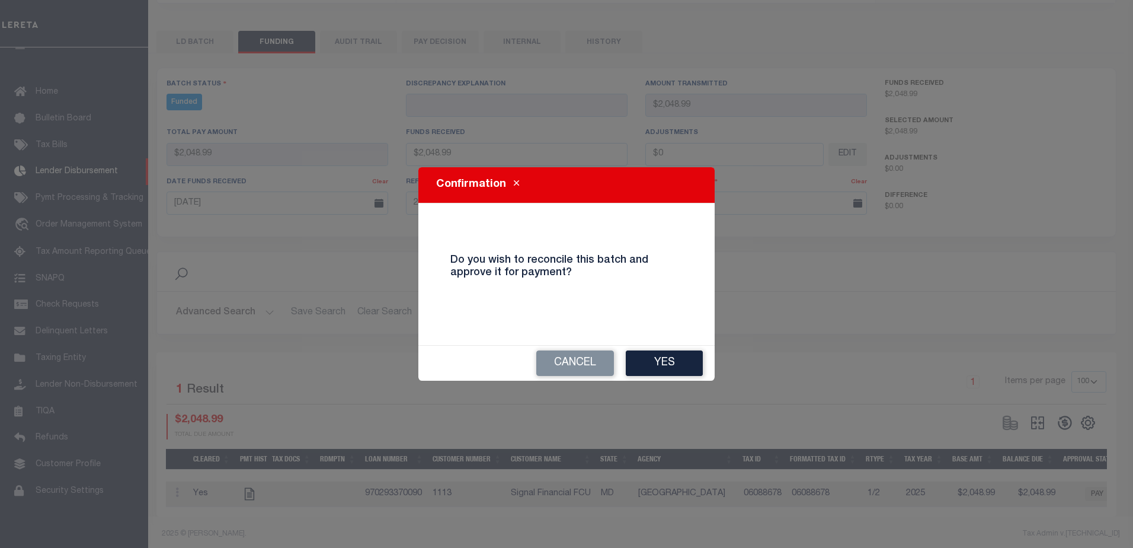
click at [669, 357] on button "Yes" at bounding box center [664, 362] width 77 height 25
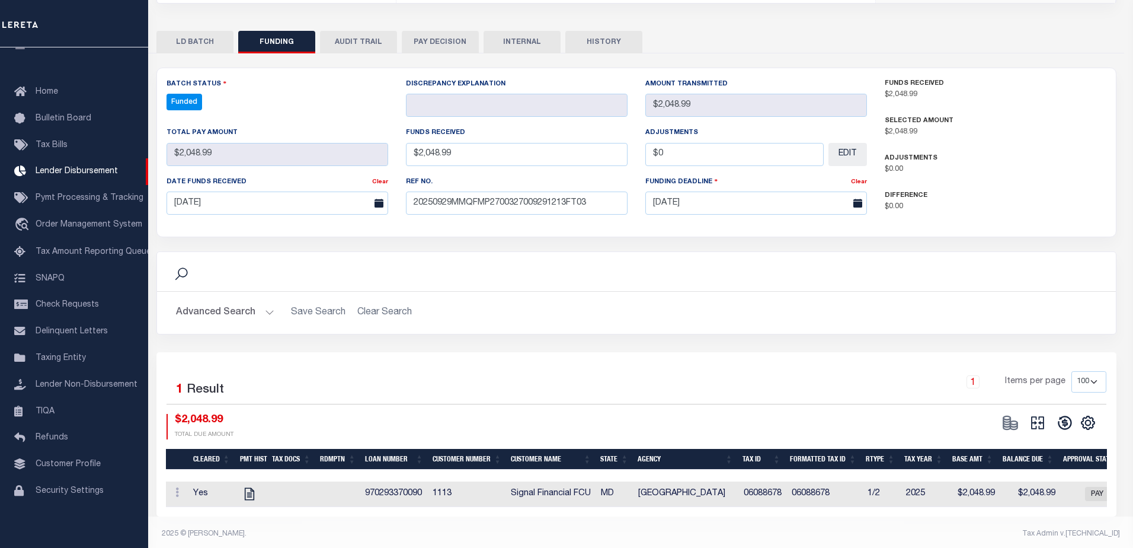
type input "$2,048.99"
type input "$0"
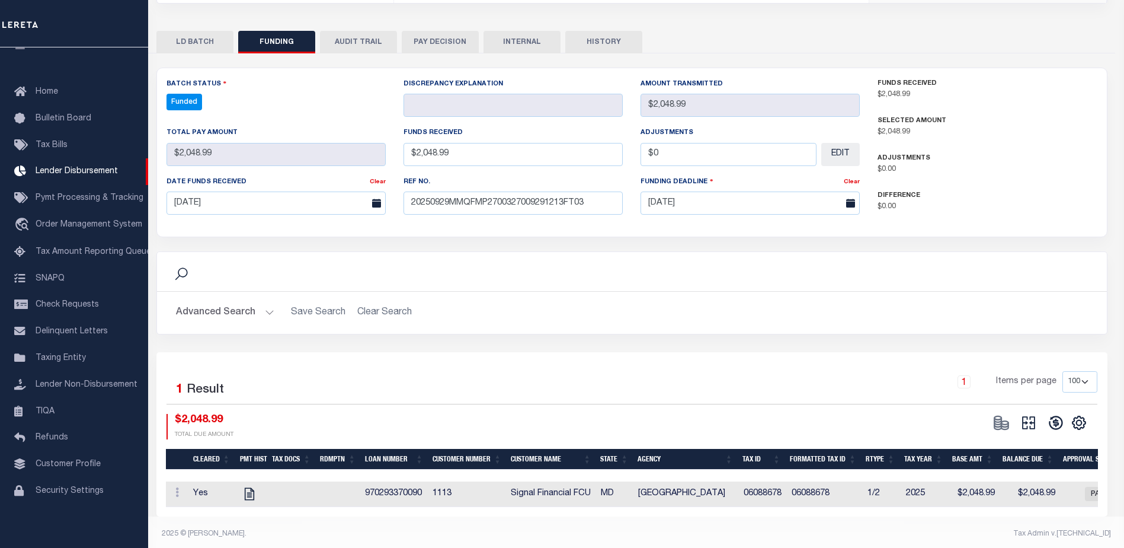
select select "100"
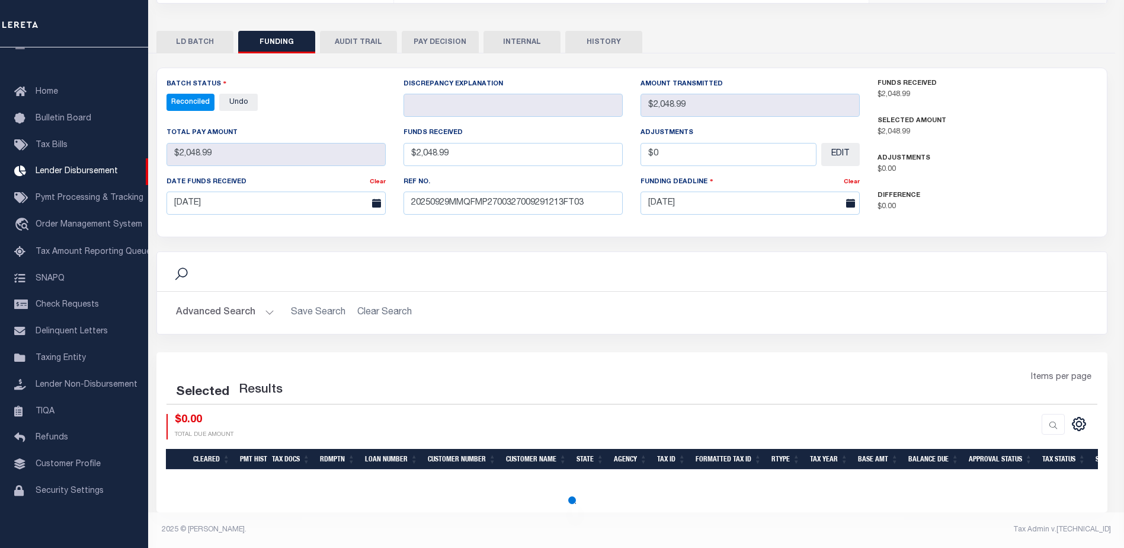
select select "100"
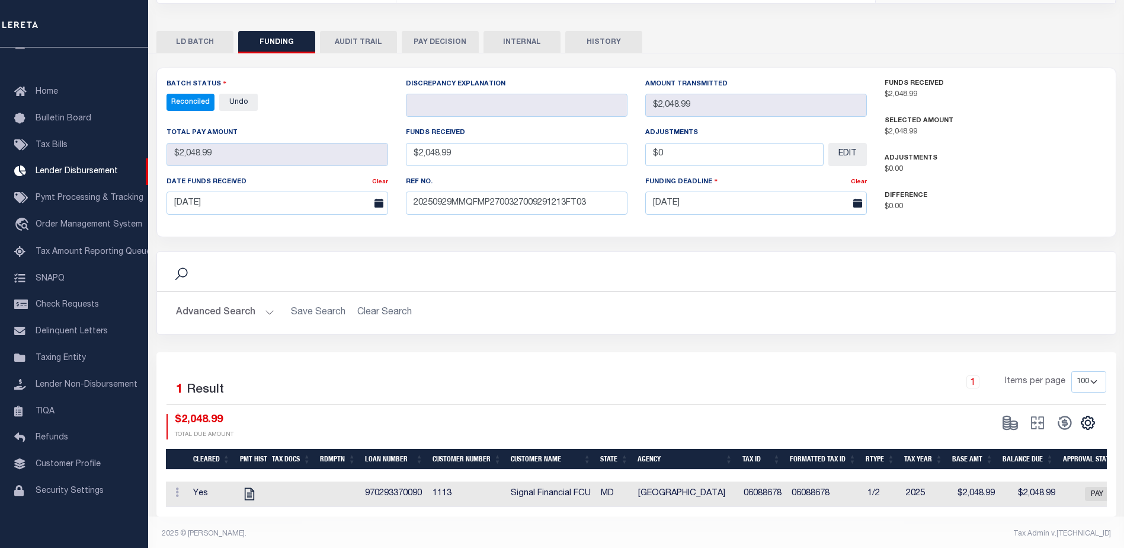
click at [549, 39] on button "INTERNAL" at bounding box center [522, 42] width 77 height 23
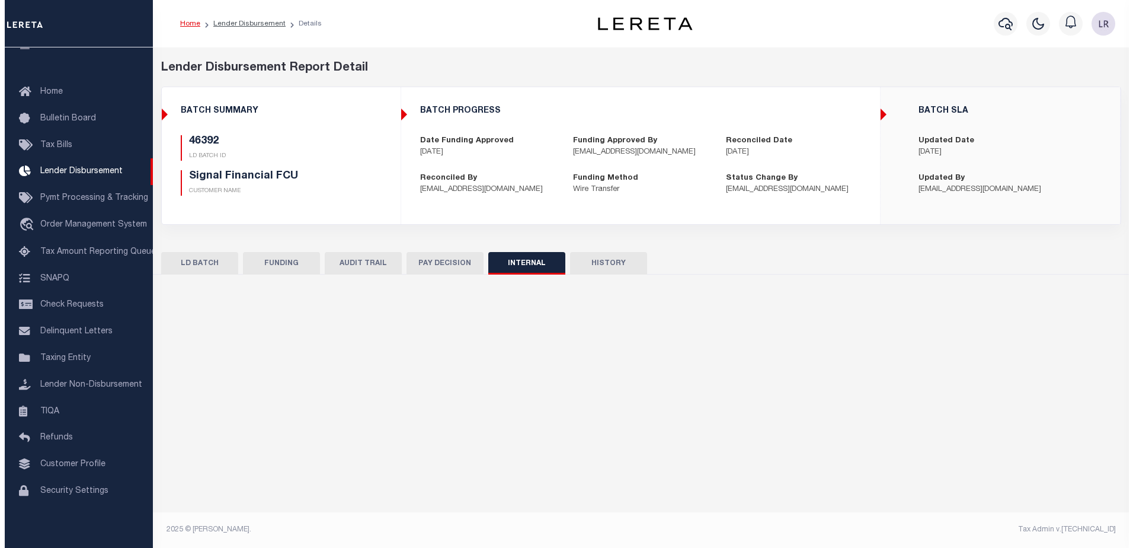
scroll to position [0, 0]
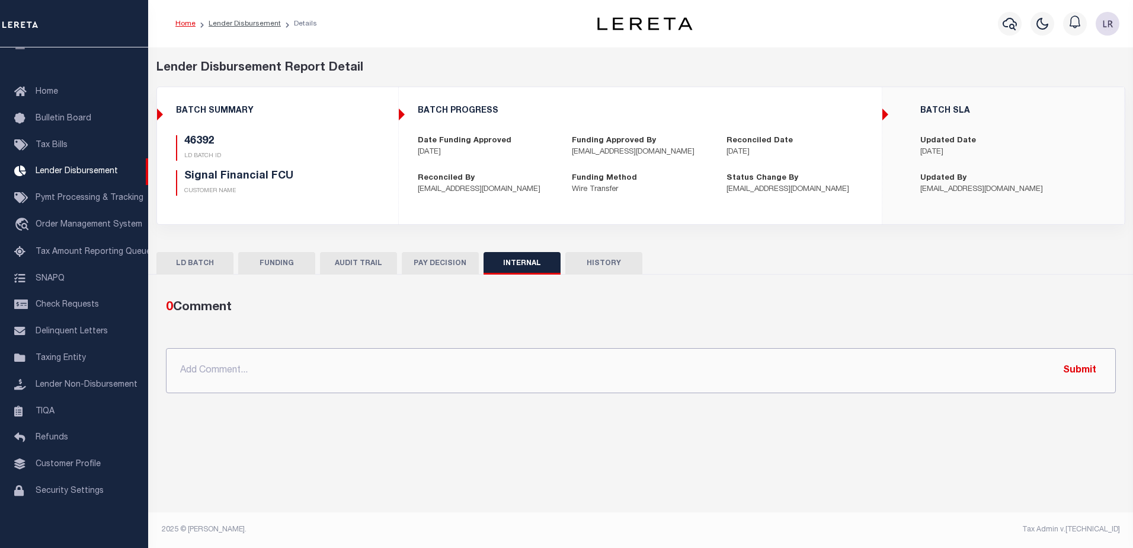
drag, startPoint x: 663, startPoint y: 362, endPoint x: 867, endPoint y: 356, distance: 204.0
click at [663, 362] on input "text" at bounding box center [641, 370] width 950 height 45
paste input ""ORG AMT - $49705.10 46341 - $27377.44 46352 - $1243.05 46391 - $19035.62 46392…"
type input ""ORG AMT - $49705.10 46341 - $27377.44 46352 - $1243.05 46391 - $19035.62 46392…"
click at [1097, 365] on button "Submit" at bounding box center [1080, 370] width 49 height 24
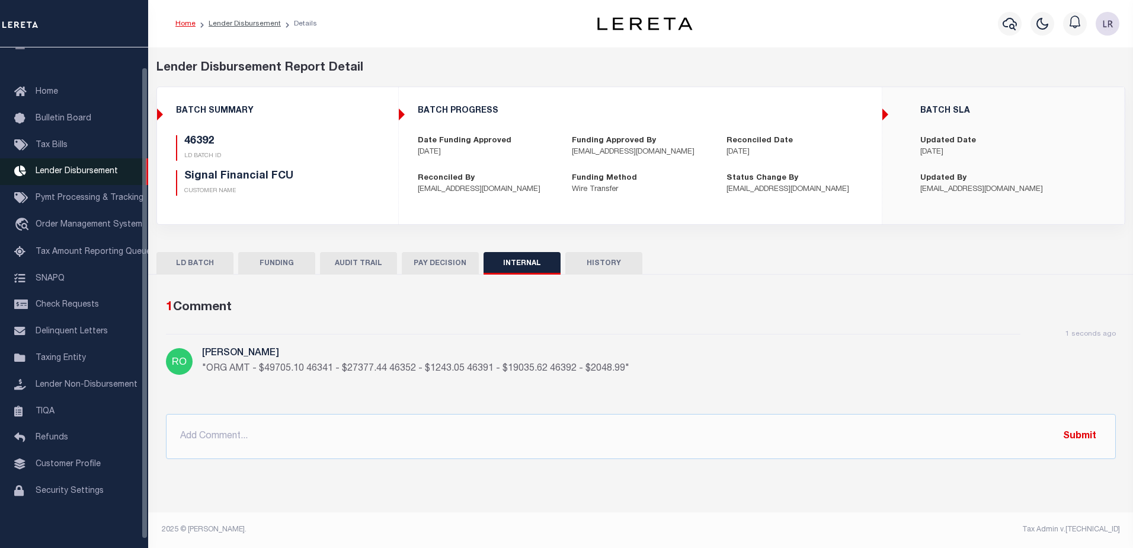
click at [107, 175] on span "Lender Disbursement" at bounding box center [77, 171] width 82 height 8
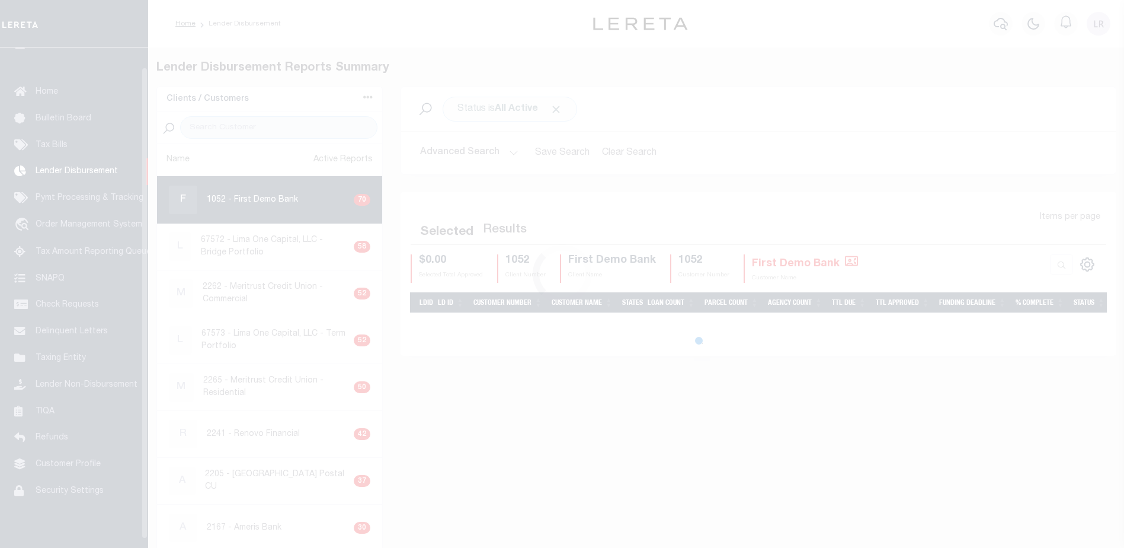
scroll to position [21, 0]
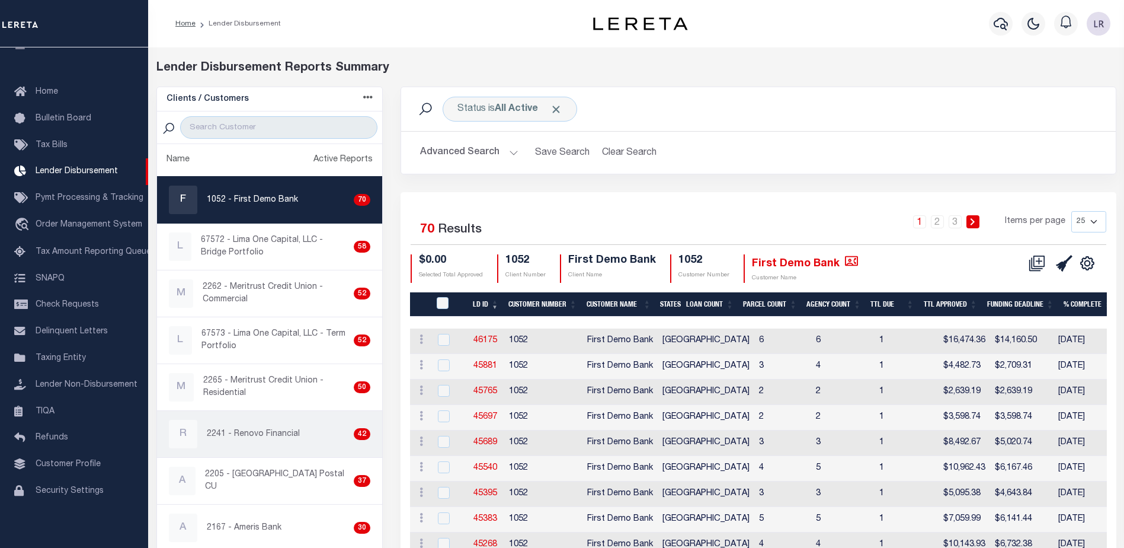
click at [244, 431] on p "2241 - Renovo Financial" at bounding box center [253, 434] width 93 height 12
checkbox input "true"
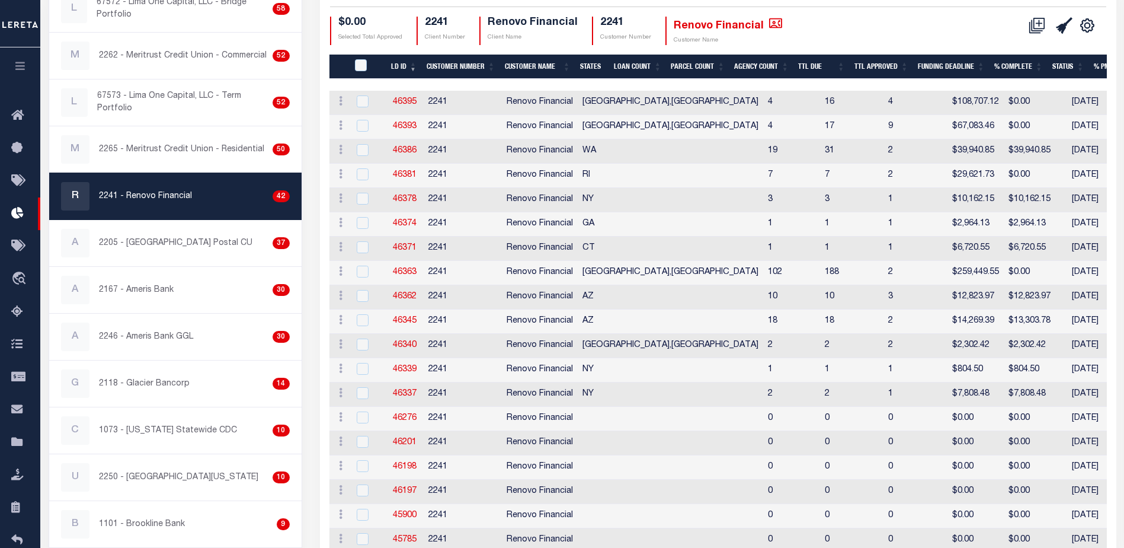
scroll to position [296, 0]
